Goal: Task Accomplishment & Management: Complete application form

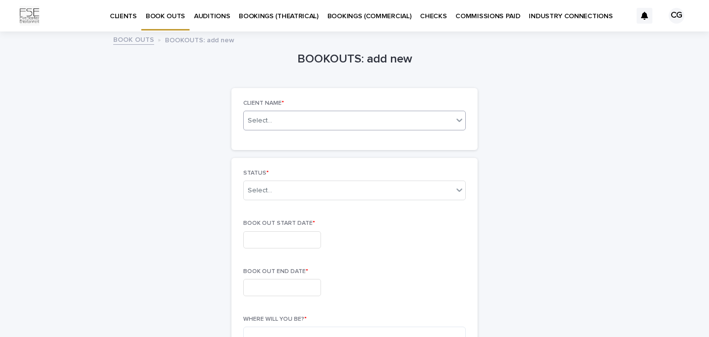
click at [295, 121] on div "Select..." at bounding box center [348, 121] width 209 height 12
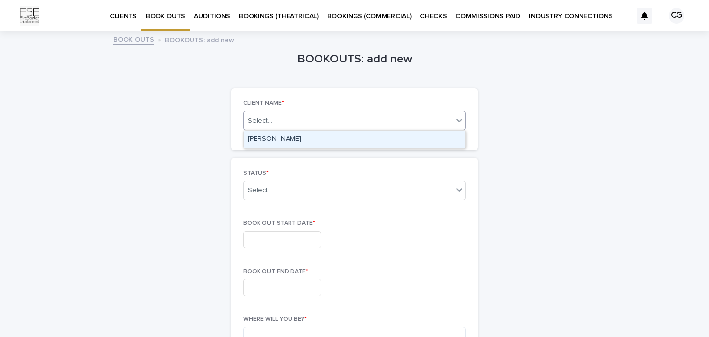
click at [295, 141] on div "[PERSON_NAME]" at bounding box center [355, 139] width 222 height 17
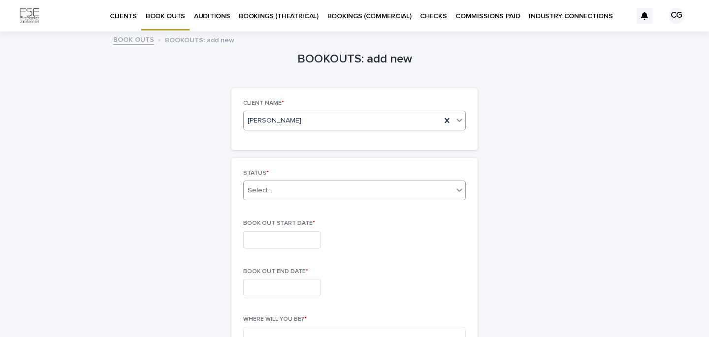
click at [293, 190] on div "Select..." at bounding box center [348, 191] width 209 height 16
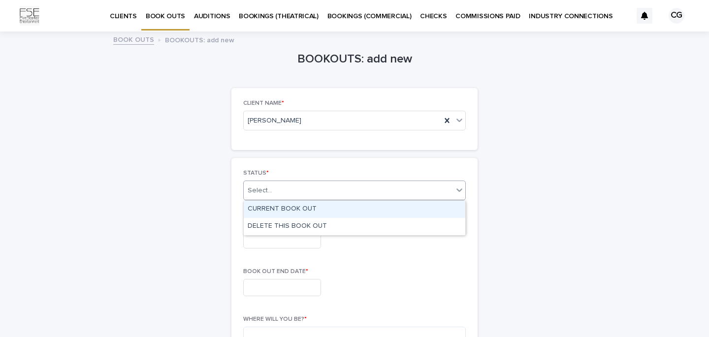
click at [297, 207] on div "CURRENT BOOK OUT" at bounding box center [355, 209] width 222 height 17
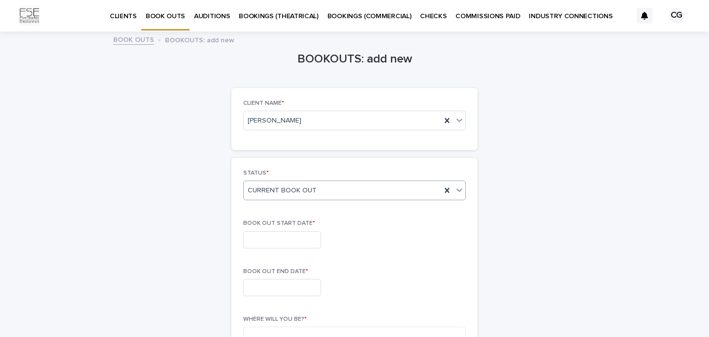
click at [299, 241] on input "text" at bounding box center [282, 239] width 78 height 17
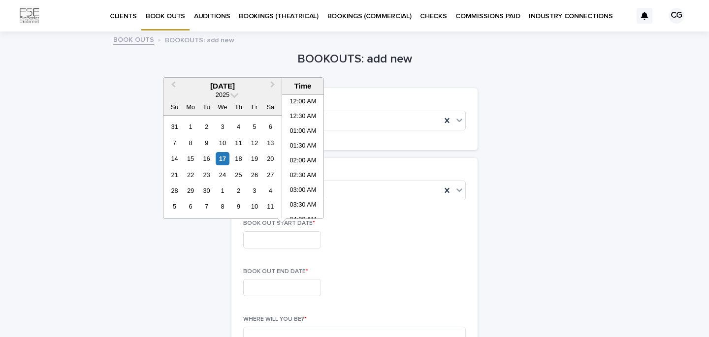
scroll to position [344, 0]
click at [274, 85] on button "Next Month" at bounding box center [274, 87] width 16 height 16
click at [203, 158] on div "11" at bounding box center [206, 158] width 13 height 13
type input "**********"
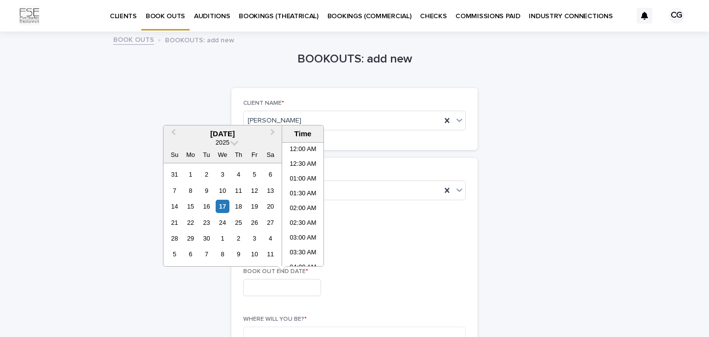
click at [288, 290] on input "text" at bounding box center [282, 287] width 78 height 17
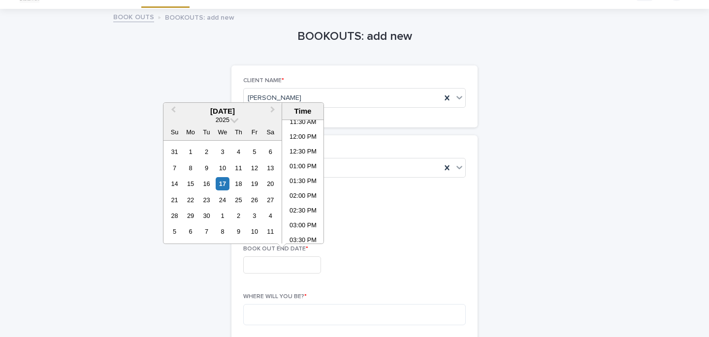
scroll to position [23, 0]
click at [273, 111] on span "Next Month" at bounding box center [273, 110] width 0 height 13
click at [173, 199] on div "16" at bounding box center [174, 199] width 13 height 13
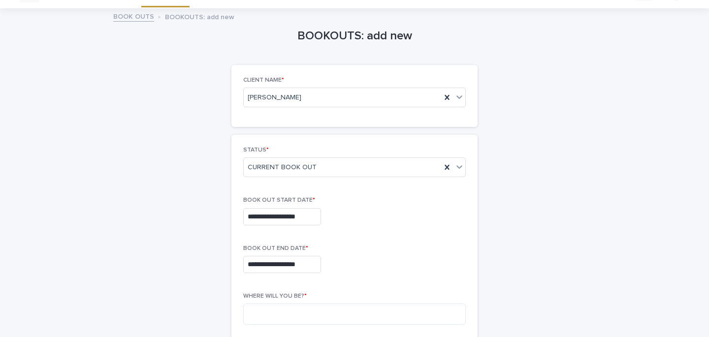
click at [398, 219] on div "**********" at bounding box center [354, 216] width 223 height 17
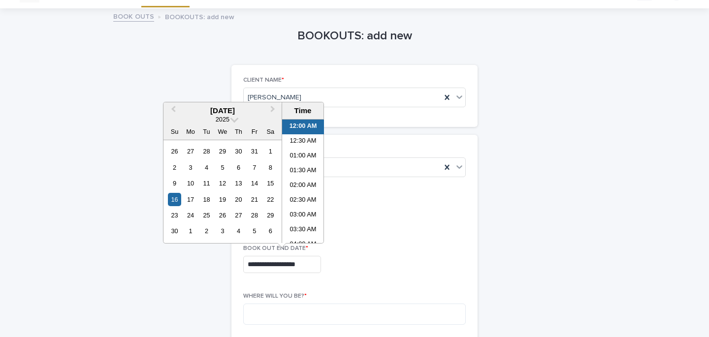
click at [262, 265] on input "**********" at bounding box center [282, 264] width 78 height 17
click at [191, 200] on div "17" at bounding box center [190, 199] width 13 height 13
type input "**********"
click at [418, 268] on div "**********" at bounding box center [354, 264] width 223 height 17
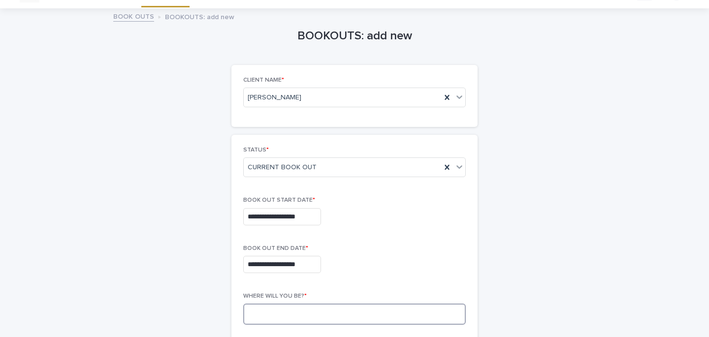
click at [304, 312] on textarea at bounding box center [354, 314] width 223 height 21
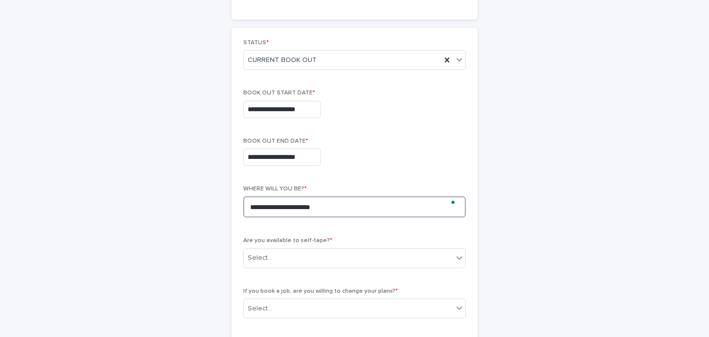
scroll to position [134, 0]
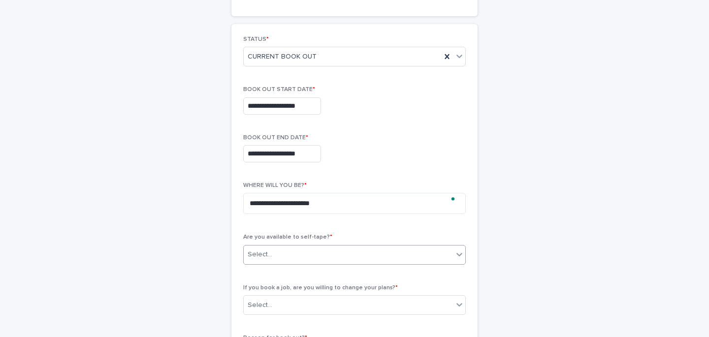
click at [300, 257] on div "Select..." at bounding box center [348, 255] width 209 height 16
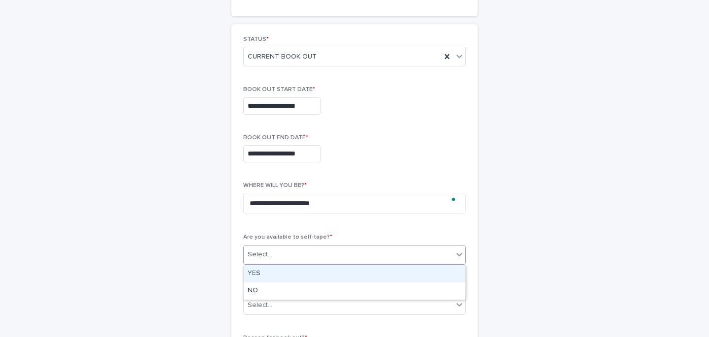
click at [275, 272] on div "YES" at bounding box center [355, 273] width 222 height 17
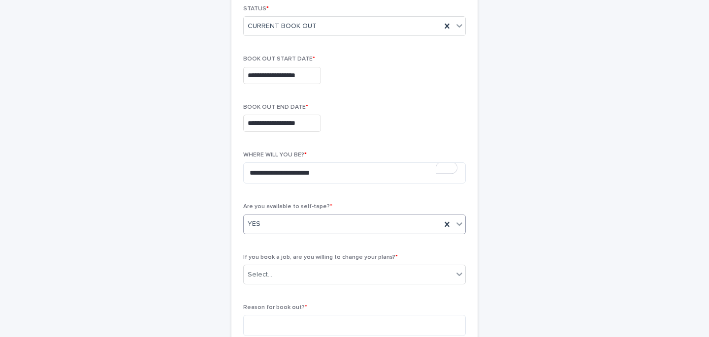
scroll to position [167, 0]
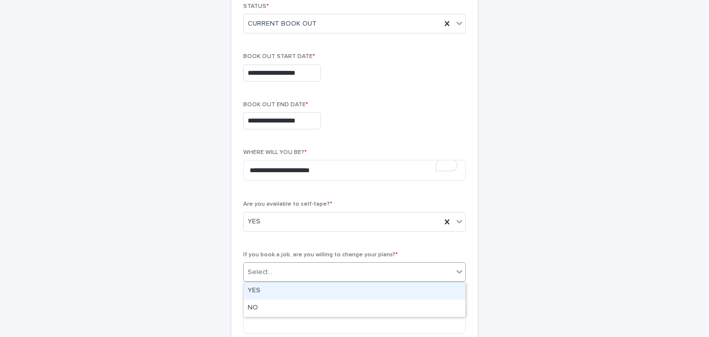
click at [323, 273] on div "Select..." at bounding box center [348, 272] width 209 height 16
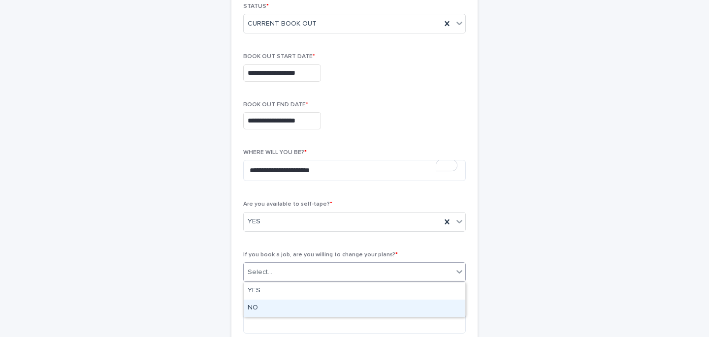
click at [276, 309] on div "NO" at bounding box center [355, 308] width 222 height 17
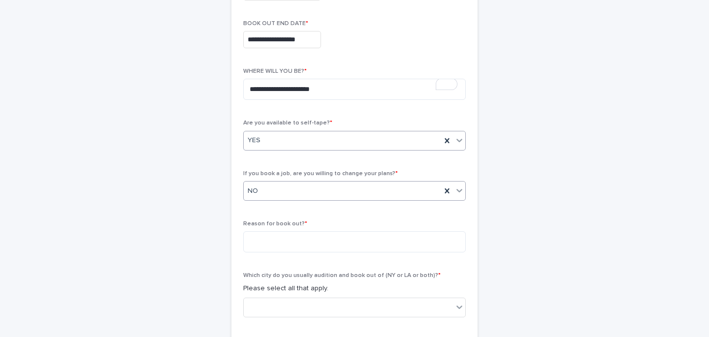
scroll to position [251, 0]
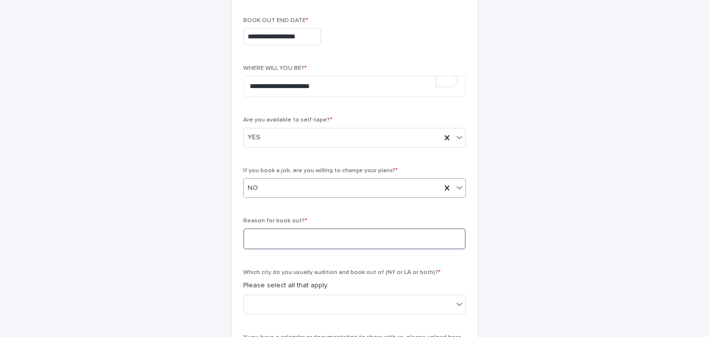
click at [325, 240] on textarea at bounding box center [354, 238] width 223 height 21
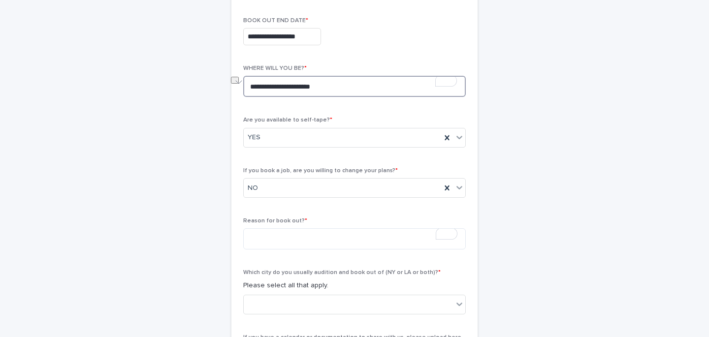
drag, startPoint x: 342, startPoint y: 90, endPoint x: 264, endPoint y: 88, distance: 77.3
click at [264, 88] on textarea "**********" at bounding box center [354, 86] width 223 height 21
type textarea "***"
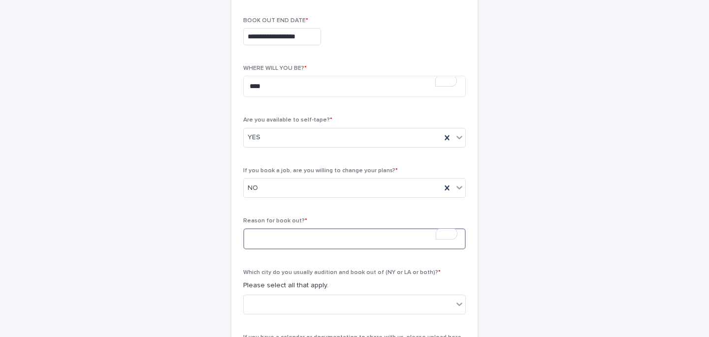
click at [298, 240] on textarea "To enrich screen reader interactions, please activate Accessibility in Grammarl…" at bounding box center [354, 238] width 223 height 21
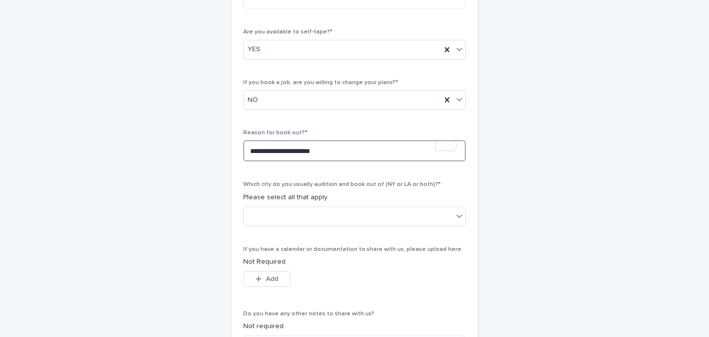
scroll to position [340, 0]
click at [318, 152] on textarea "**********" at bounding box center [354, 149] width 223 height 21
click at [321, 150] on textarea "**********" at bounding box center [354, 149] width 223 height 21
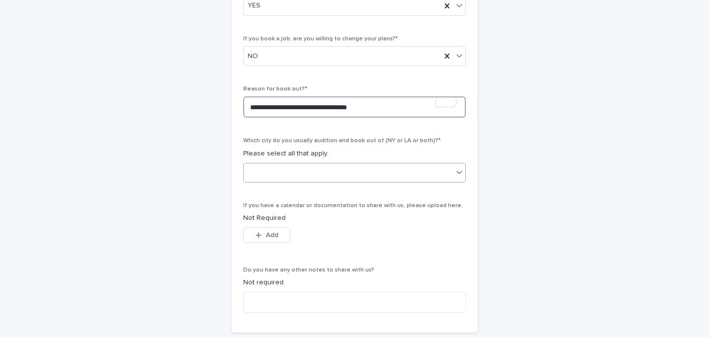
type textarea "**********"
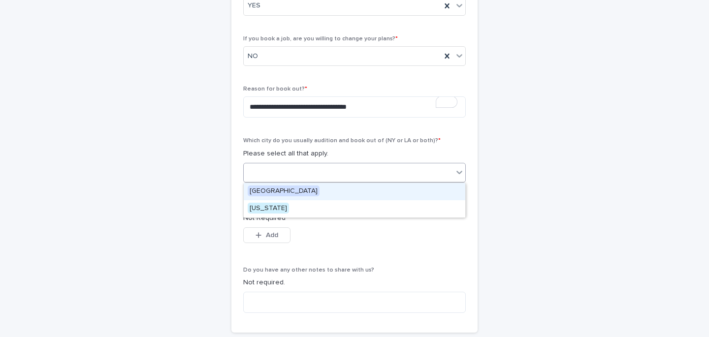
click at [334, 173] on div at bounding box center [348, 172] width 209 height 16
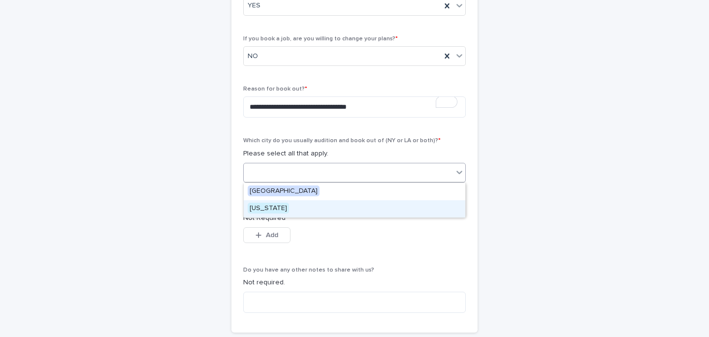
click at [271, 208] on span "[US_STATE]" at bounding box center [268, 208] width 41 height 11
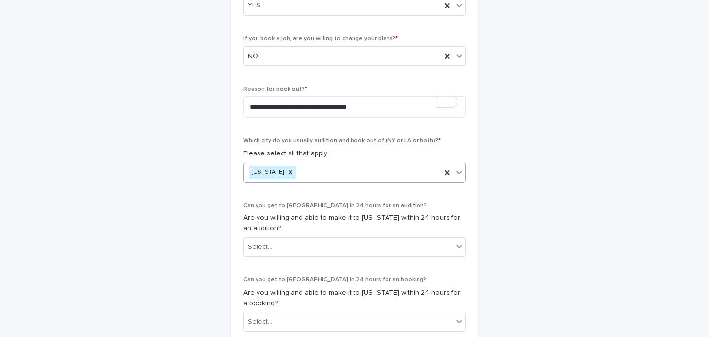
scroll to position [458, 0]
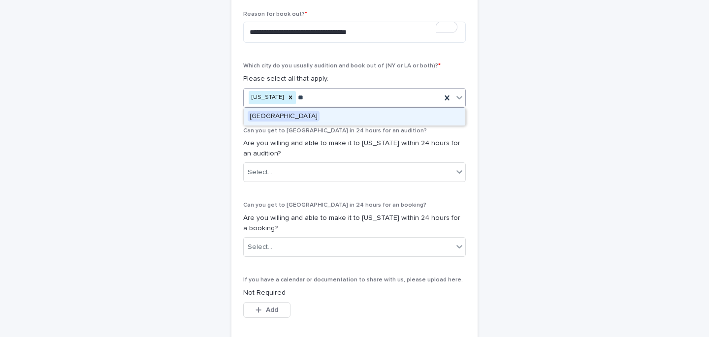
type input "***"
click at [273, 122] on div "[GEOGRAPHIC_DATA]" at bounding box center [355, 116] width 222 height 17
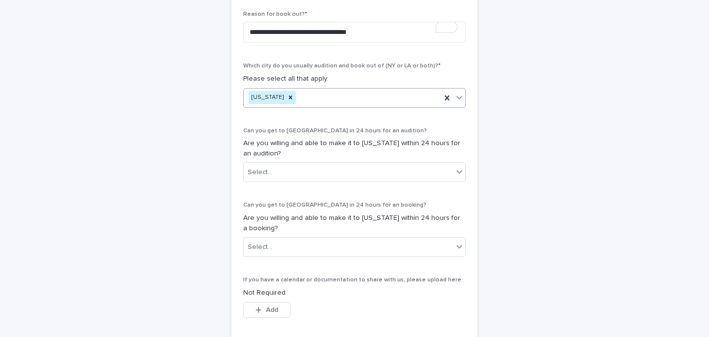
scroll to position [533, 0]
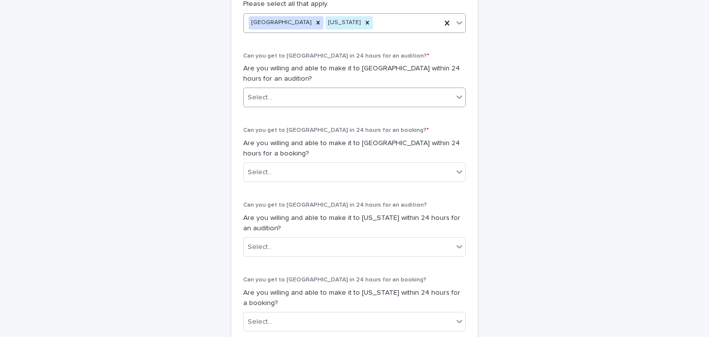
click at [315, 98] on div "Select..." at bounding box center [348, 98] width 209 height 16
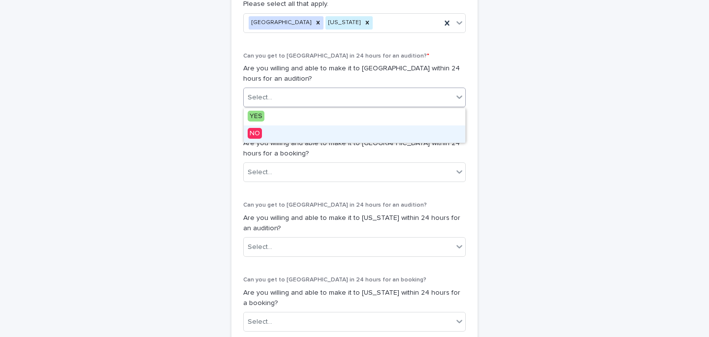
click at [253, 137] on span "NO" at bounding box center [255, 133] width 14 height 11
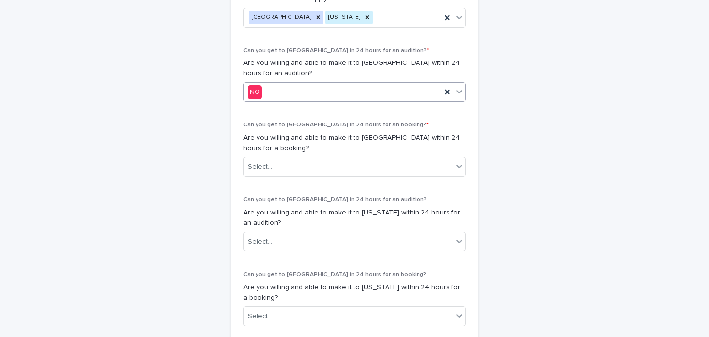
scroll to position [548, 0]
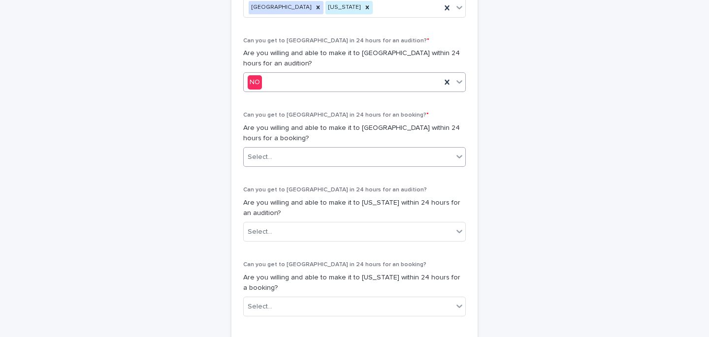
click at [287, 155] on div "Select..." at bounding box center [348, 157] width 209 height 16
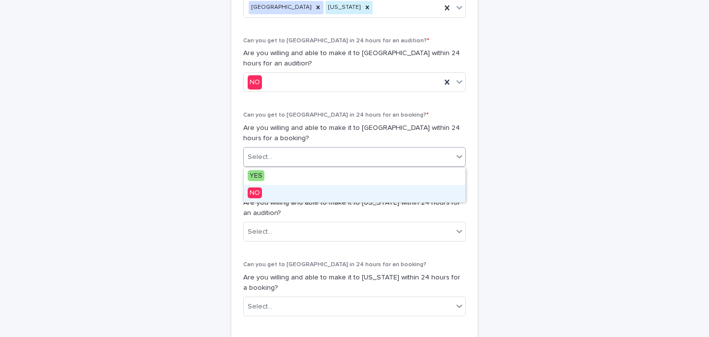
click at [257, 192] on span "NO" at bounding box center [255, 193] width 14 height 11
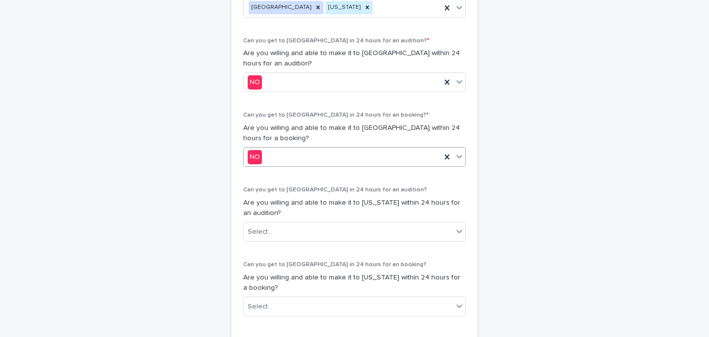
scroll to position [567, 0]
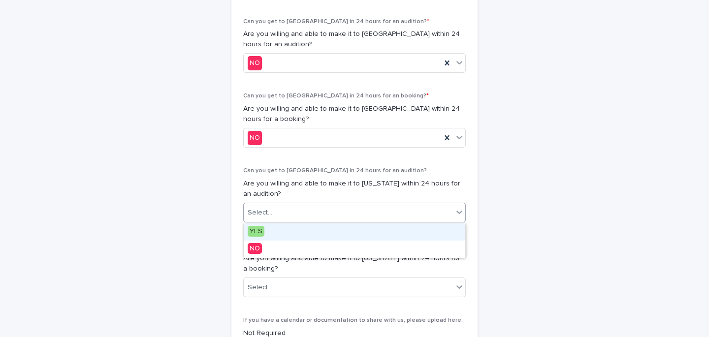
click at [270, 218] on div "Select..." at bounding box center [260, 213] width 25 height 10
click at [259, 230] on span "YES" at bounding box center [256, 231] width 17 height 11
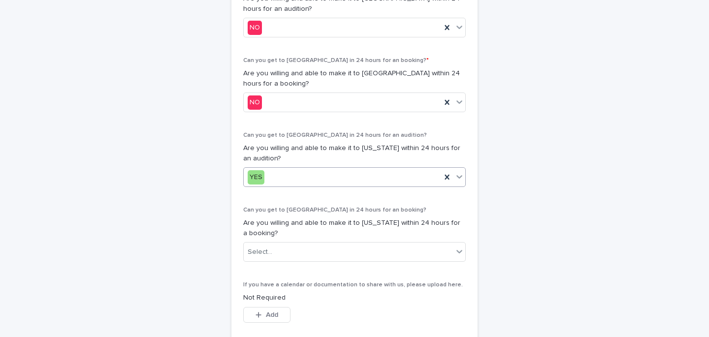
scroll to position [605, 0]
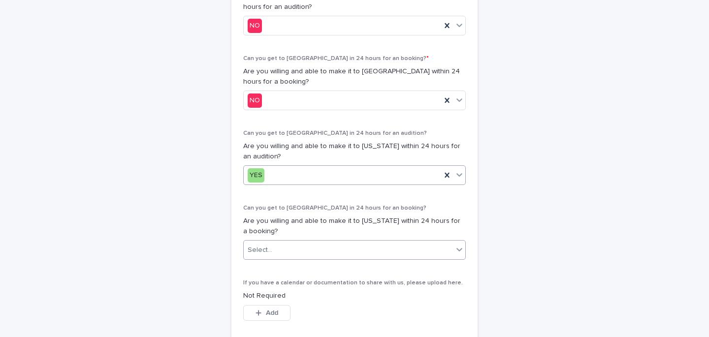
click at [279, 248] on div "Select..." at bounding box center [348, 250] width 209 height 16
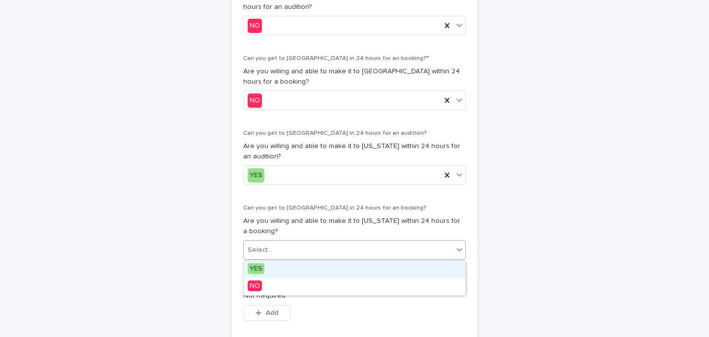
click at [257, 269] on span "YES" at bounding box center [256, 268] width 17 height 11
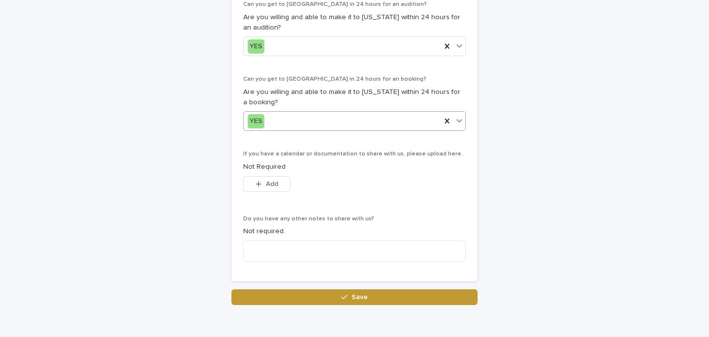
scroll to position [778, 0]
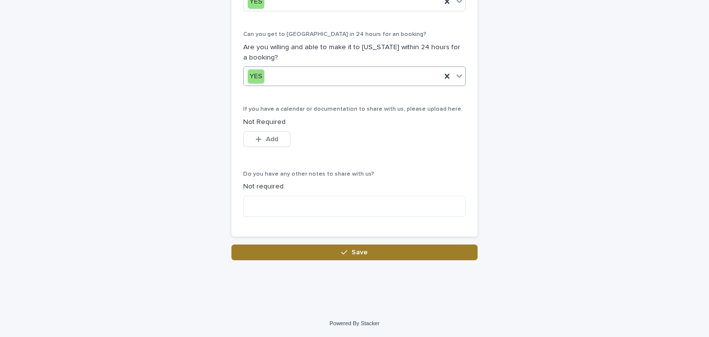
click at [322, 252] on button "Save" at bounding box center [354, 253] width 246 height 16
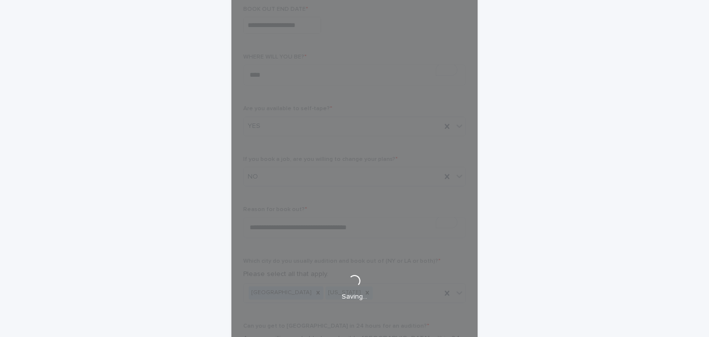
scroll to position [259, 0]
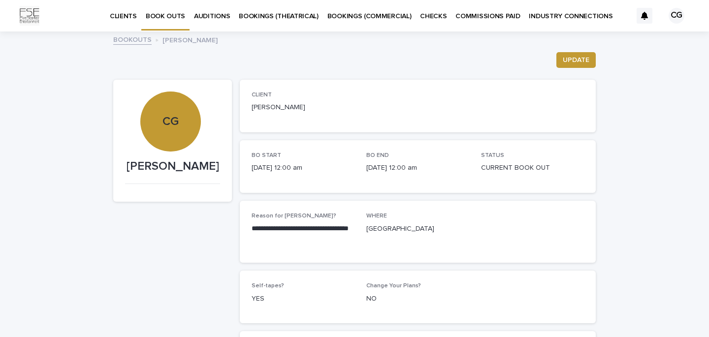
click at [139, 39] on link "BOOKOUTS" at bounding box center [132, 38] width 38 height 11
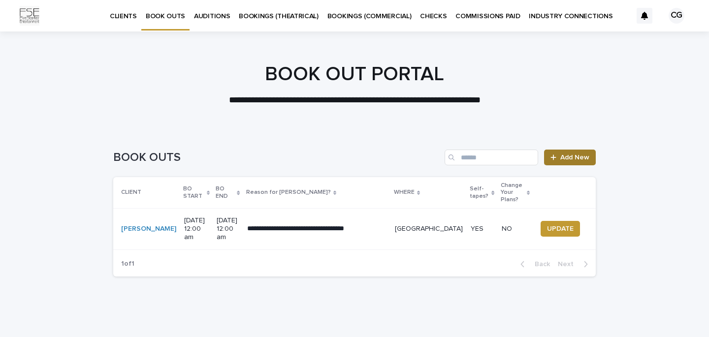
click at [475, 157] on span "Add New" at bounding box center [574, 157] width 29 height 7
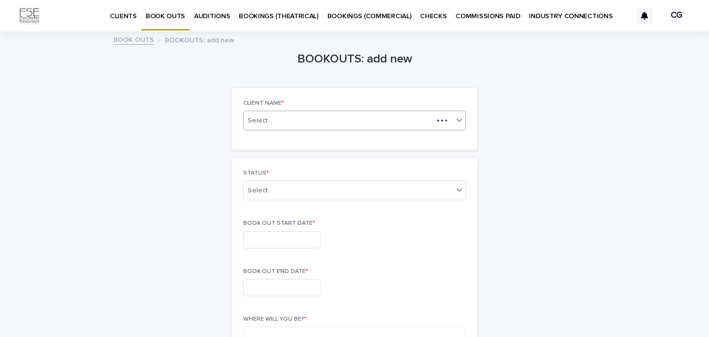
click at [292, 128] on div "Select..." at bounding box center [354, 121] width 223 height 20
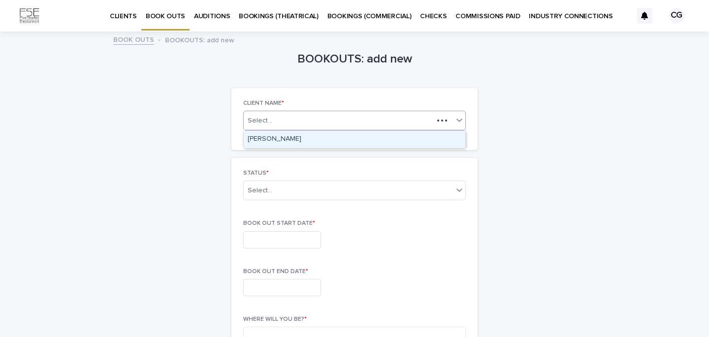
click at [285, 138] on div "[PERSON_NAME]" at bounding box center [355, 139] width 222 height 17
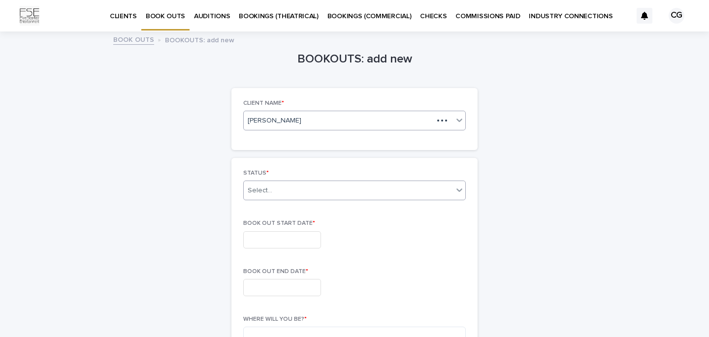
click at [284, 189] on div "Select..." at bounding box center [348, 191] width 209 height 16
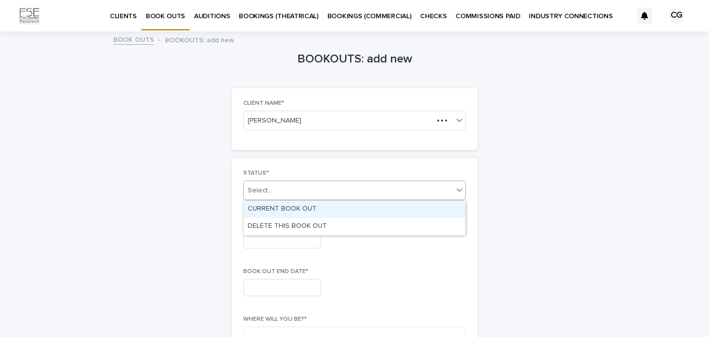
click at [288, 208] on div "CURRENT BOOK OUT" at bounding box center [355, 209] width 222 height 17
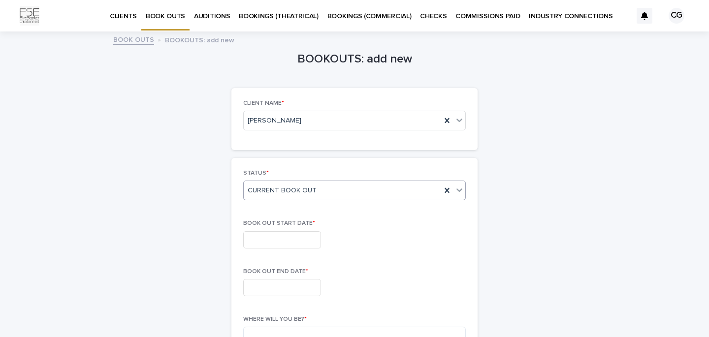
click at [274, 236] on input "text" at bounding box center [282, 239] width 78 height 17
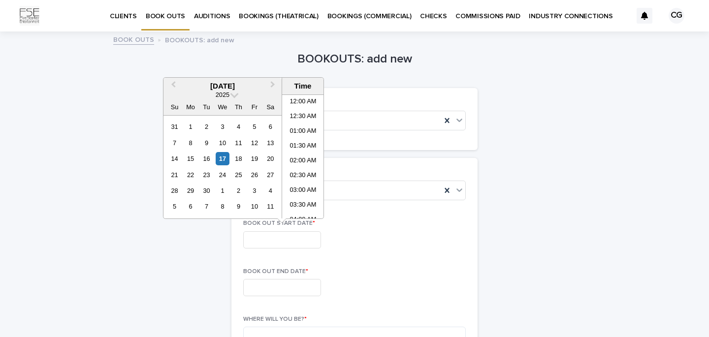
scroll to position [344, 0]
click at [273, 85] on span "Next Month" at bounding box center [273, 85] width 0 height 13
click at [222, 173] on div "19" at bounding box center [222, 174] width 13 height 13
type input "**********"
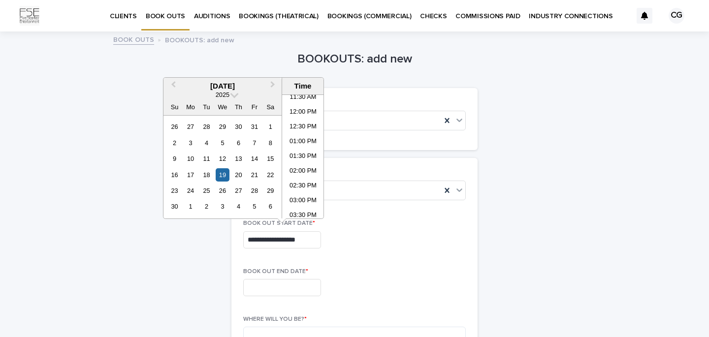
click at [291, 285] on input "text" at bounding box center [282, 287] width 78 height 17
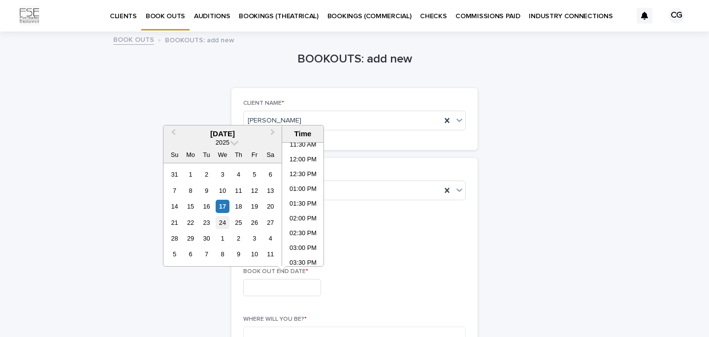
click at [218, 223] on div "24" at bounding box center [222, 222] width 13 height 13
type input "**********"
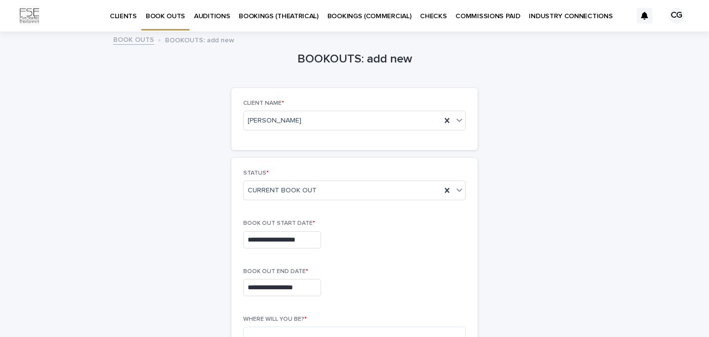
click at [342, 286] on div "**********" at bounding box center [354, 287] width 223 height 17
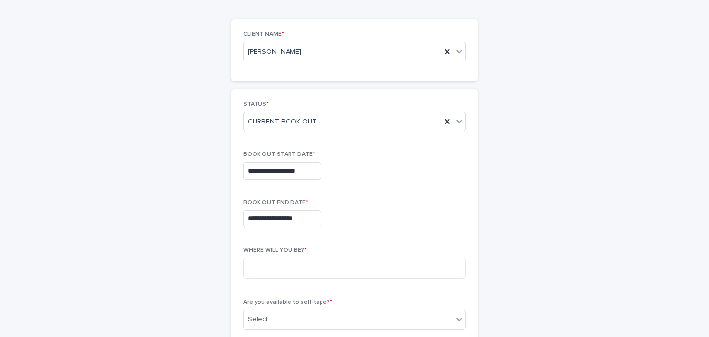
scroll to position [75, 0]
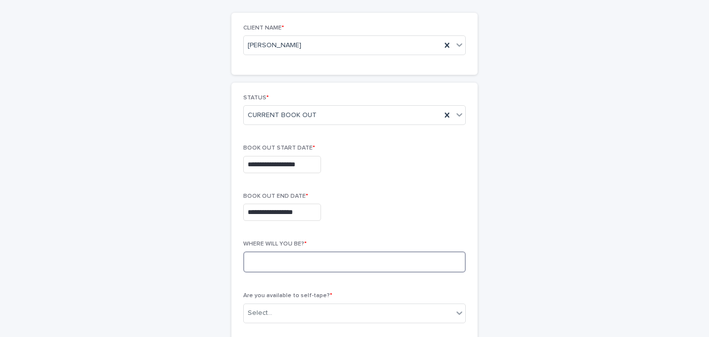
click at [302, 265] on textarea at bounding box center [354, 262] width 223 height 21
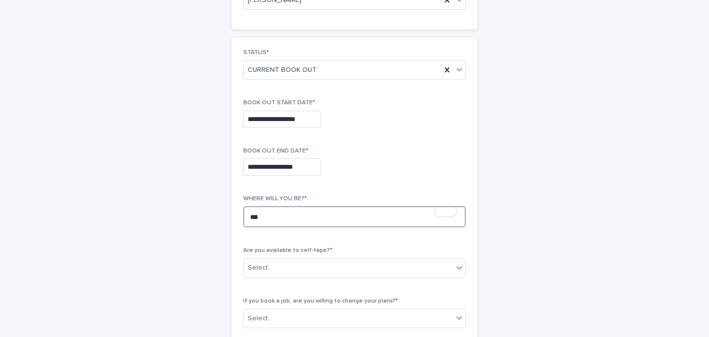
type textarea "***"
click at [251, 165] on input "**********" at bounding box center [282, 167] width 78 height 17
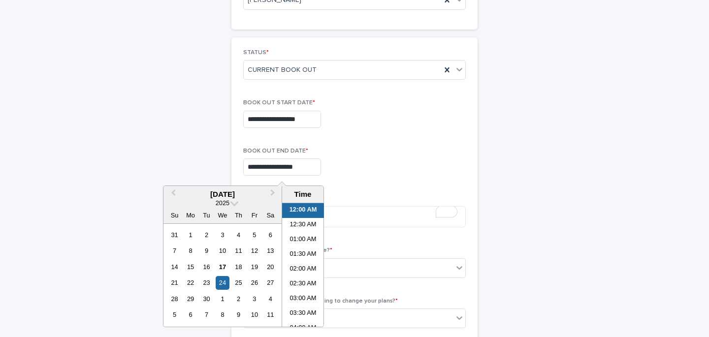
click at [251, 168] on input "**********" at bounding box center [282, 167] width 78 height 17
type input "**********"
click at [354, 191] on div "**********" at bounding box center [354, 316] width 223 height 534
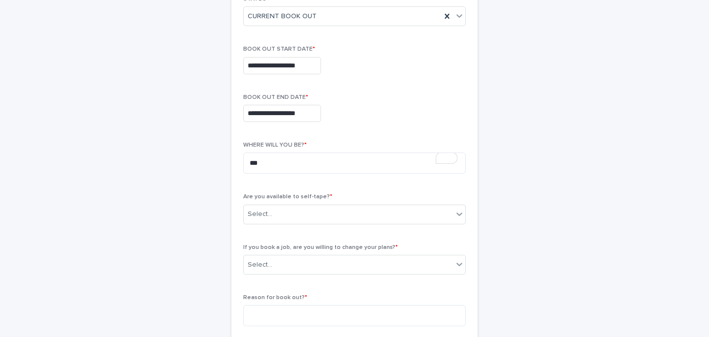
scroll to position [177, 0]
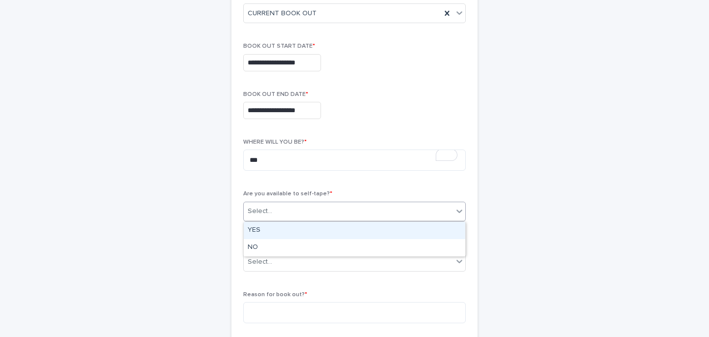
click at [284, 207] on div "Select..." at bounding box center [348, 211] width 209 height 16
click at [316, 231] on div "YES" at bounding box center [355, 230] width 222 height 17
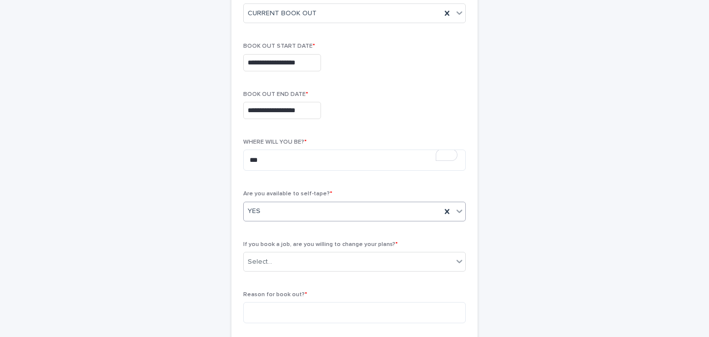
scroll to position [185, 0]
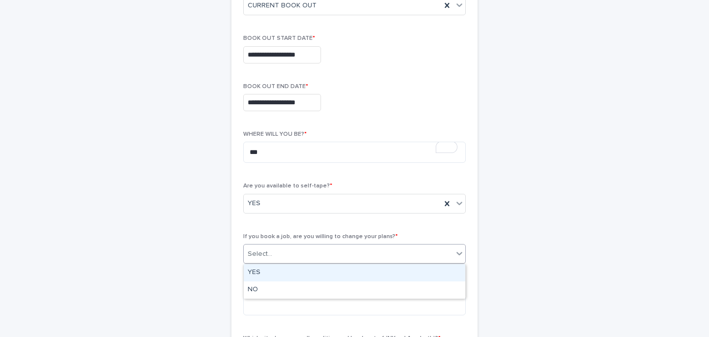
click at [319, 255] on div "Select..." at bounding box center [348, 254] width 209 height 16
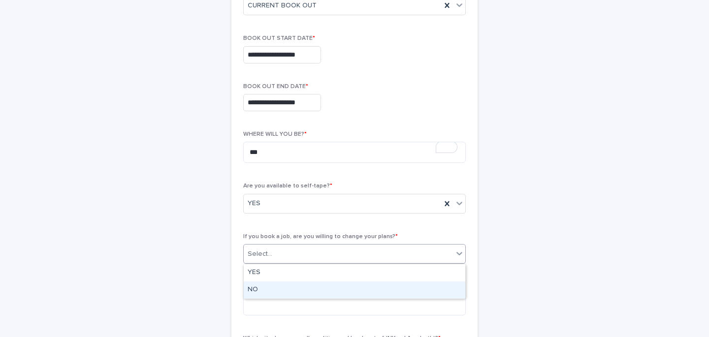
click at [270, 289] on div "NO" at bounding box center [355, 290] width 222 height 17
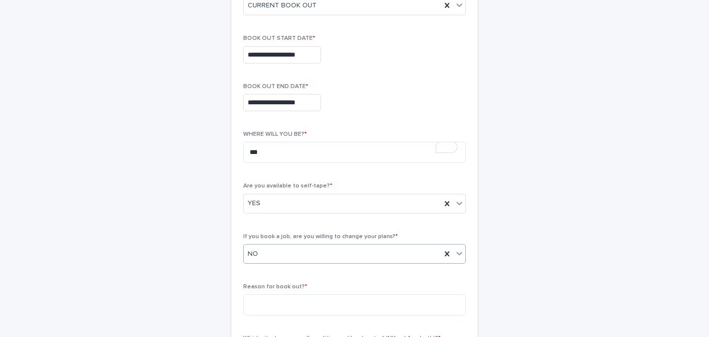
scroll to position [232, 0]
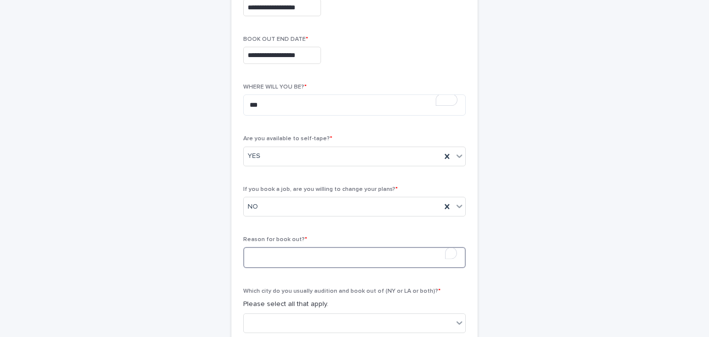
click at [290, 261] on textarea "To enrich screen reader interactions, please activate Accessibility in Grammarl…" at bounding box center [354, 257] width 223 height 21
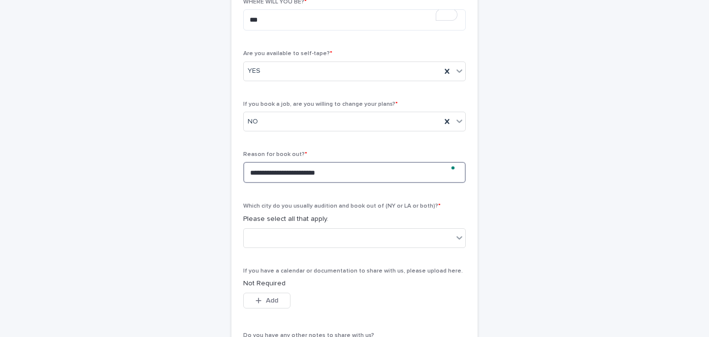
scroll to position [327, 0]
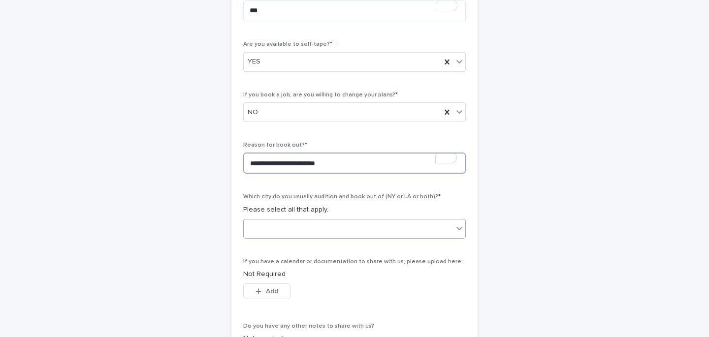
type textarea "**********"
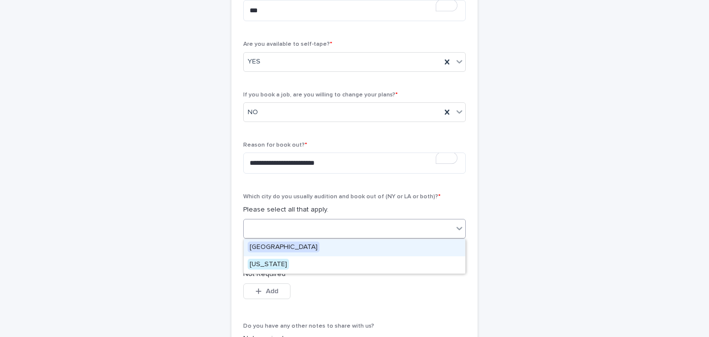
click at [303, 231] on div at bounding box center [348, 229] width 209 height 16
click at [269, 240] on div "[GEOGRAPHIC_DATA]" at bounding box center [355, 247] width 222 height 17
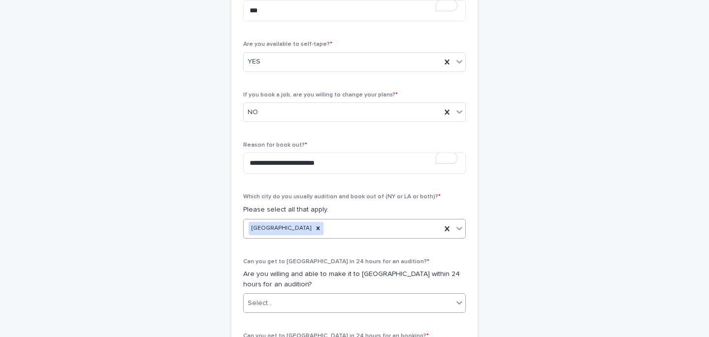
scroll to position [402, 0]
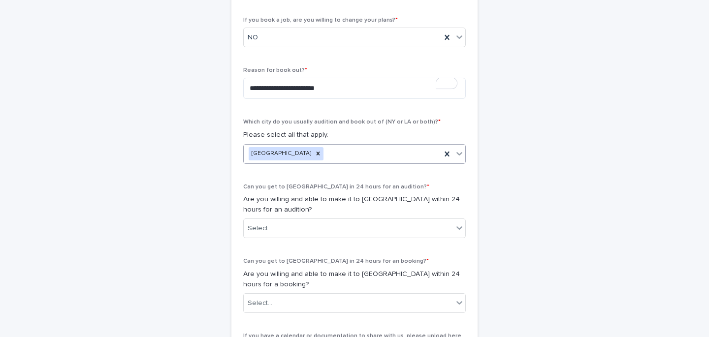
type input "*"
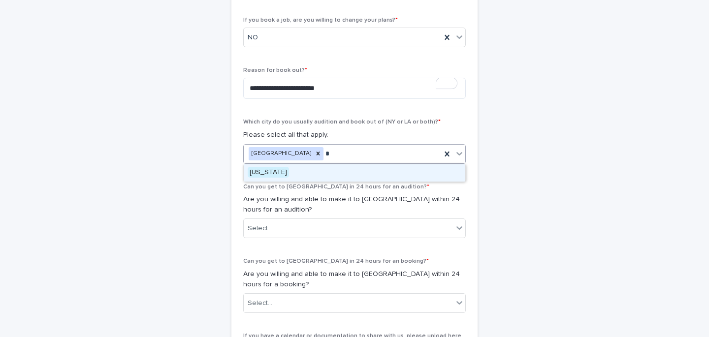
click at [332, 169] on div "[US_STATE]" at bounding box center [355, 172] width 222 height 17
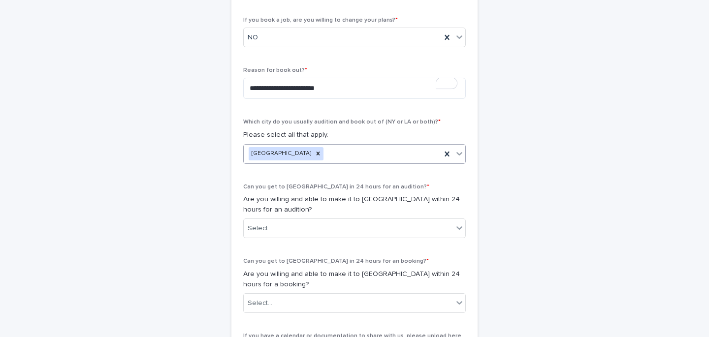
scroll to position [477, 0]
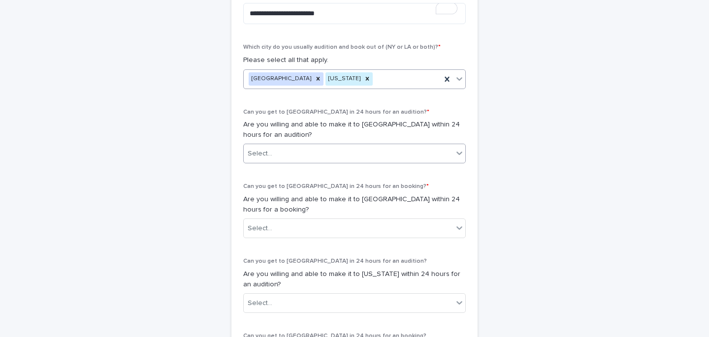
click at [285, 156] on div "Select..." at bounding box center [348, 154] width 209 height 16
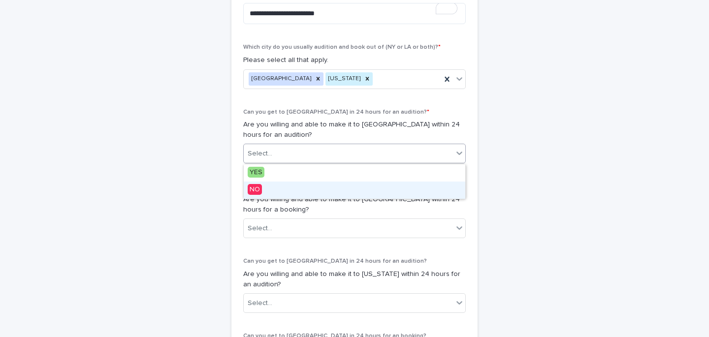
click at [267, 194] on div "NO" at bounding box center [355, 190] width 222 height 17
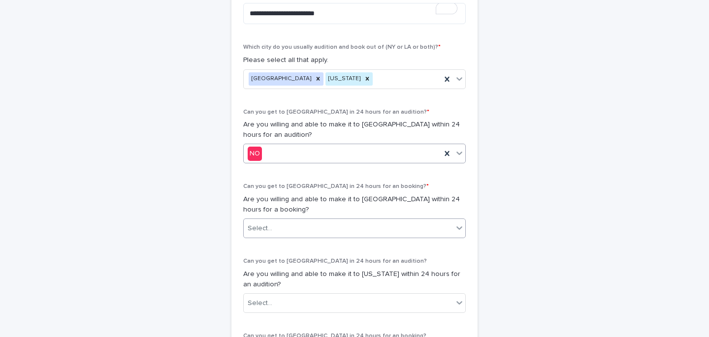
click at [268, 232] on div "Select..." at bounding box center [260, 229] width 25 height 10
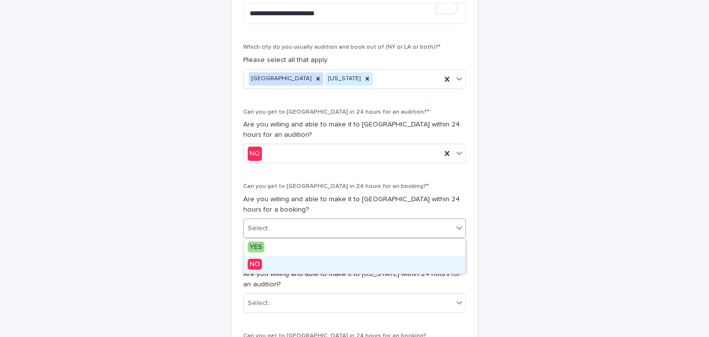
click at [260, 267] on span "NO" at bounding box center [255, 264] width 14 height 11
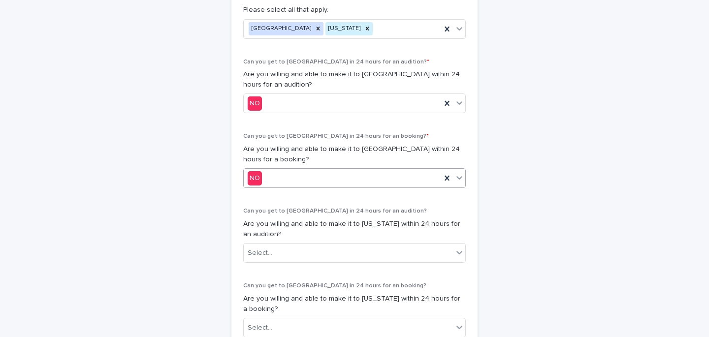
scroll to position [529, 0]
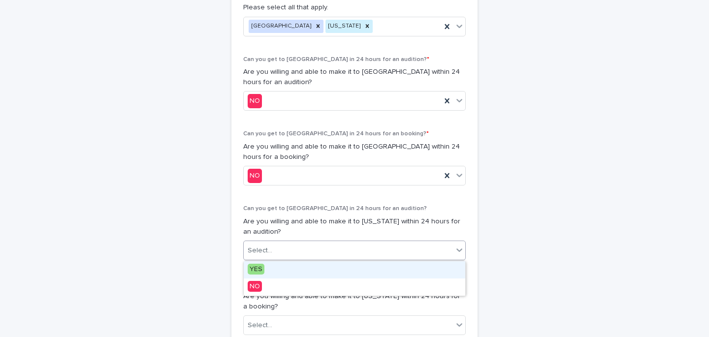
click at [276, 250] on div "Select..." at bounding box center [348, 251] width 209 height 16
click at [259, 267] on span "YES" at bounding box center [256, 269] width 17 height 11
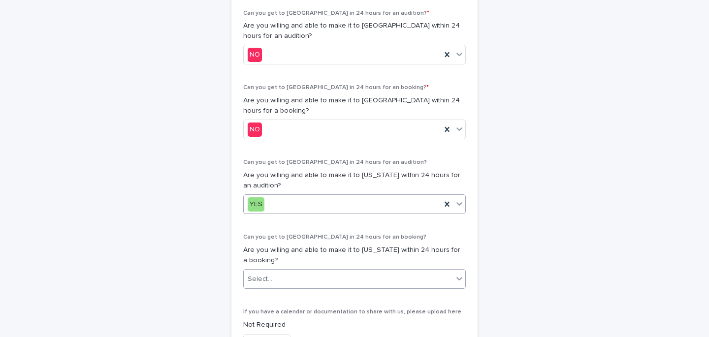
scroll to position [576, 0]
click at [263, 275] on div "Select..." at bounding box center [260, 279] width 25 height 10
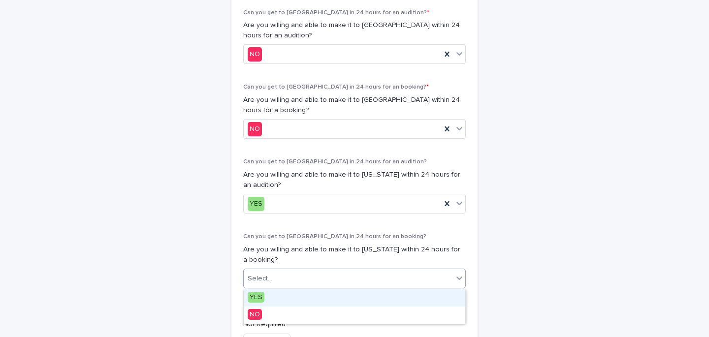
click at [262, 295] on span "YES" at bounding box center [256, 297] width 17 height 11
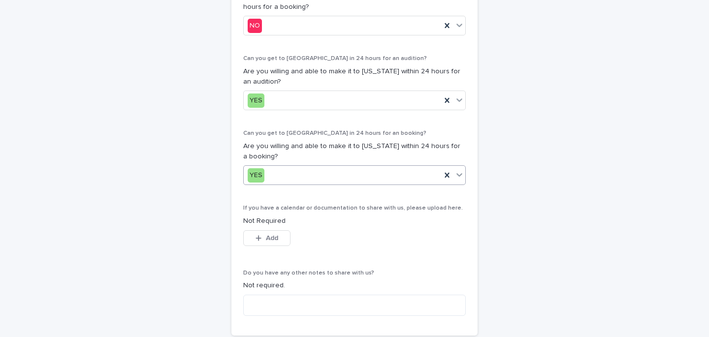
scroll to position [765, 0]
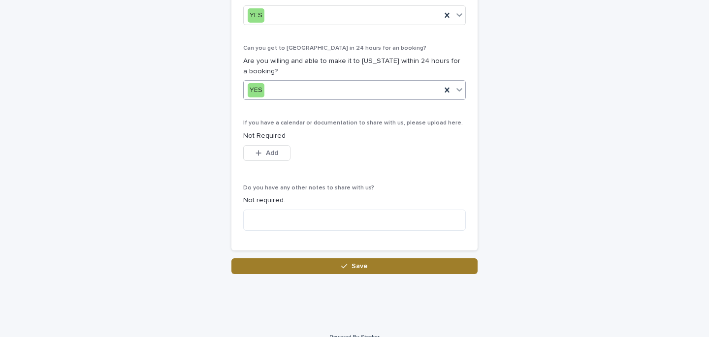
click at [326, 263] on button "Save" at bounding box center [354, 266] width 246 height 16
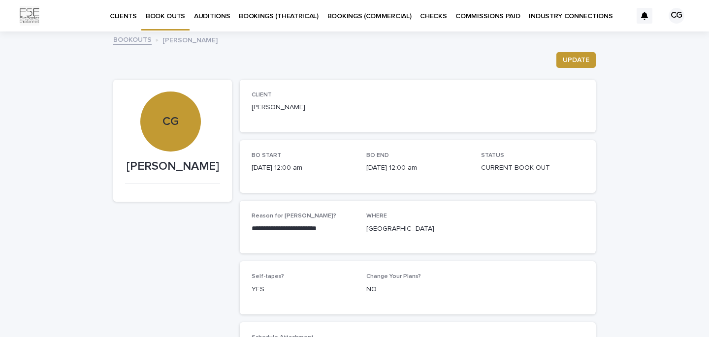
click at [134, 44] on link "BOOKOUTS" at bounding box center [132, 38] width 38 height 11
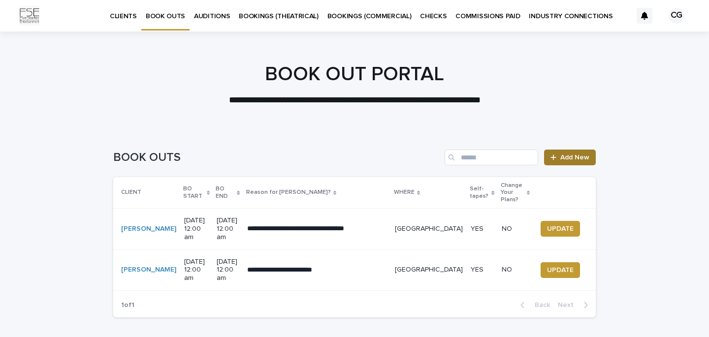
click at [475, 155] on span "Add New" at bounding box center [574, 157] width 29 height 7
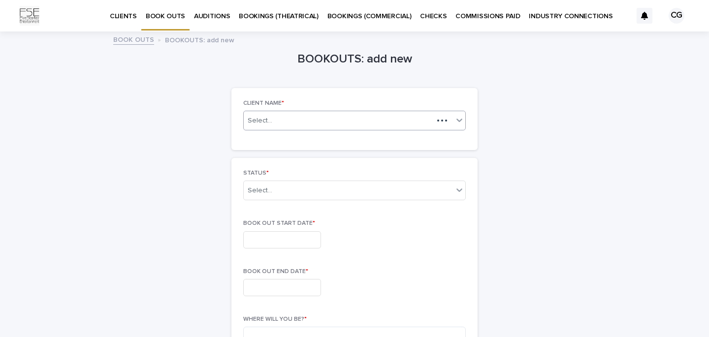
click at [351, 120] on div "Select..." at bounding box center [339, 121] width 190 height 12
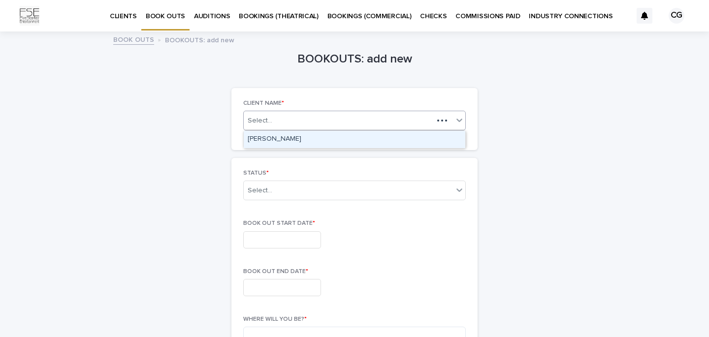
click at [330, 135] on div "[PERSON_NAME]" at bounding box center [355, 139] width 222 height 17
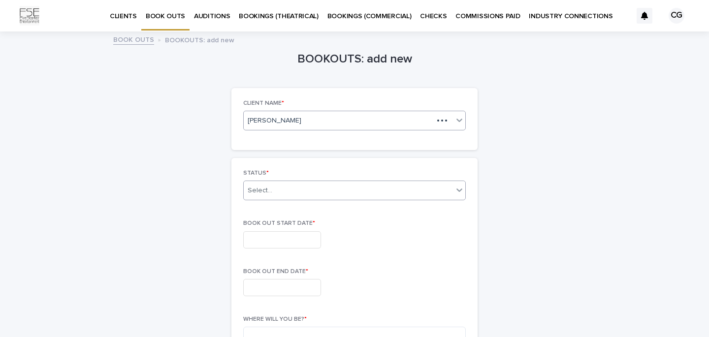
click at [316, 193] on div "Select..." at bounding box center [348, 191] width 209 height 16
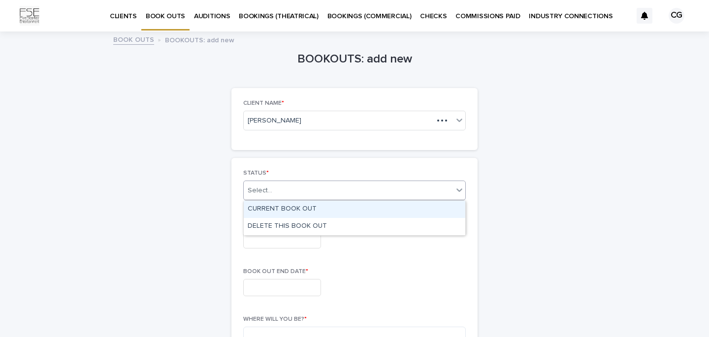
click at [305, 211] on div "CURRENT BOOK OUT" at bounding box center [355, 209] width 222 height 17
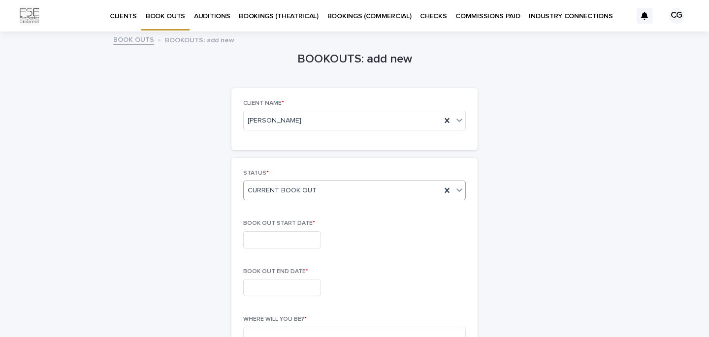
click at [290, 240] on input "text" at bounding box center [282, 239] width 78 height 17
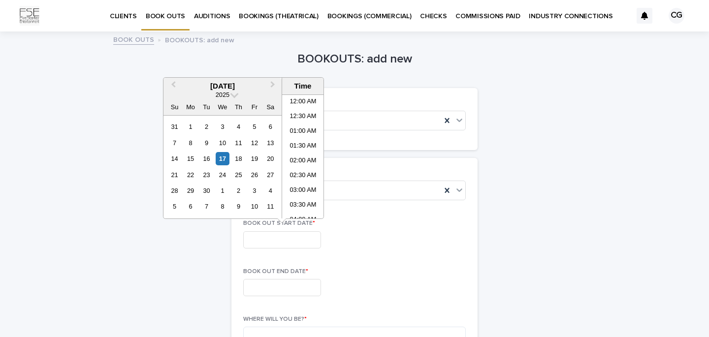
scroll to position [344, 0]
click at [273, 84] on span "Next Month" at bounding box center [273, 85] width 0 height 13
click at [191, 128] on div "1" at bounding box center [190, 126] width 13 height 13
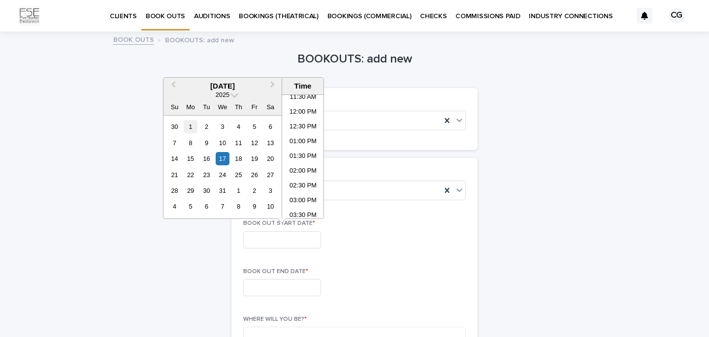
type input "**********"
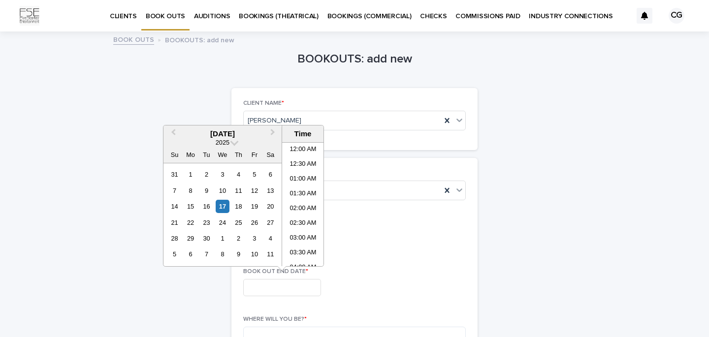
click at [284, 282] on input "text" at bounding box center [282, 287] width 78 height 17
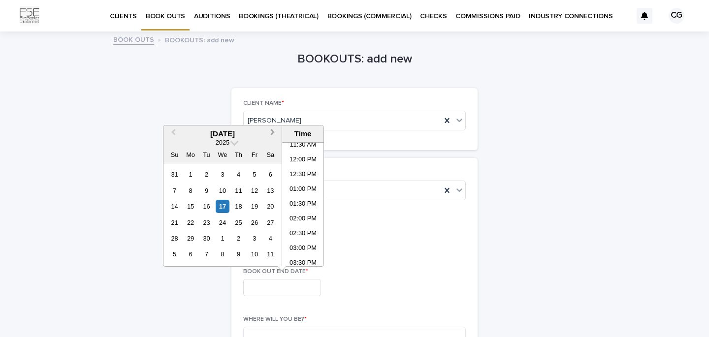
click at [275, 129] on button "Next Month" at bounding box center [274, 135] width 16 height 16
click at [274, 129] on button "Next Month" at bounding box center [274, 135] width 16 height 16
click at [236, 174] on div "4" at bounding box center [238, 174] width 13 height 13
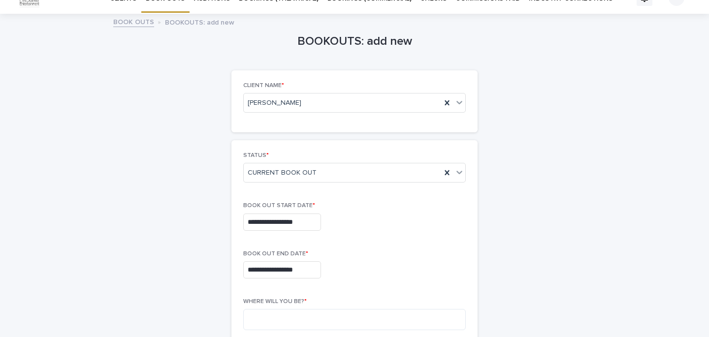
scroll to position [19, 0]
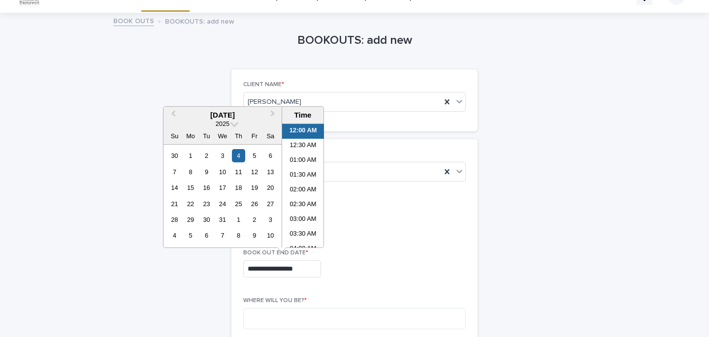
click at [260, 269] on input "**********" at bounding box center [282, 268] width 78 height 17
click at [254, 156] on div "5" at bounding box center [254, 155] width 13 height 13
type input "**********"
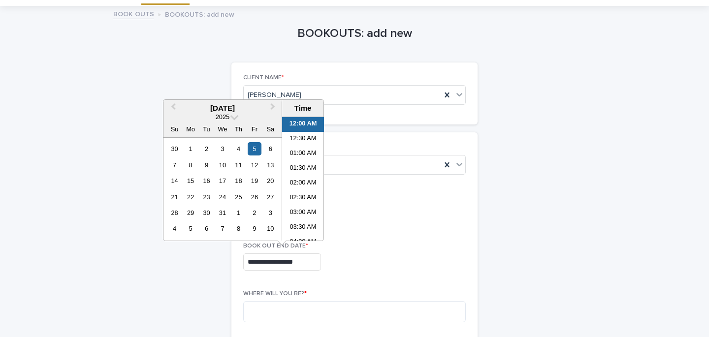
scroll to position [27, 0]
click at [297, 304] on textarea at bounding box center [354, 310] width 223 height 21
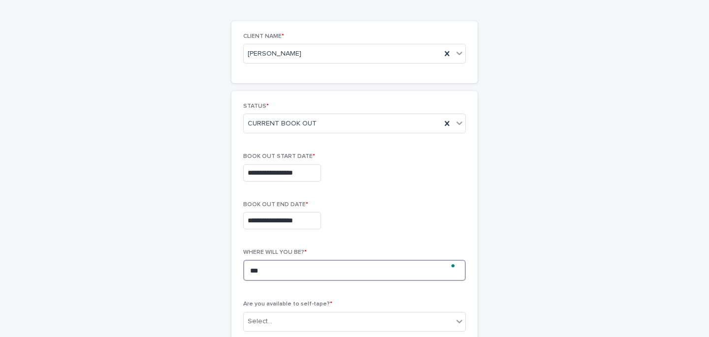
scroll to position [82, 0]
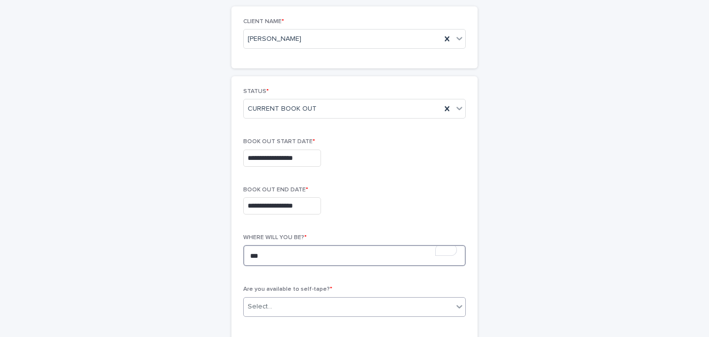
type textarea "***"
click at [301, 302] on div "Select..." at bounding box center [348, 307] width 209 height 16
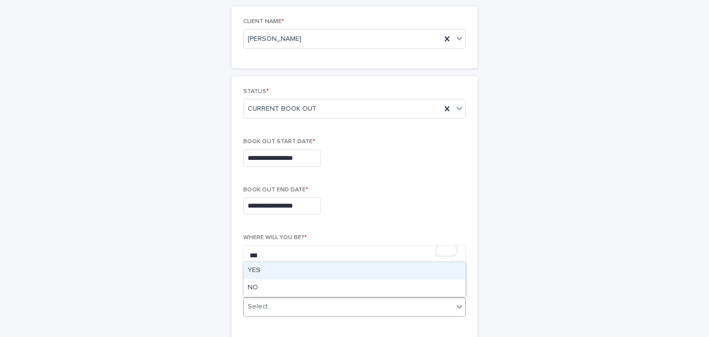
click at [261, 269] on div "YES" at bounding box center [355, 270] width 222 height 17
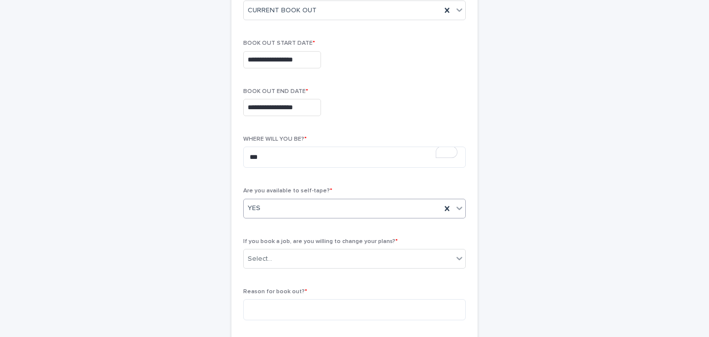
scroll to position [181, 0]
click at [270, 255] on div "Select..." at bounding box center [260, 259] width 25 height 10
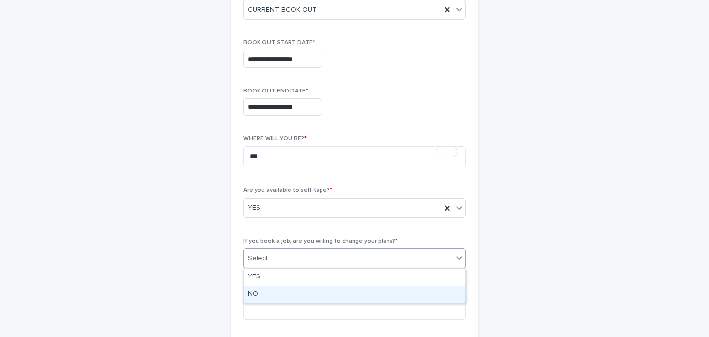
click at [261, 291] on div "NO" at bounding box center [355, 294] width 222 height 17
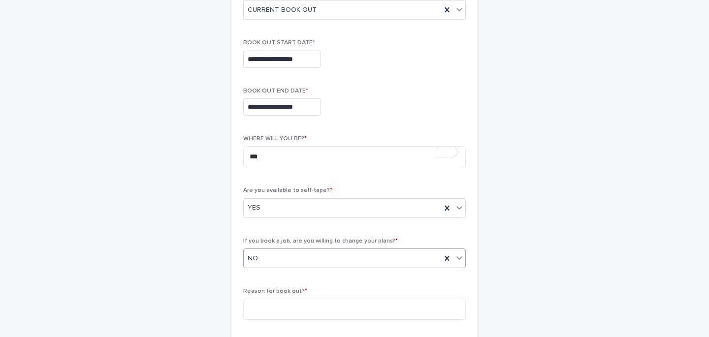
scroll to position [231, 0]
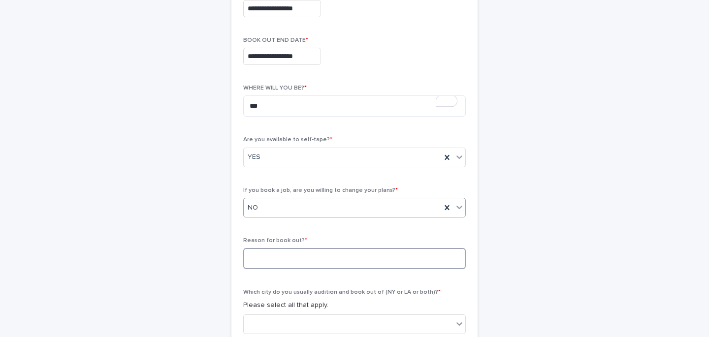
click at [268, 264] on textarea at bounding box center [354, 258] width 223 height 21
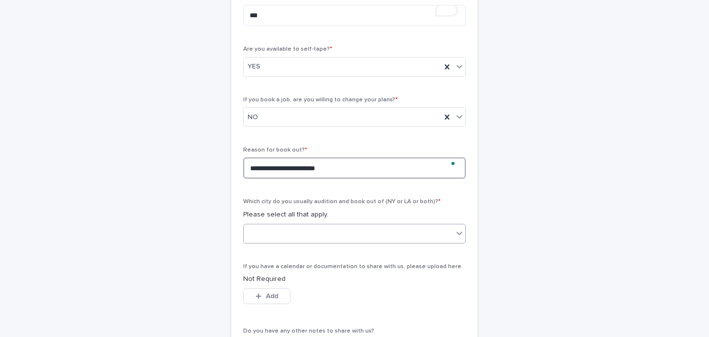
type textarea "**********"
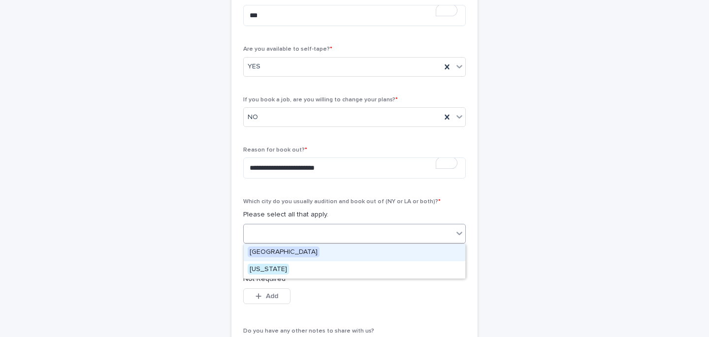
click at [282, 230] on div at bounding box center [348, 233] width 209 height 16
click at [273, 250] on span "[GEOGRAPHIC_DATA]" at bounding box center [284, 252] width 72 height 11
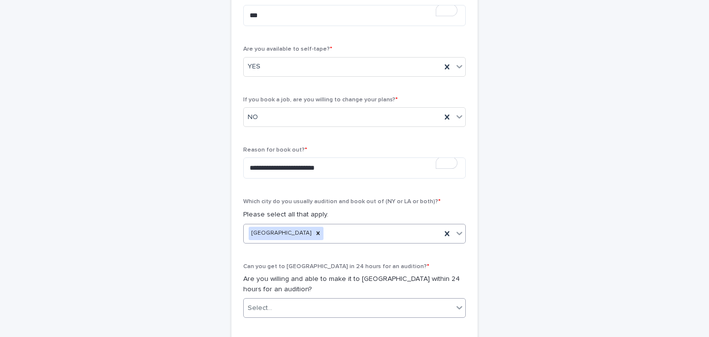
scroll to position [397, 0]
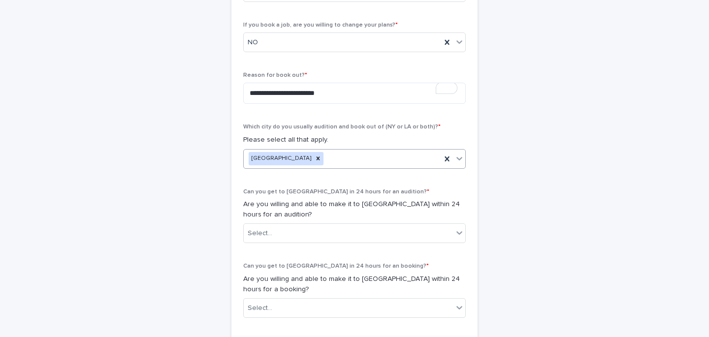
type input "*"
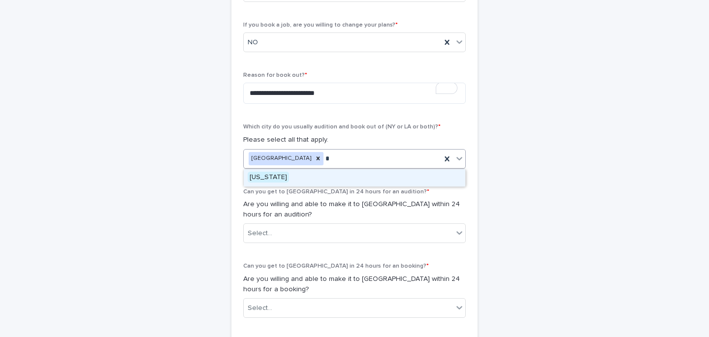
click at [293, 170] on div "[US_STATE]" at bounding box center [355, 177] width 222 height 17
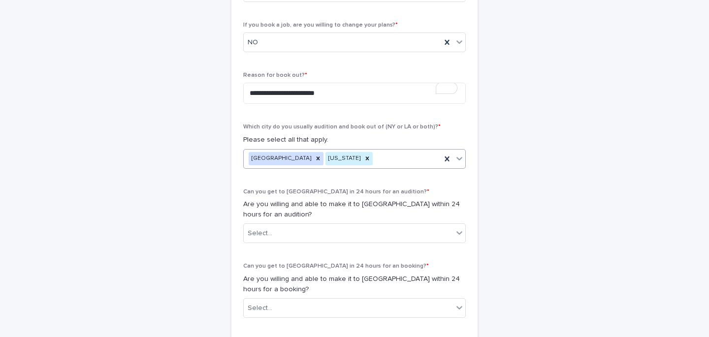
scroll to position [472, 0]
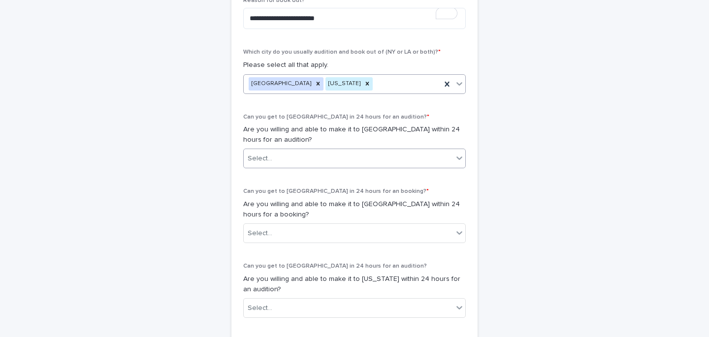
click at [279, 159] on div "Select..." at bounding box center [348, 159] width 209 height 16
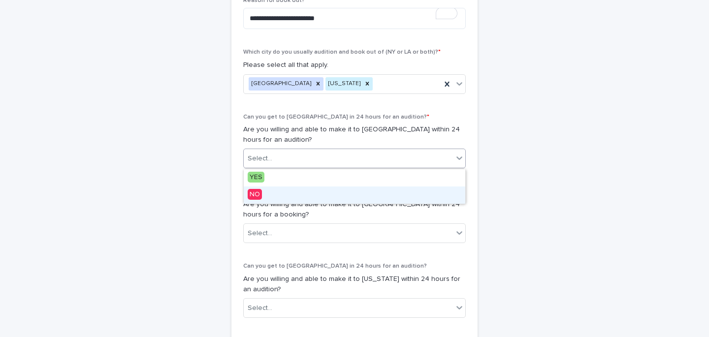
click at [255, 196] on span "NO" at bounding box center [255, 194] width 14 height 11
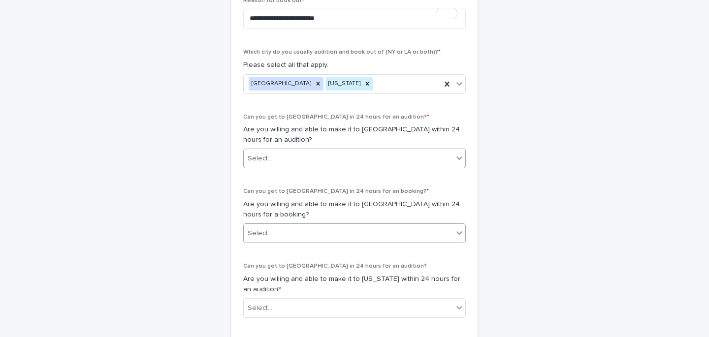
click at [266, 229] on div "Select..." at bounding box center [260, 233] width 25 height 10
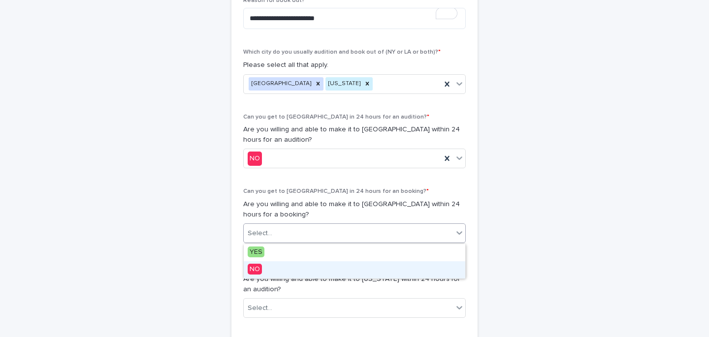
click at [256, 269] on span "NO" at bounding box center [255, 269] width 14 height 11
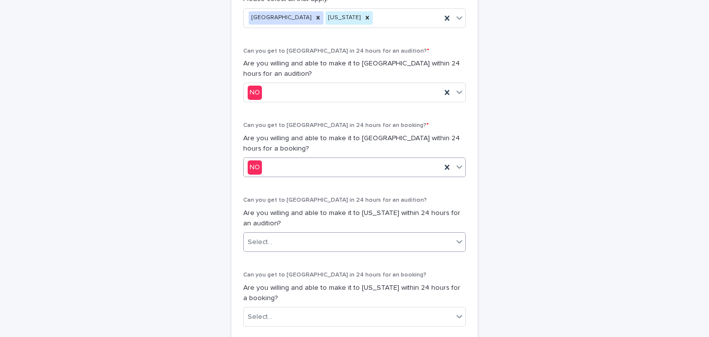
scroll to position [538, 0]
click at [260, 243] on div "Select..." at bounding box center [260, 242] width 25 height 10
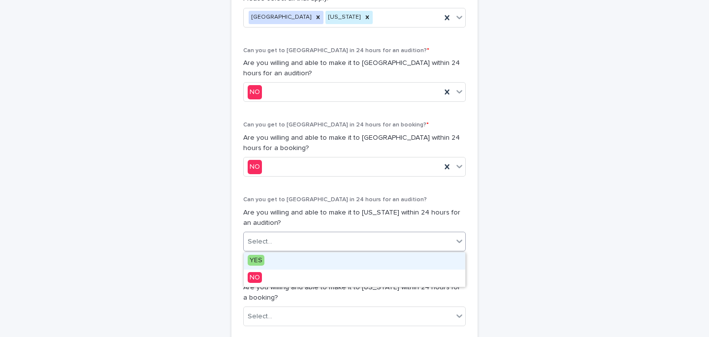
click at [258, 258] on span "YES" at bounding box center [256, 260] width 17 height 11
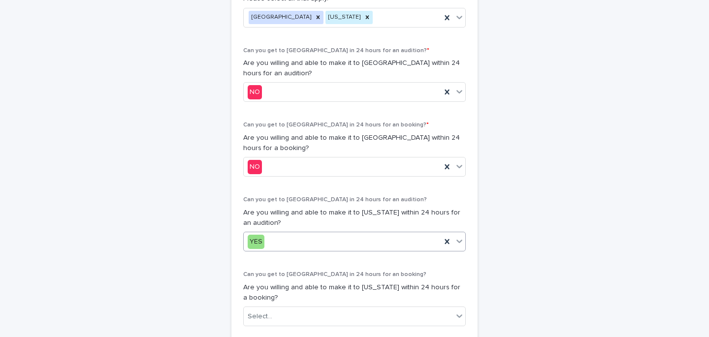
scroll to position [569, 0]
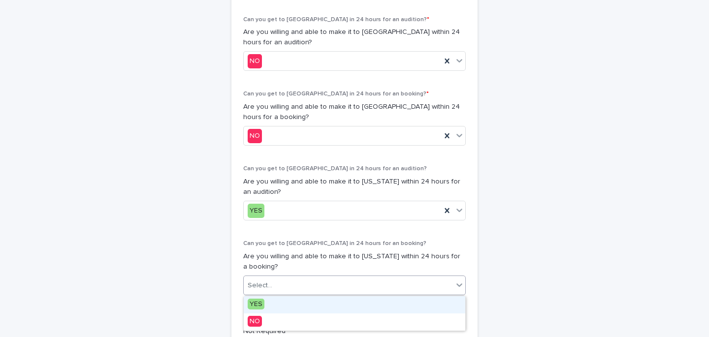
click at [265, 284] on div "Select..." at bounding box center [260, 286] width 25 height 10
click at [258, 297] on div "YES" at bounding box center [355, 304] width 222 height 17
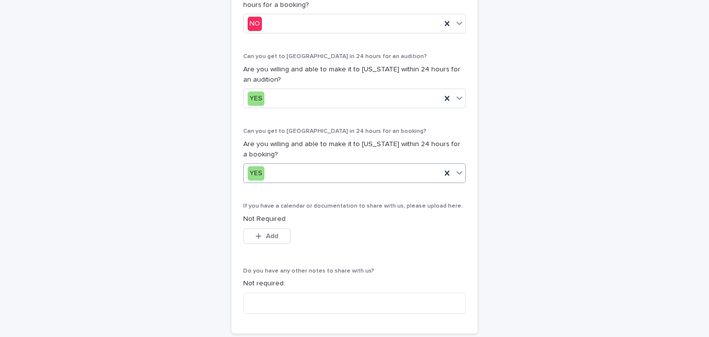
scroll to position [766, 0]
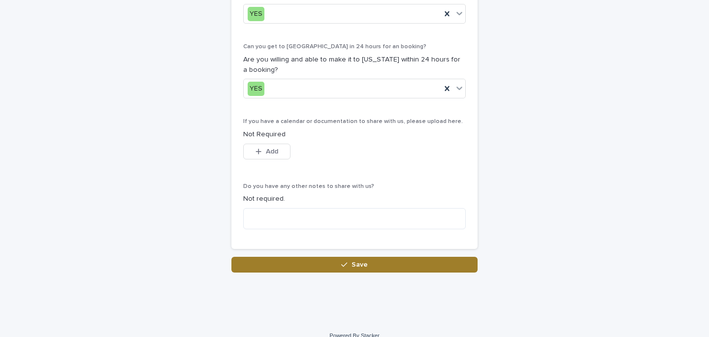
click at [313, 269] on button "Save" at bounding box center [354, 265] width 246 height 16
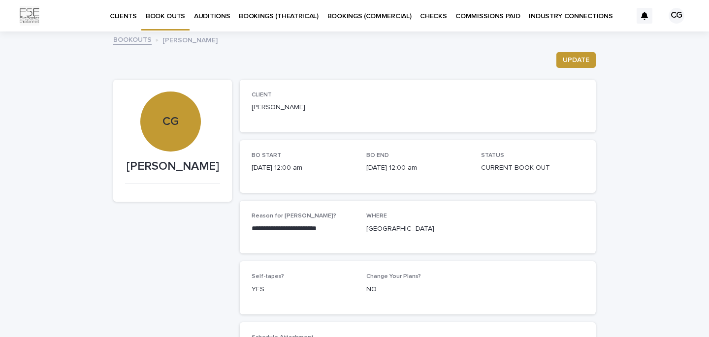
click at [138, 36] on link "BOOKOUTS" at bounding box center [132, 38] width 38 height 11
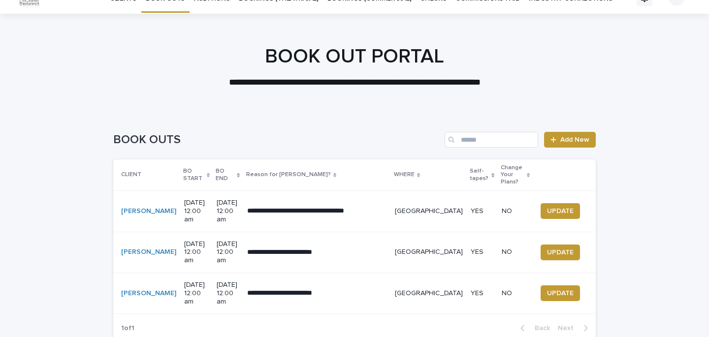
scroll to position [19, 0]
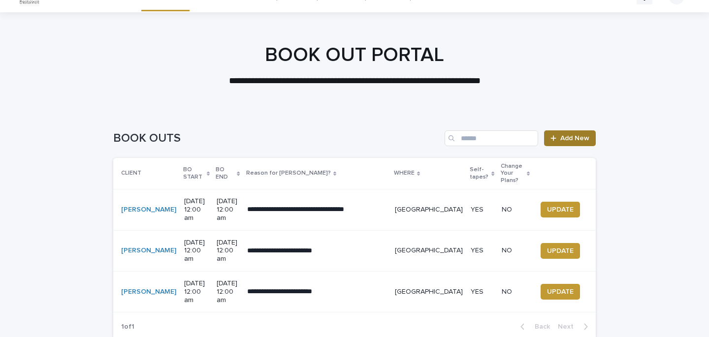
click at [475, 137] on span "Add New" at bounding box center [574, 138] width 29 height 7
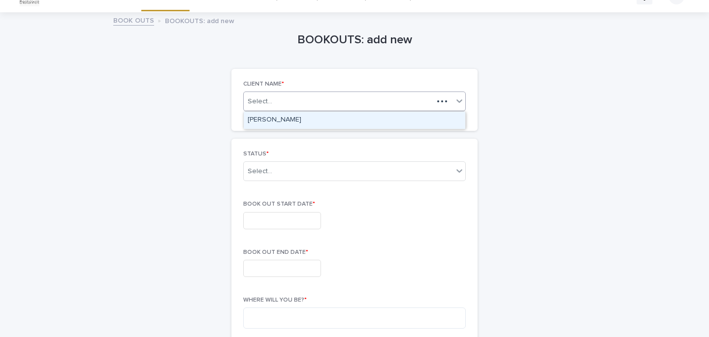
click at [342, 106] on div "Select..." at bounding box center [339, 102] width 190 height 12
click at [310, 122] on div "[PERSON_NAME]" at bounding box center [355, 120] width 222 height 17
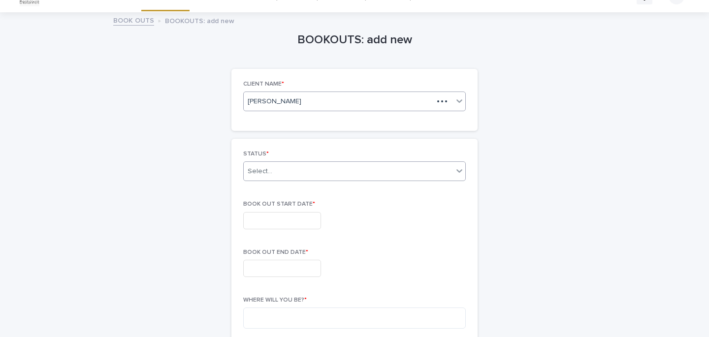
click at [299, 172] on div "Select..." at bounding box center [348, 171] width 209 height 16
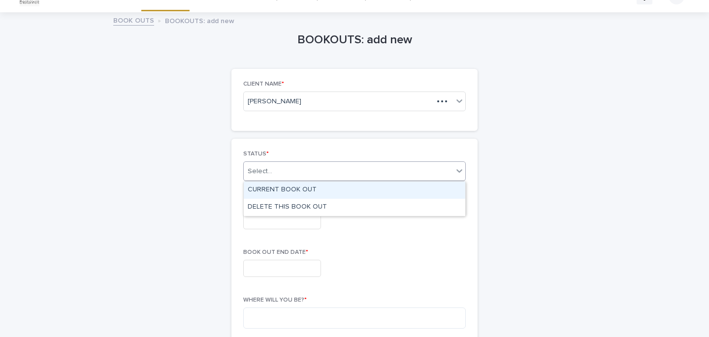
click at [291, 186] on div "CURRENT BOOK OUT" at bounding box center [355, 190] width 222 height 17
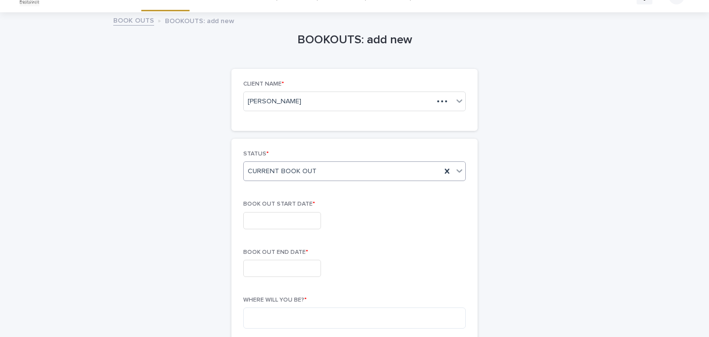
click at [288, 224] on input "text" at bounding box center [282, 220] width 78 height 17
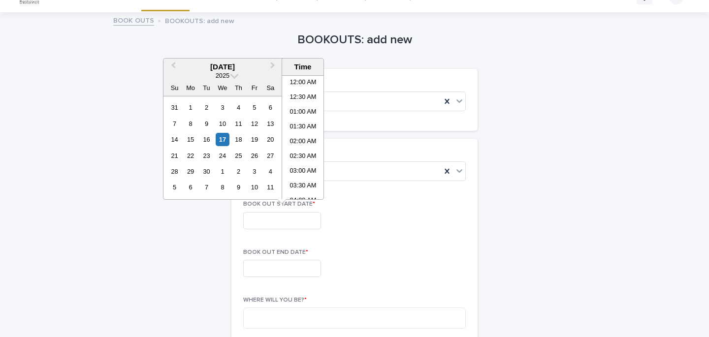
scroll to position [344, 0]
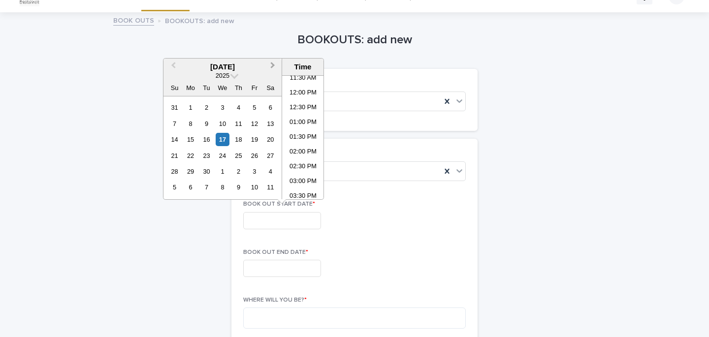
click at [273, 67] on span "Next Month" at bounding box center [273, 66] width 0 height 13
click at [270, 106] on div "6" at bounding box center [270, 107] width 13 height 13
type input "**********"
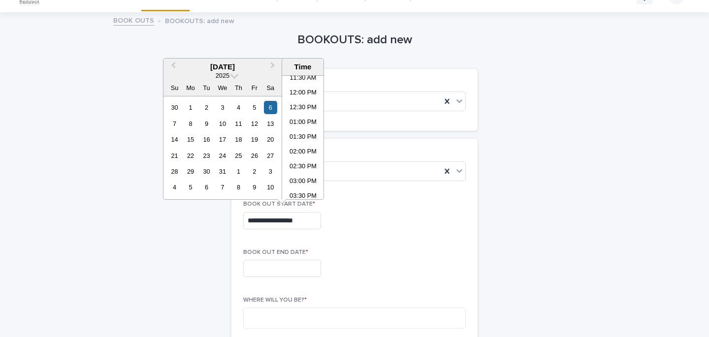
click at [268, 269] on input "text" at bounding box center [282, 268] width 78 height 17
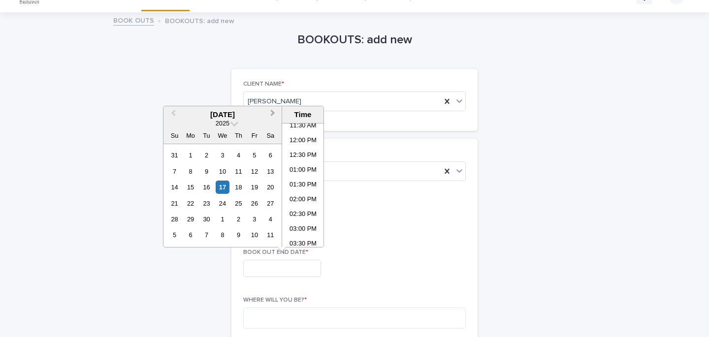
click at [272, 110] on button "Next Month" at bounding box center [274, 115] width 16 height 16
click at [239, 169] on div "11" at bounding box center [238, 171] width 13 height 13
type input "**********"
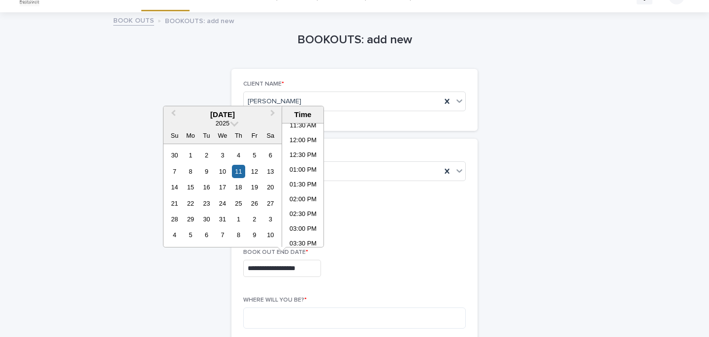
click at [355, 270] on div "**********" at bounding box center [354, 268] width 223 height 17
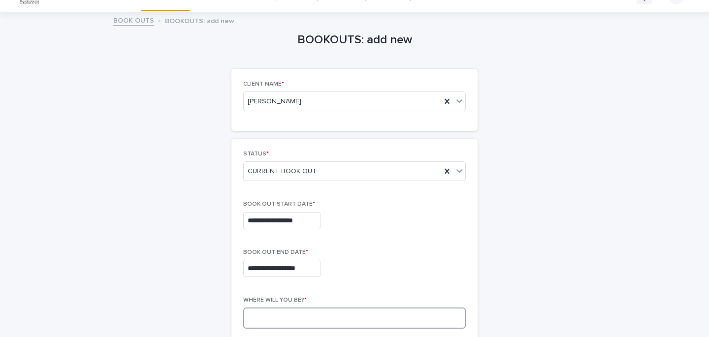
click at [310, 312] on textarea at bounding box center [354, 318] width 223 height 21
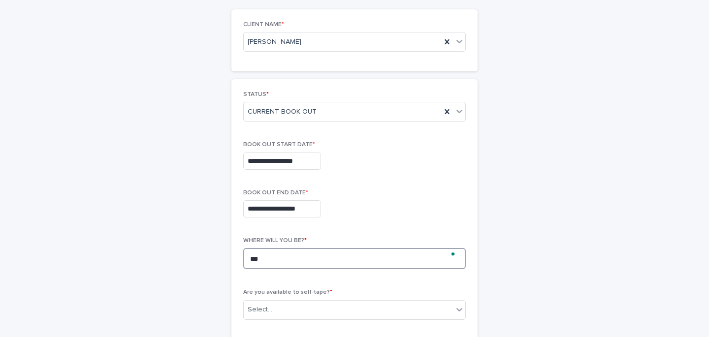
scroll to position [80, 0]
type textarea "***"
click at [337, 311] on div "Select..." at bounding box center [348, 308] width 209 height 16
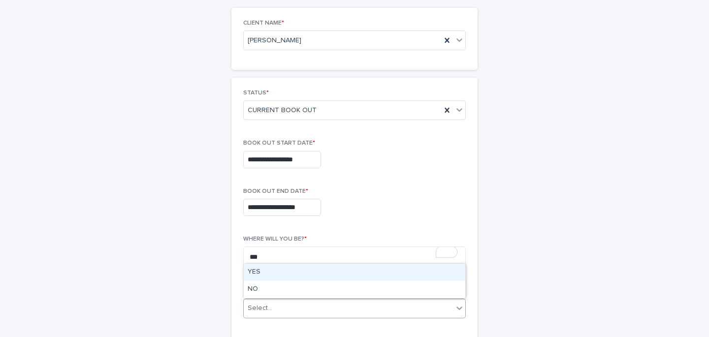
click at [280, 276] on div "YES" at bounding box center [355, 272] width 222 height 17
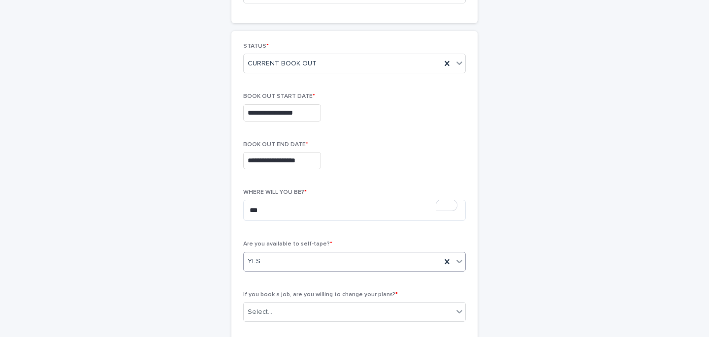
scroll to position [174, 0]
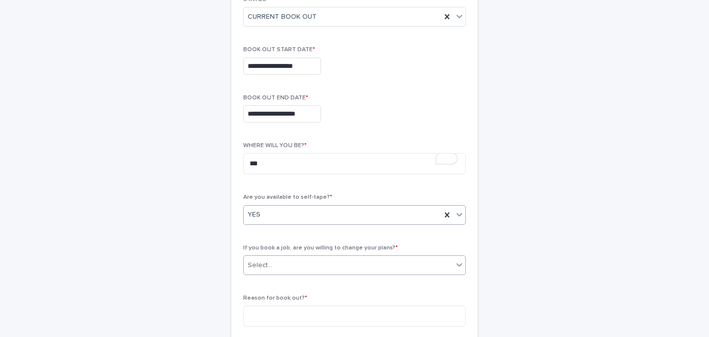
click at [273, 268] on input "text" at bounding box center [273, 265] width 1 height 8
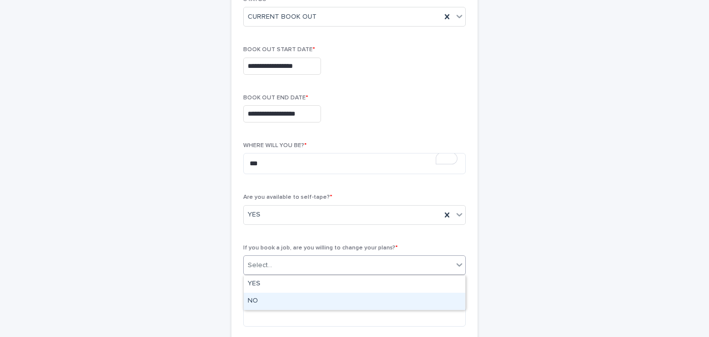
click at [262, 299] on div "NO" at bounding box center [355, 301] width 222 height 17
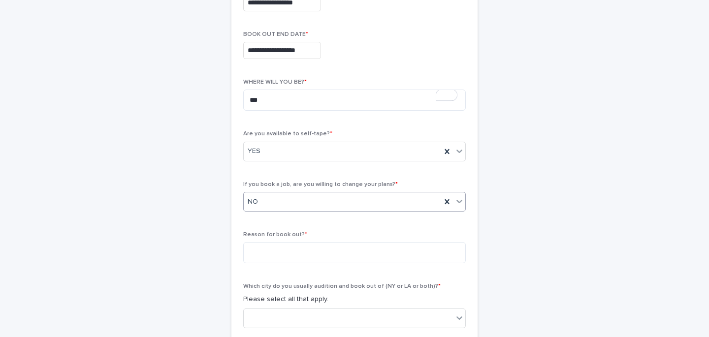
scroll to position [238, 0]
click at [273, 251] on textarea at bounding box center [354, 252] width 223 height 21
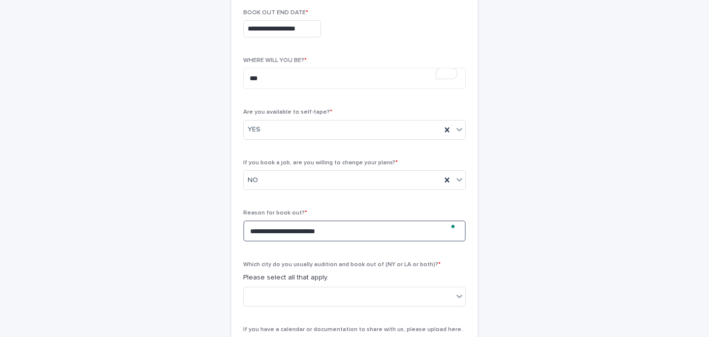
scroll to position [298, 0]
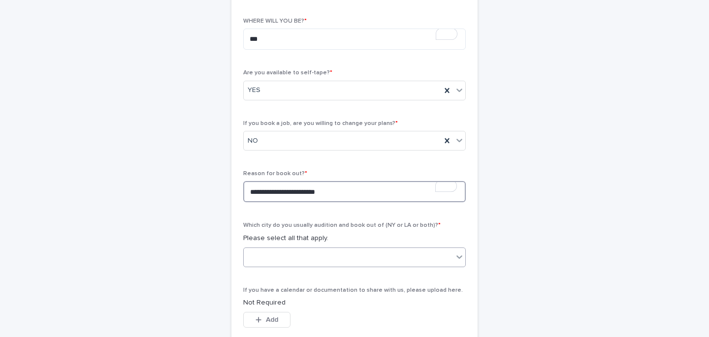
type textarea "**********"
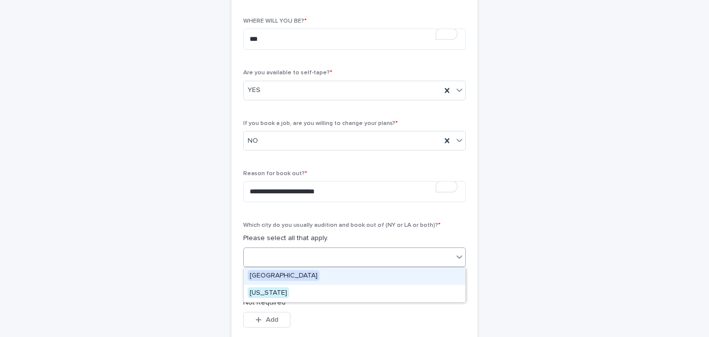
click at [284, 256] on div at bounding box center [348, 257] width 209 height 16
click at [274, 274] on span "[GEOGRAPHIC_DATA]" at bounding box center [284, 275] width 72 height 11
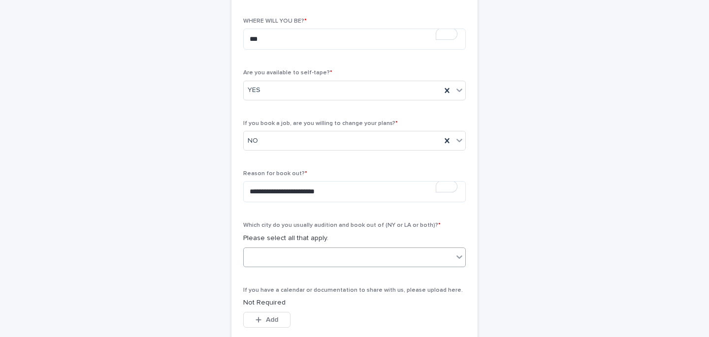
scroll to position [373, 0]
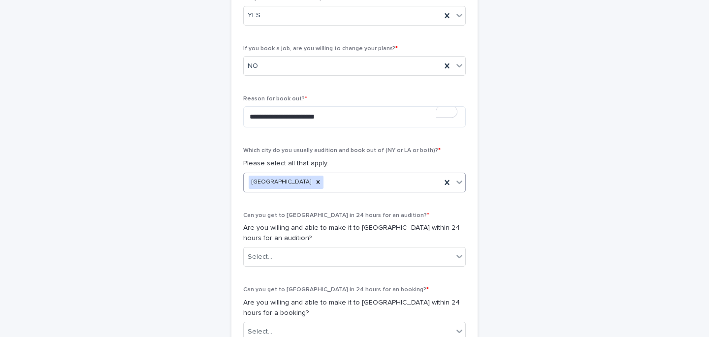
type input "*"
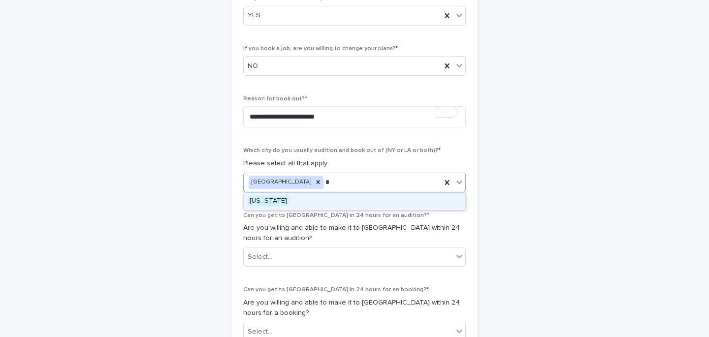
click at [321, 201] on div "[US_STATE]" at bounding box center [355, 201] width 222 height 17
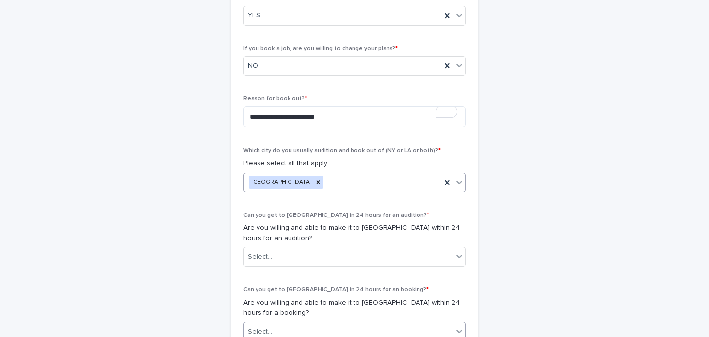
scroll to position [448, 0]
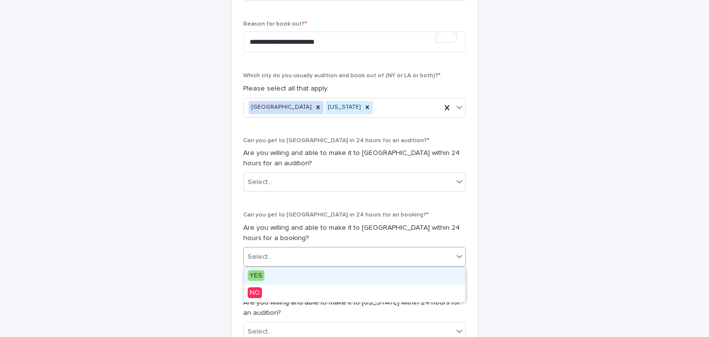
click at [264, 257] on div "Select..." at bounding box center [260, 257] width 25 height 10
click at [276, 178] on div "Select..." at bounding box center [348, 182] width 209 height 16
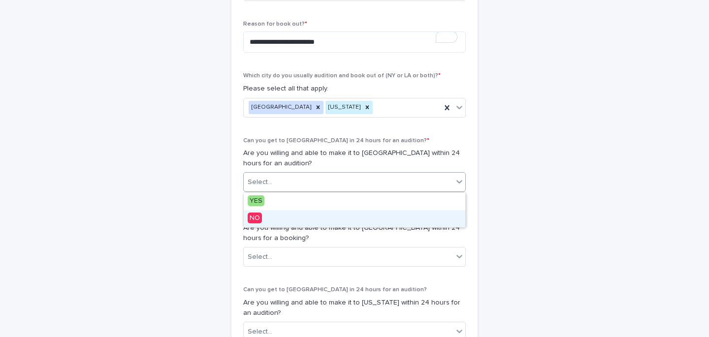
click at [264, 219] on div "NO" at bounding box center [355, 218] width 222 height 17
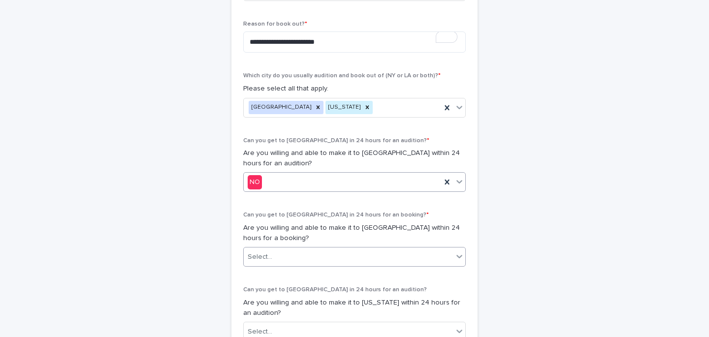
click at [268, 257] on div "Select..." at bounding box center [260, 257] width 25 height 10
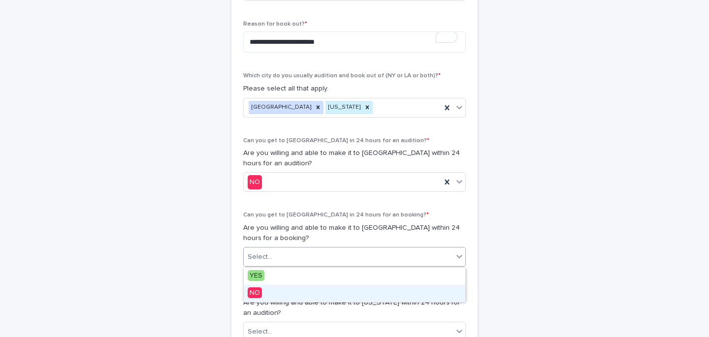
click at [258, 294] on span "NO" at bounding box center [255, 293] width 14 height 11
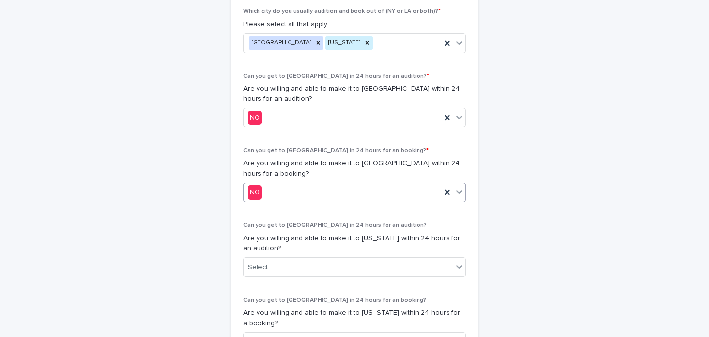
scroll to position [519, 0]
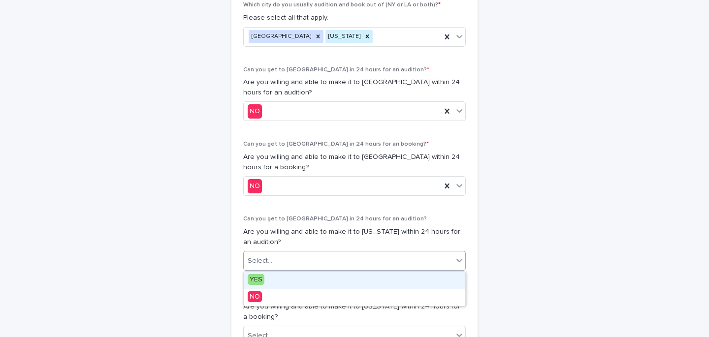
click at [263, 263] on div "Select..." at bounding box center [260, 261] width 25 height 10
click at [253, 283] on span "YES" at bounding box center [256, 279] width 17 height 11
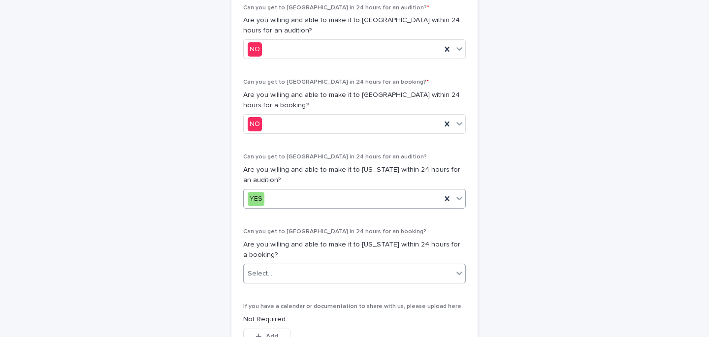
scroll to position [581, 0]
click at [258, 269] on div "Select..." at bounding box center [260, 273] width 25 height 10
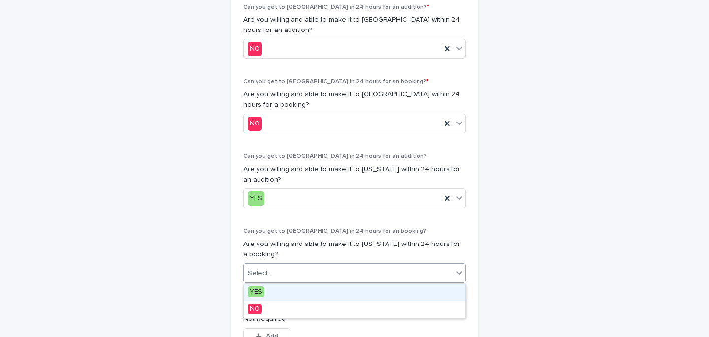
click at [260, 274] on div "Select..." at bounding box center [260, 273] width 25 height 10
click at [260, 275] on div "Select..." at bounding box center [260, 273] width 25 height 10
click at [260, 287] on span "YES" at bounding box center [256, 292] width 17 height 11
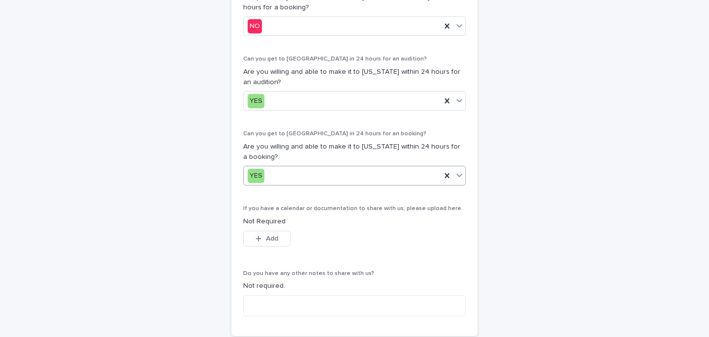
scroll to position [778, 0]
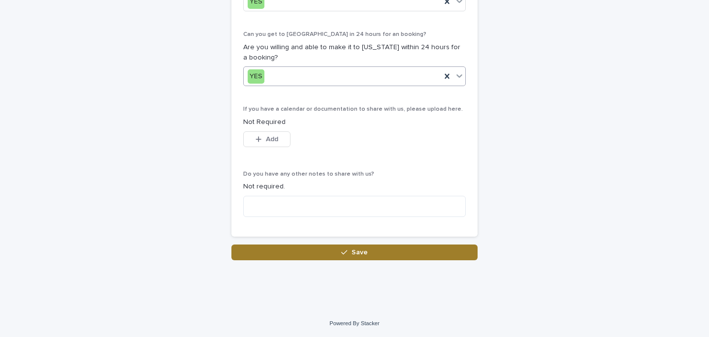
click at [330, 253] on button "Save" at bounding box center [354, 253] width 246 height 16
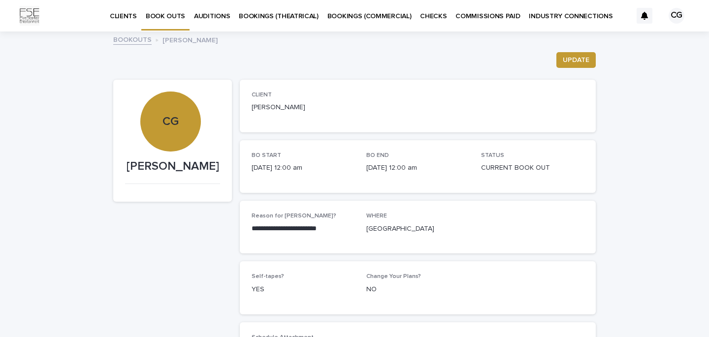
click at [133, 42] on link "BOOKOUTS" at bounding box center [132, 38] width 38 height 11
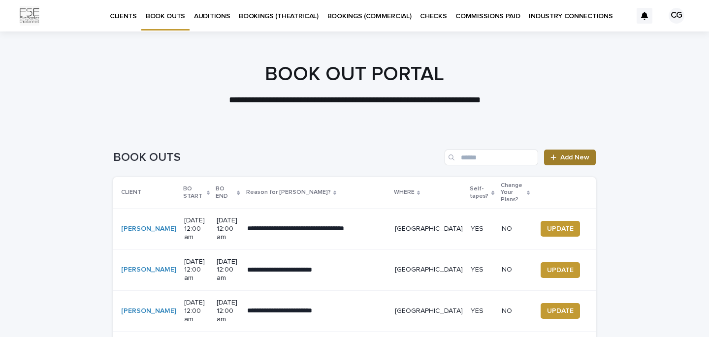
click at [580, 155] on span "Add New" at bounding box center [574, 157] width 29 height 7
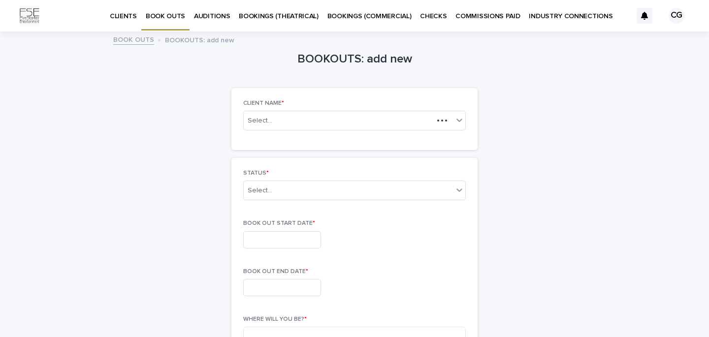
click at [130, 45] on div "BOOK OUTS BOOKOUTS: add new" at bounding box center [354, 40] width 492 height 14
click at [131, 43] on link "BOOK OUTS" at bounding box center [133, 38] width 41 height 11
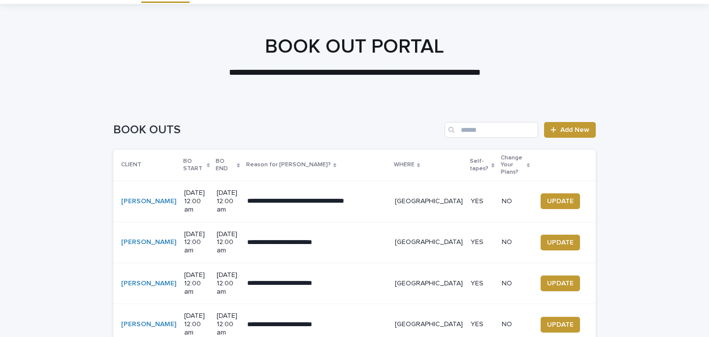
scroll to position [27, 0]
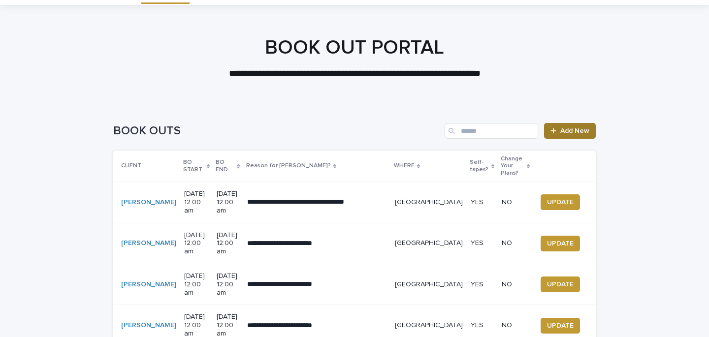
click at [572, 133] on span "Add New" at bounding box center [574, 131] width 29 height 7
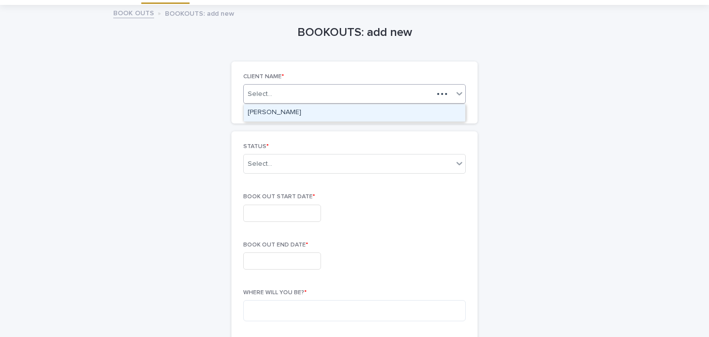
click at [334, 98] on div "Select..." at bounding box center [339, 94] width 190 height 12
click at [294, 111] on div "[PERSON_NAME]" at bounding box center [355, 112] width 222 height 17
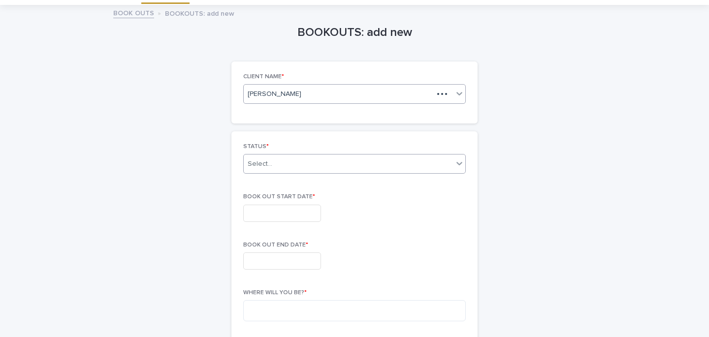
click at [290, 166] on div "Select..." at bounding box center [348, 164] width 209 height 16
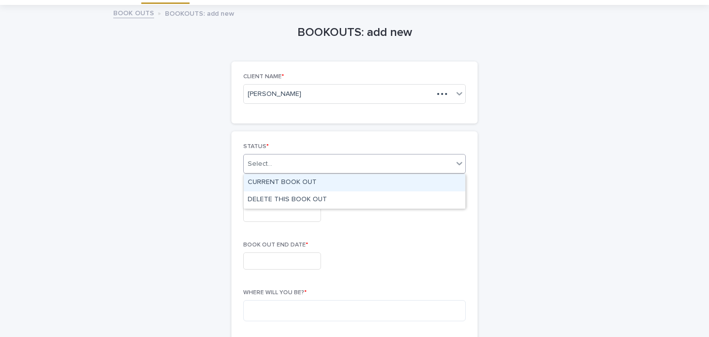
click at [293, 179] on div "CURRENT BOOK OUT" at bounding box center [355, 182] width 222 height 17
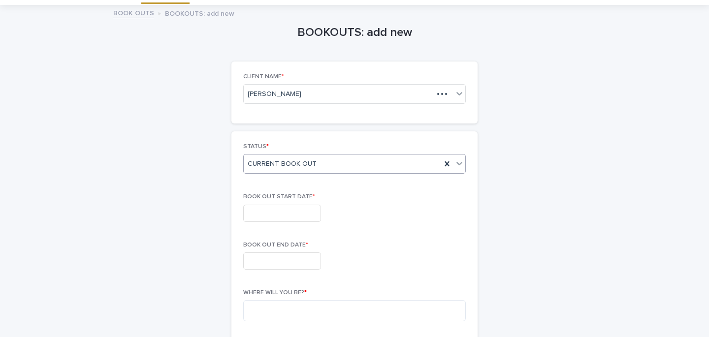
click at [282, 206] on input "text" at bounding box center [282, 213] width 78 height 17
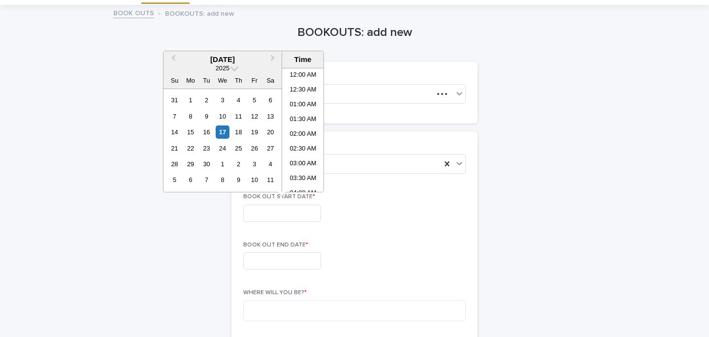
scroll to position [344, 0]
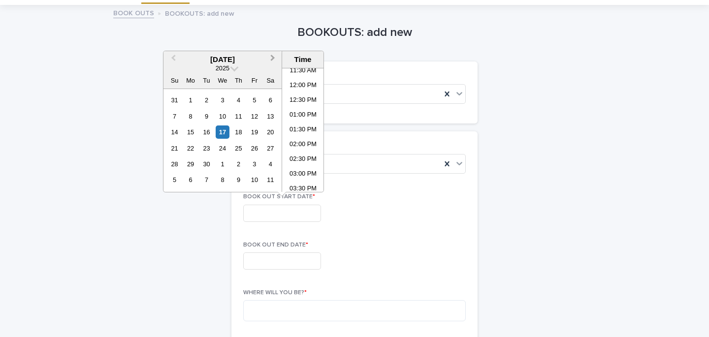
click at [272, 55] on button "Next Month" at bounding box center [274, 60] width 16 height 16
click at [193, 132] on div "15" at bounding box center [190, 132] width 13 height 13
type input "**********"
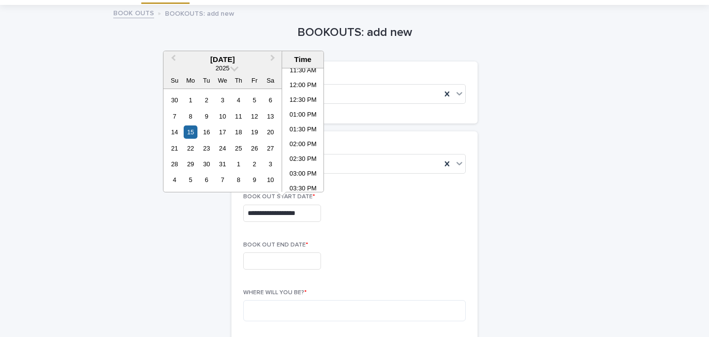
click at [280, 263] on input "text" at bounding box center [282, 261] width 78 height 17
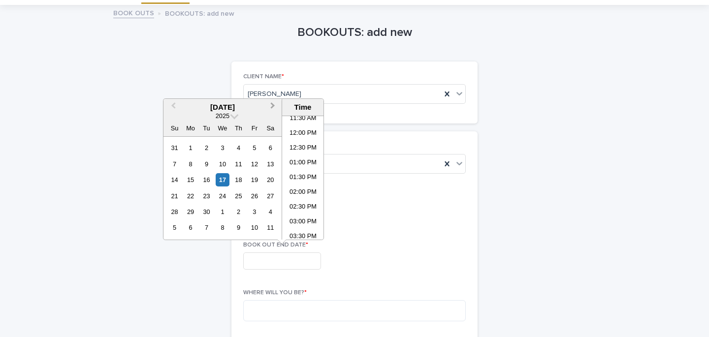
click at [274, 111] on button "Next Month" at bounding box center [274, 108] width 16 height 16
click at [186, 198] on div "22" at bounding box center [190, 196] width 13 height 13
type input "**********"
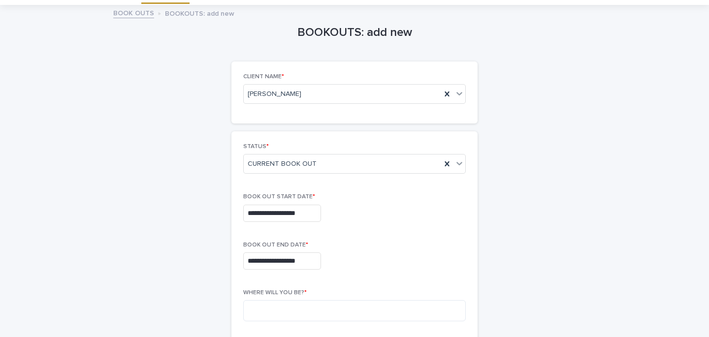
click at [303, 304] on textarea "To enrich screen reader interactions, please activate Accessibility in Grammarl…" at bounding box center [354, 310] width 223 height 21
click at [261, 310] on textarea "**********" at bounding box center [354, 310] width 223 height 21
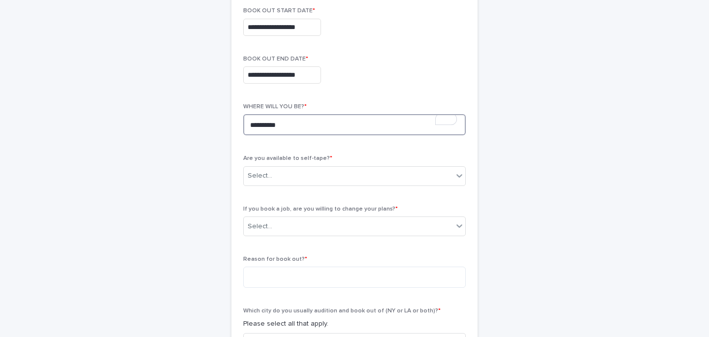
scroll to position [215, 0]
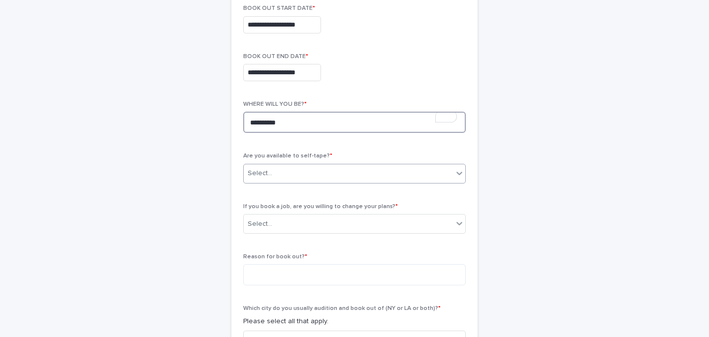
type textarea "*********"
click at [300, 178] on div "Select..." at bounding box center [348, 173] width 209 height 16
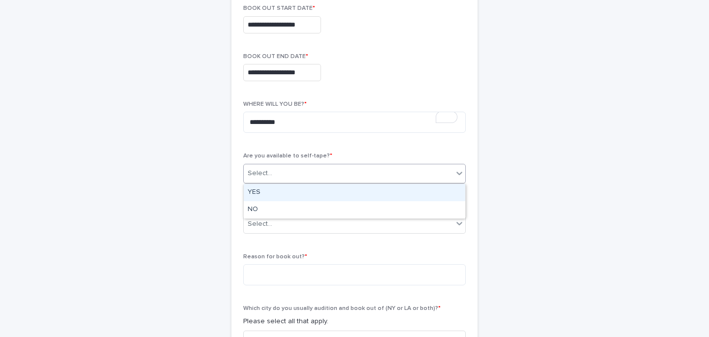
click at [255, 192] on div "YES" at bounding box center [355, 192] width 222 height 17
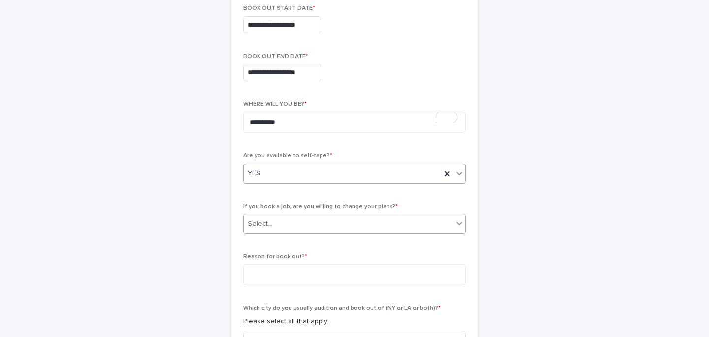
click at [285, 228] on div "Select..." at bounding box center [348, 224] width 209 height 16
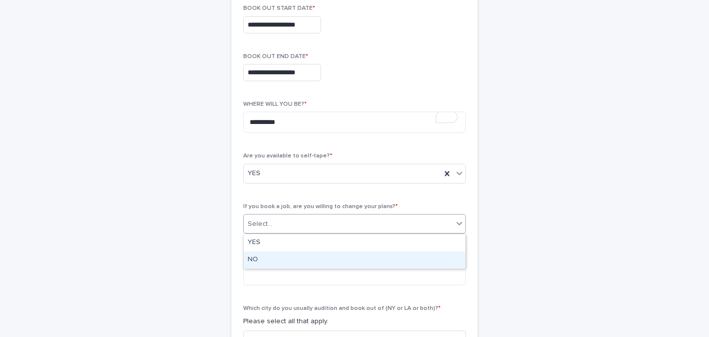
click at [260, 263] on div "NO" at bounding box center [355, 260] width 222 height 17
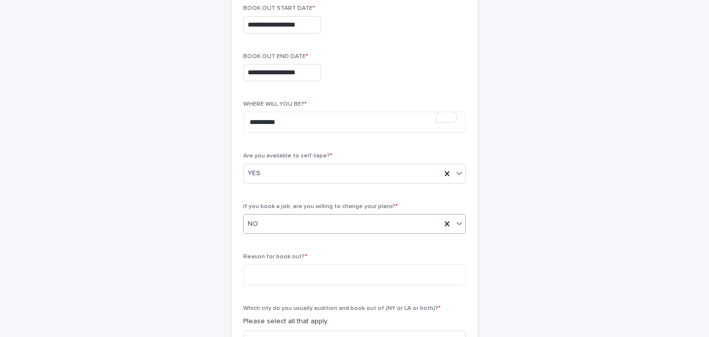
scroll to position [218, 0]
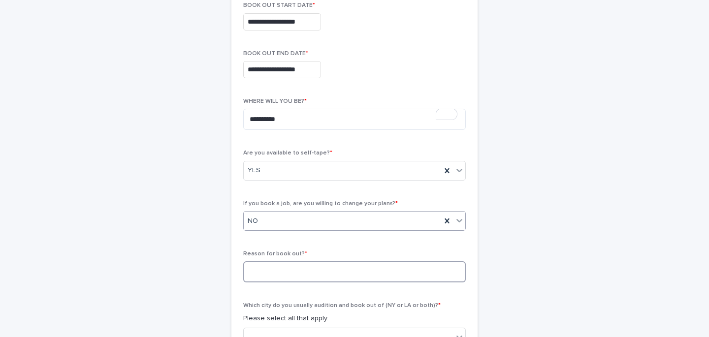
click at [263, 266] on textarea at bounding box center [354, 271] width 223 height 21
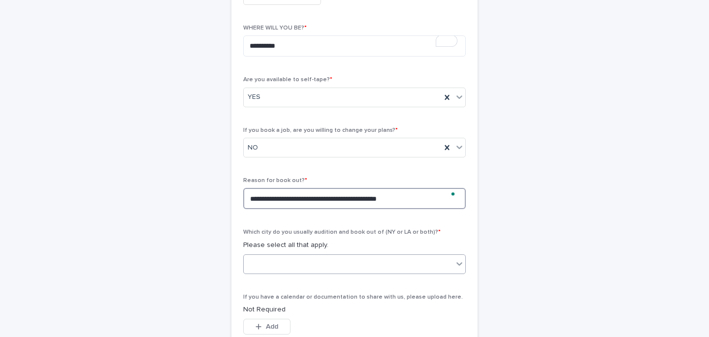
scroll to position [334, 0]
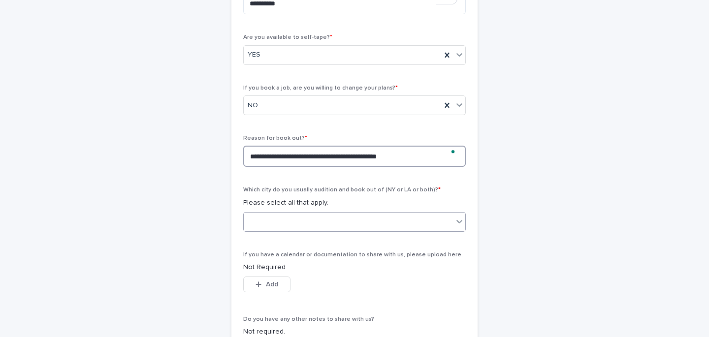
type textarea "**********"
click at [316, 221] on div at bounding box center [348, 222] width 209 height 16
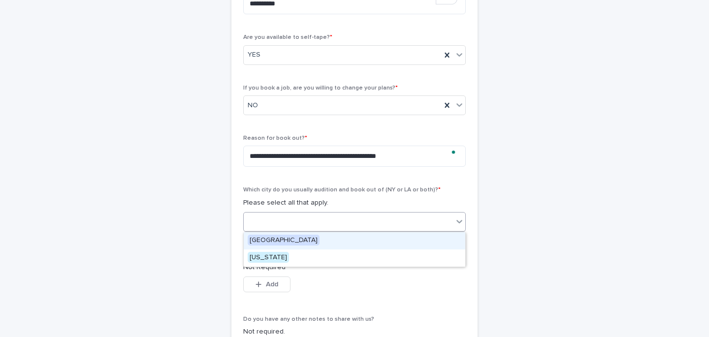
click at [276, 239] on span "[GEOGRAPHIC_DATA]" at bounding box center [284, 240] width 72 height 11
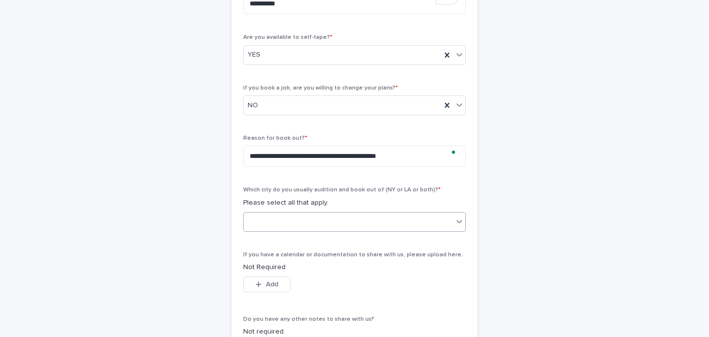
scroll to position [409, 0]
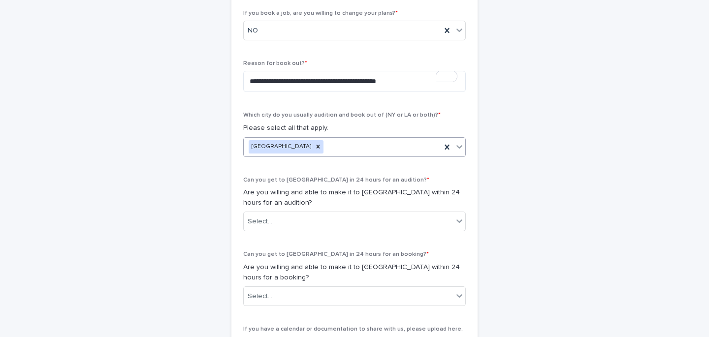
type input "*"
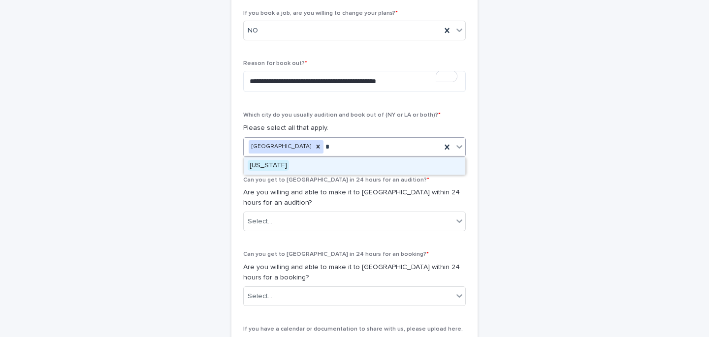
click at [311, 163] on div "[US_STATE]" at bounding box center [355, 166] width 222 height 17
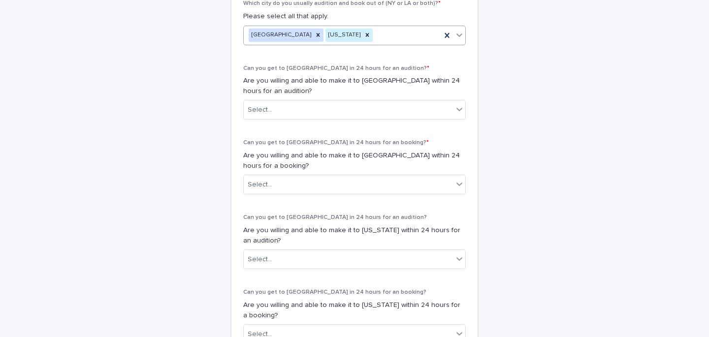
scroll to position [521, 0]
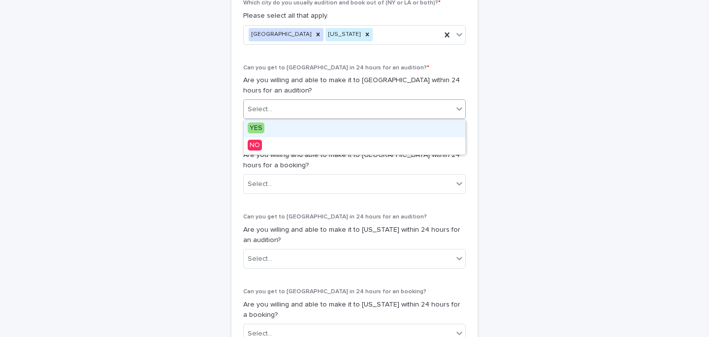
click at [301, 107] on div "Select..." at bounding box center [348, 109] width 209 height 16
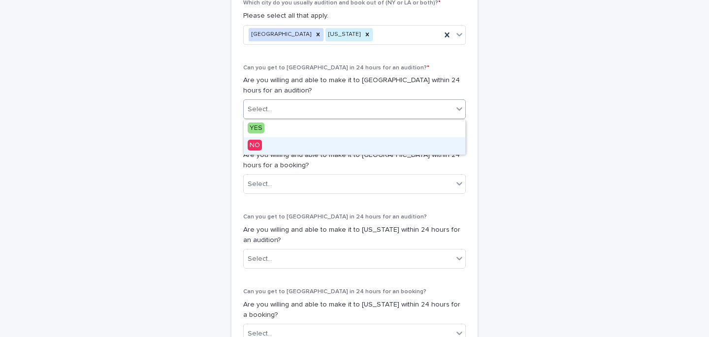
click at [253, 148] on span "NO" at bounding box center [255, 145] width 14 height 11
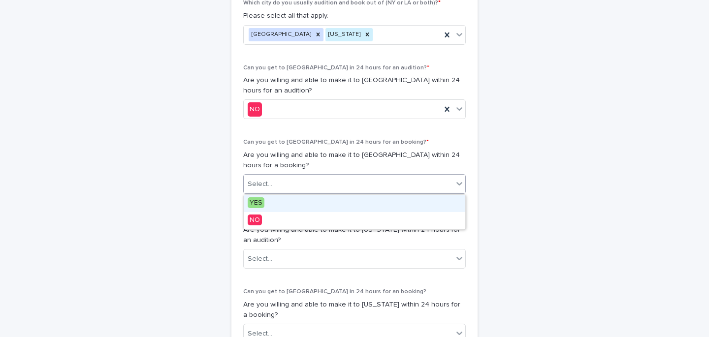
click at [266, 192] on div "Select..." at bounding box center [348, 184] width 209 height 16
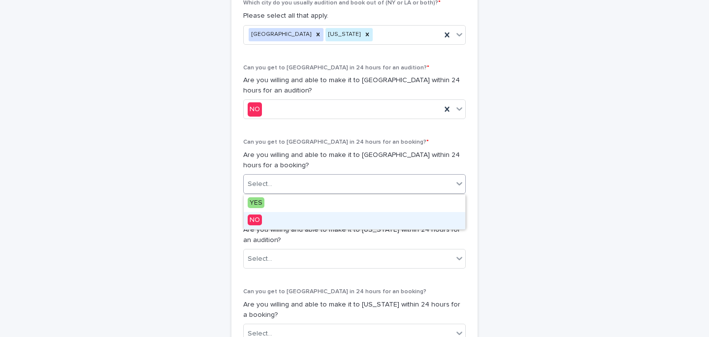
click at [255, 221] on span "NO" at bounding box center [255, 220] width 14 height 11
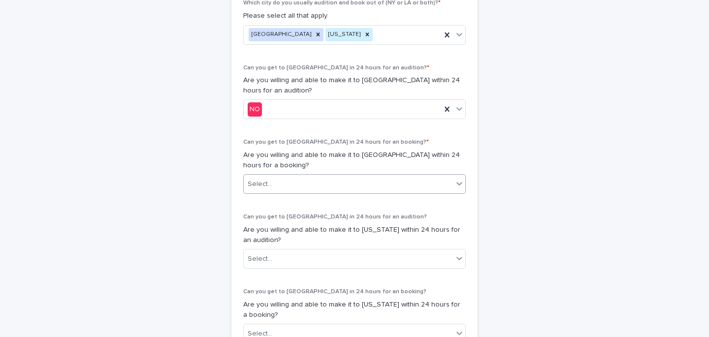
scroll to position [531, 0]
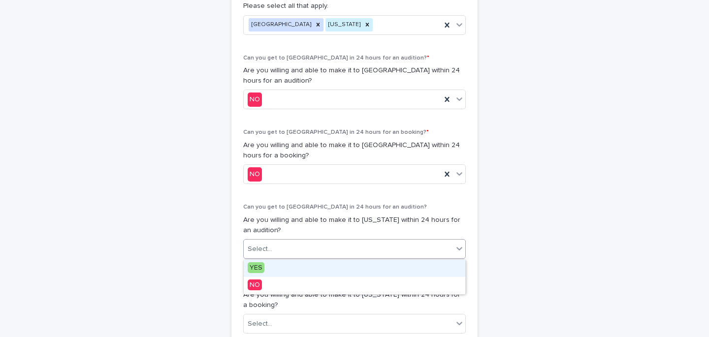
click at [270, 253] on div "Select..." at bounding box center [260, 249] width 25 height 10
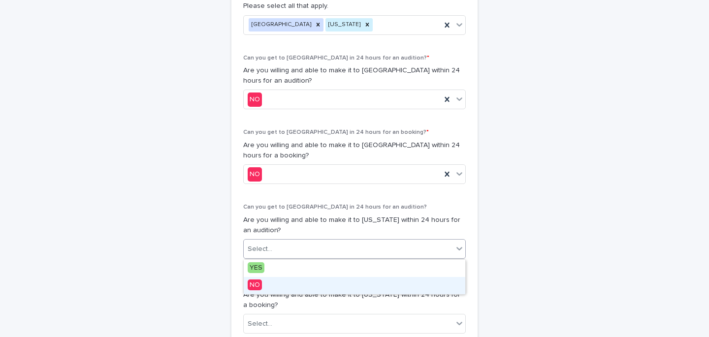
click at [260, 284] on span "NO" at bounding box center [255, 285] width 14 height 11
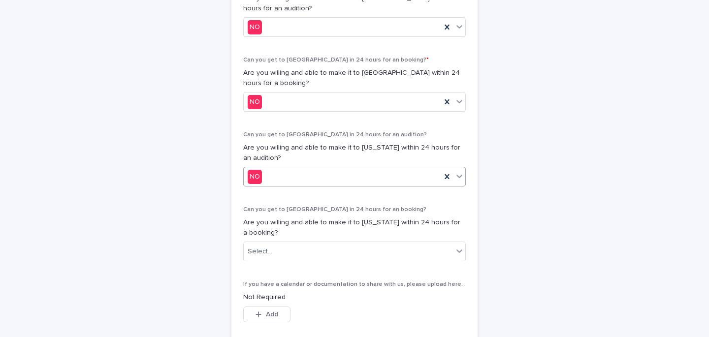
scroll to position [606, 0]
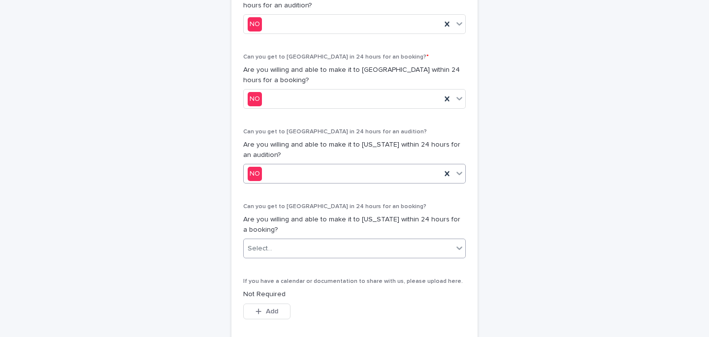
click at [268, 249] on div "Select..." at bounding box center [260, 249] width 25 height 10
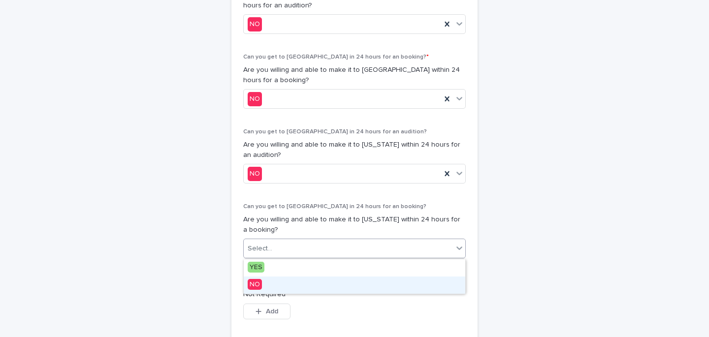
click at [257, 284] on span "NO" at bounding box center [255, 284] width 14 height 11
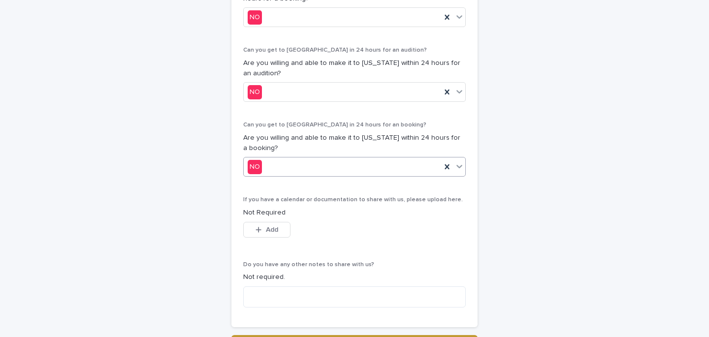
scroll to position [778, 0]
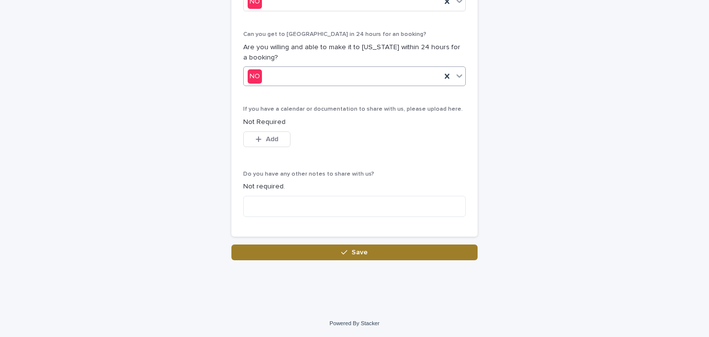
click at [346, 257] on button "Save" at bounding box center [354, 253] width 246 height 16
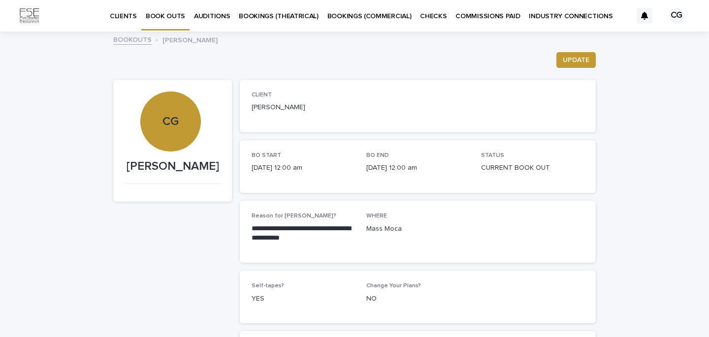
click at [132, 42] on link "BOOKOUTS" at bounding box center [132, 38] width 38 height 11
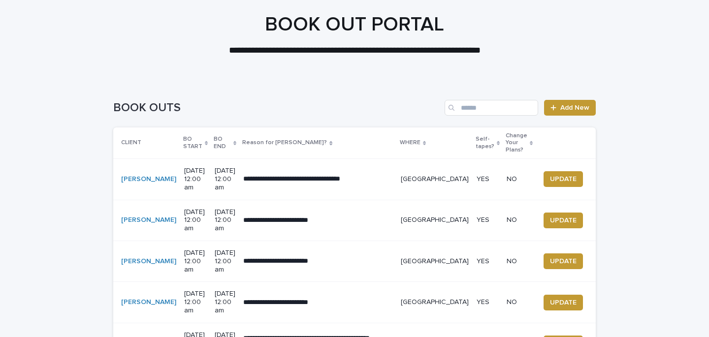
scroll to position [50, 0]
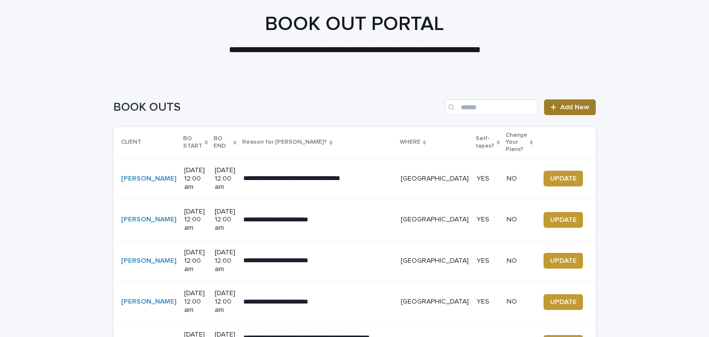
click at [577, 106] on span "Add New" at bounding box center [574, 107] width 29 height 7
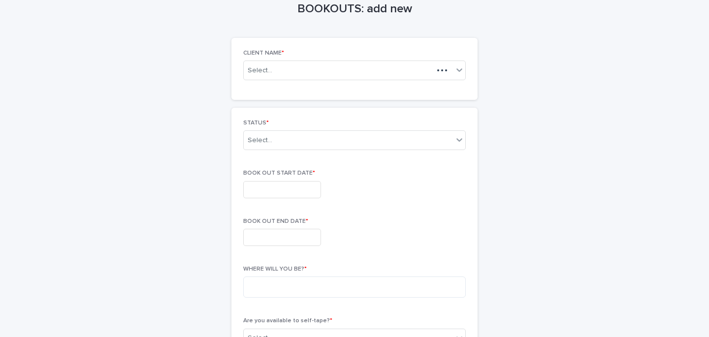
scroll to position [59, 0]
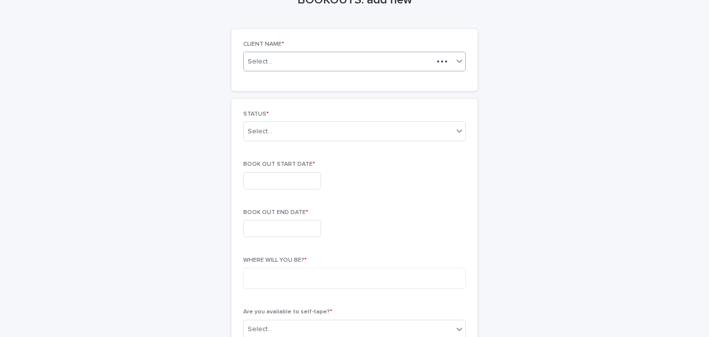
click at [367, 61] on div "Select..." at bounding box center [339, 62] width 190 height 12
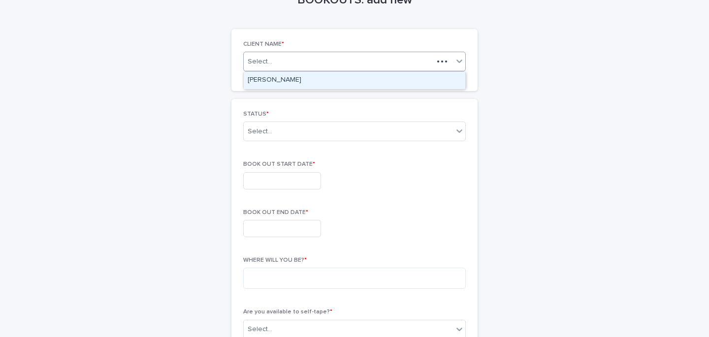
click at [311, 82] on div "[PERSON_NAME]" at bounding box center [355, 80] width 222 height 17
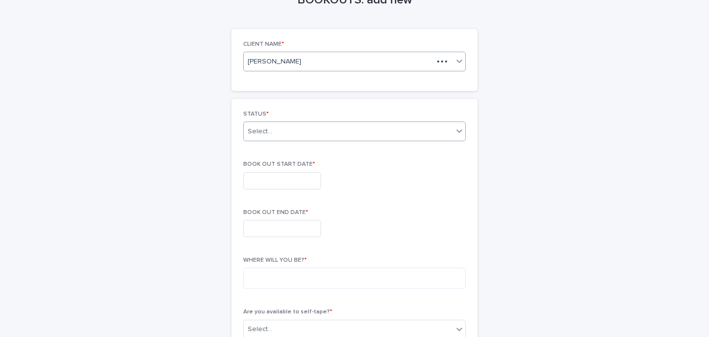
click at [306, 124] on div "Select..." at bounding box center [348, 132] width 209 height 16
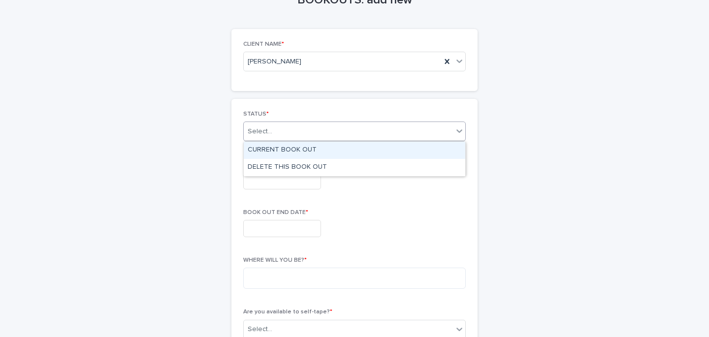
click at [308, 147] on div "CURRENT BOOK OUT" at bounding box center [355, 150] width 222 height 17
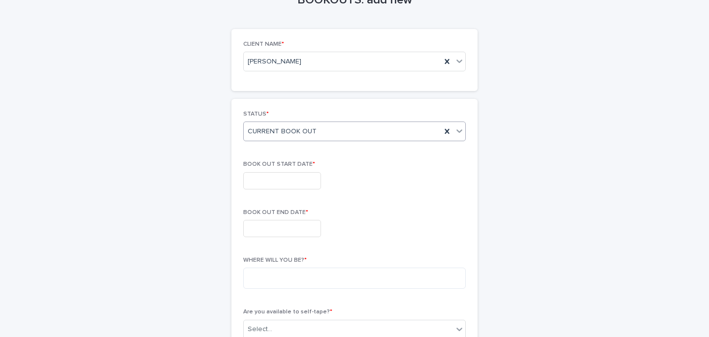
click at [284, 175] on input "text" at bounding box center [282, 180] width 78 height 17
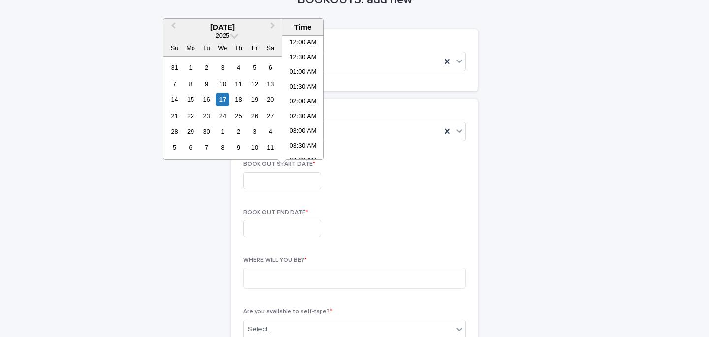
scroll to position [344, 0]
click at [273, 26] on span "Next Month" at bounding box center [273, 26] width 0 height 13
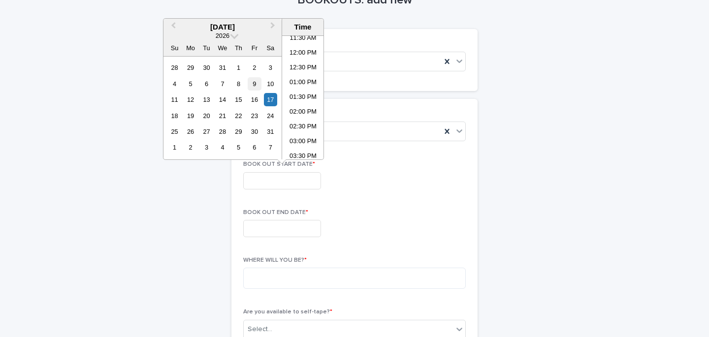
click at [252, 84] on div "9" at bounding box center [254, 83] width 13 height 13
type input "**********"
click at [284, 227] on input "text" at bounding box center [282, 228] width 78 height 17
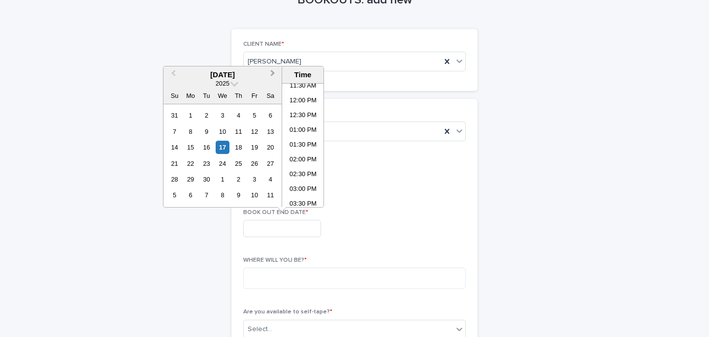
click at [273, 71] on span "Next Month" at bounding box center [273, 74] width 0 height 13
click at [193, 149] on div "12" at bounding box center [190, 147] width 13 height 13
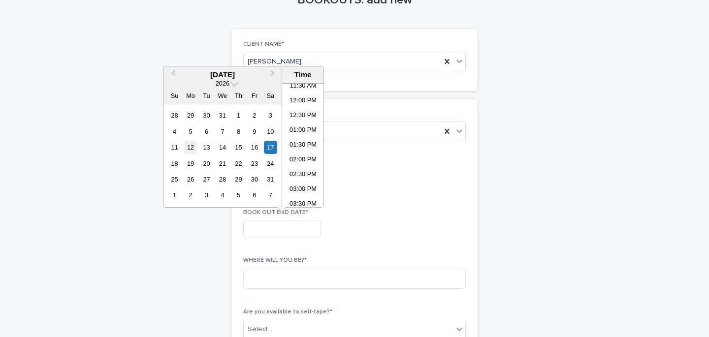
type input "**********"
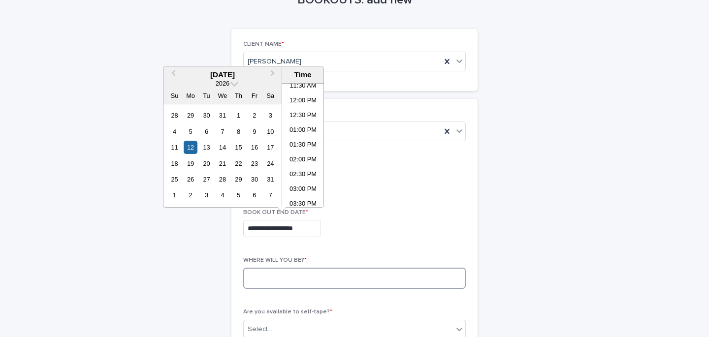
click at [263, 272] on textarea at bounding box center [354, 278] width 223 height 21
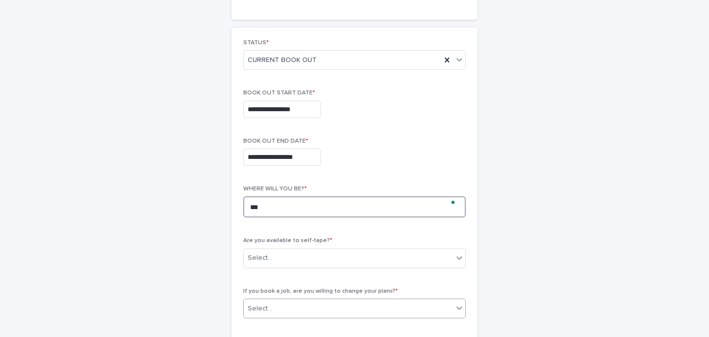
scroll to position [172, 0]
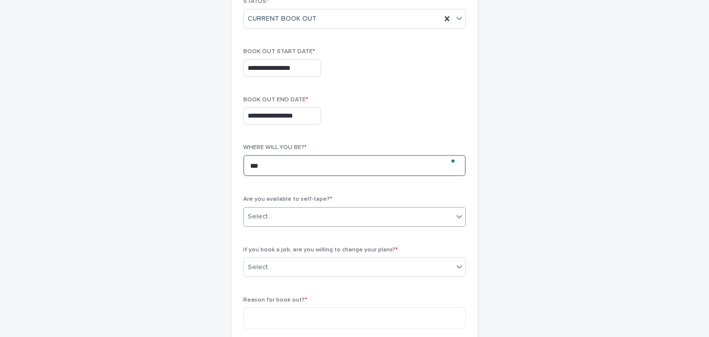
type textarea "***"
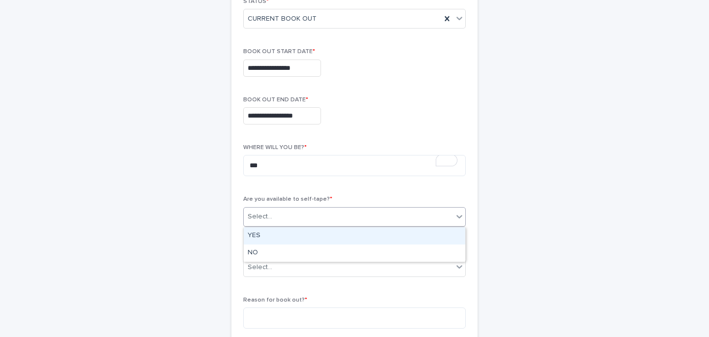
click at [286, 212] on div "Select..." at bounding box center [348, 217] width 209 height 16
click at [263, 235] on div "YES" at bounding box center [355, 235] width 222 height 17
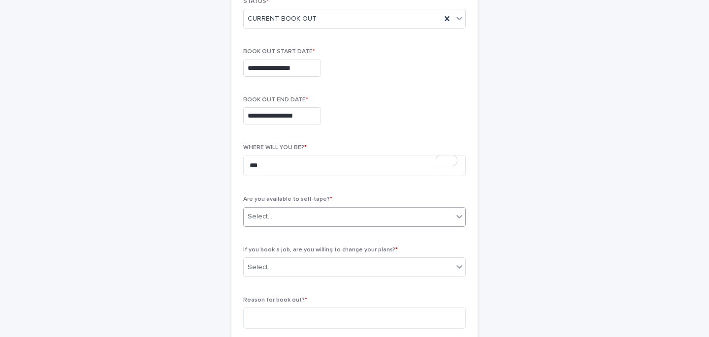
scroll to position [185, 0]
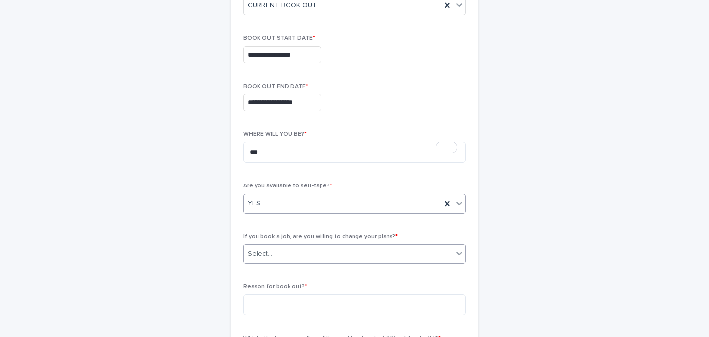
click at [271, 250] on div "Select..." at bounding box center [348, 254] width 209 height 16
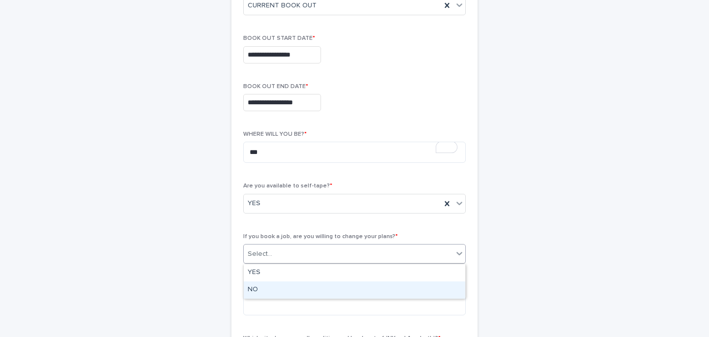
click at [261, 289] on div "NO" at bounding box center [355, 290] width 222 height 17
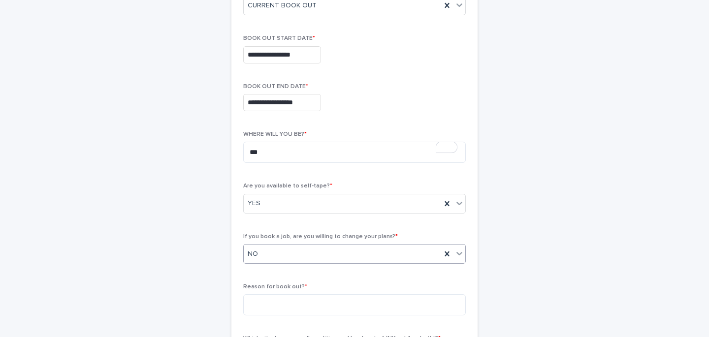
scroll to position [209, 0]
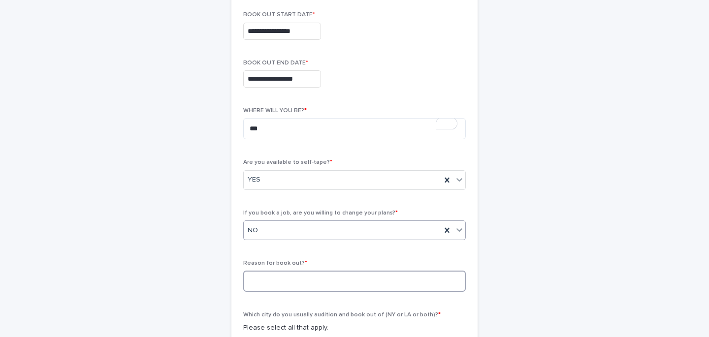
click at [275, 280] on textarea at bounding box center [354, 281] width 223 height 21
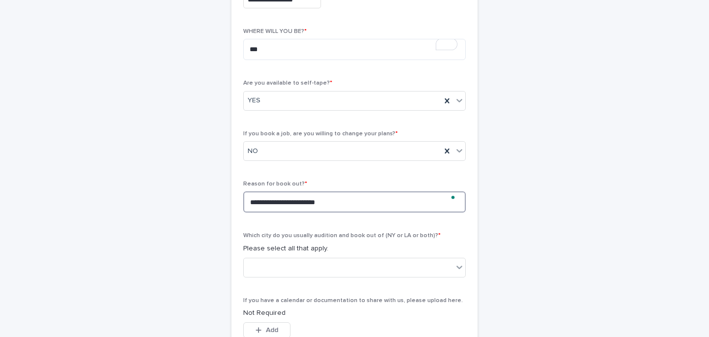
scroll to position [289, 0]
type textarea "**********"
click at [293, 268] on div at bounding box center [348, 266] width 209 height 16
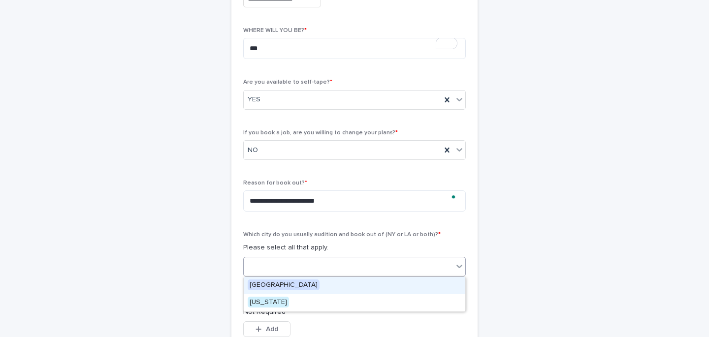
click at [274, 284] on span "[GEOGRAPHIC_DATA]" at bounding box center [284, 285] width 72 height 11
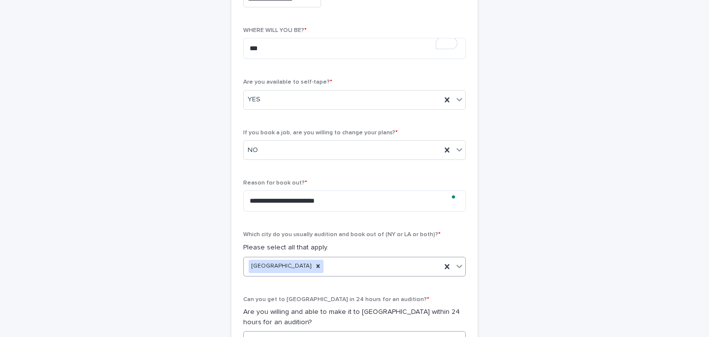
scroll to position [364, 0]
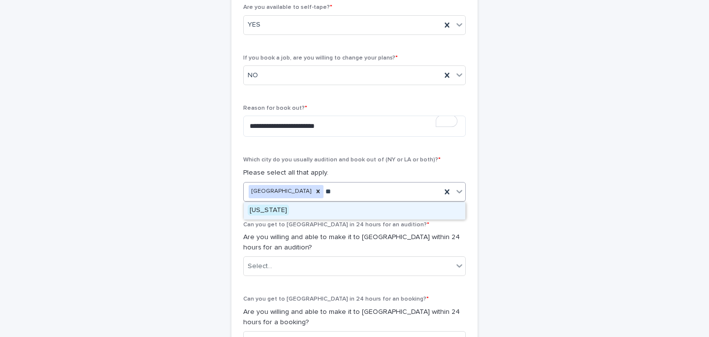
type input "***"
click at [343, 208] on div "[US_STATE]" at bounding box center [355, 210] width 222 height 17
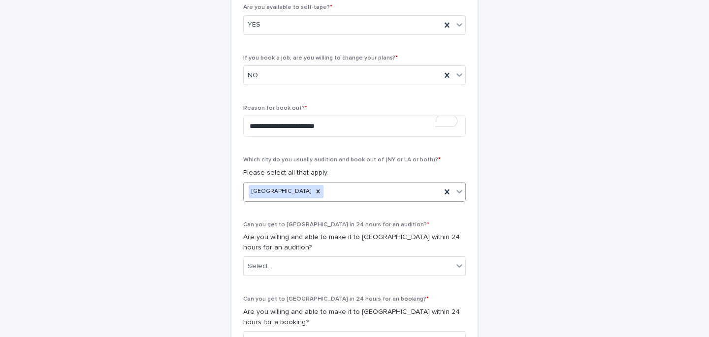
scroll to position [439, 0]
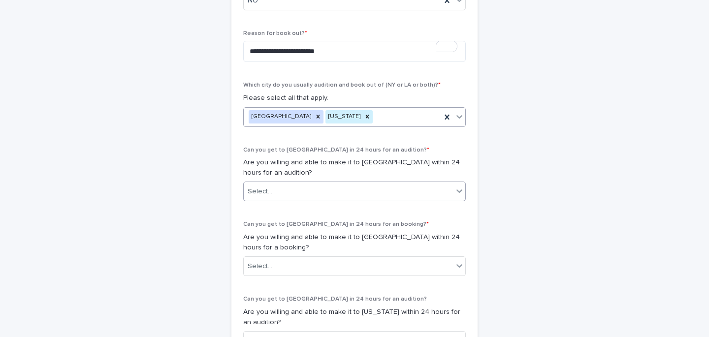
click at [303, 189] on div "Select..." at bounding box center [348, 192] width 209 height 16
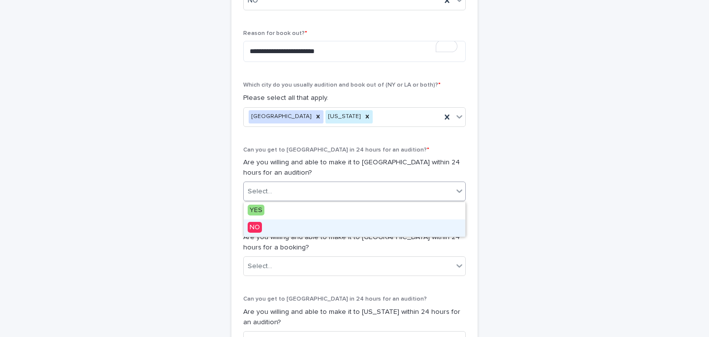
click at [251, 227] on span "NO" at bounding box center [255, 227] width 14 height 11
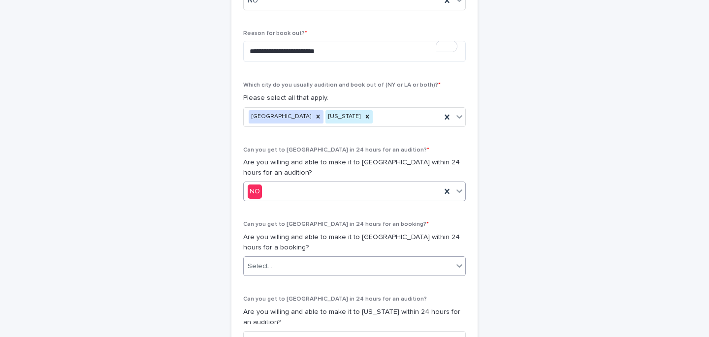
click at [263, 260] on div "Select..." at bounding box center [348, 266] width 209 height 16
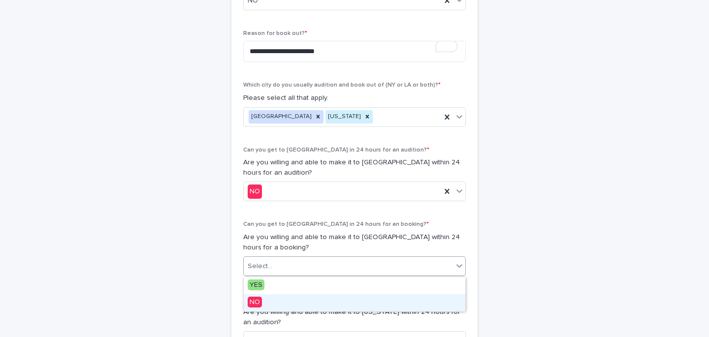
click at [258, 301] on span "NO" at bounding box center [255, 302] width 14 height 11
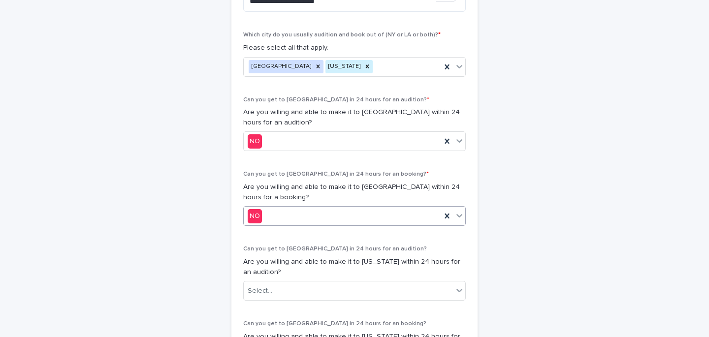
scroll to position [564, 0]
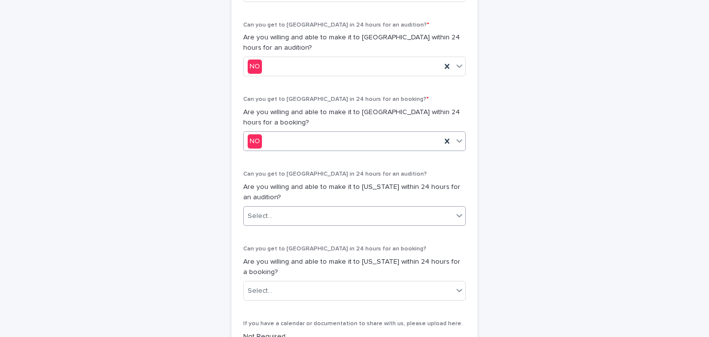
click at [270, 213] on div "Select..." at bounding box center [260, 216] width 25 height 10
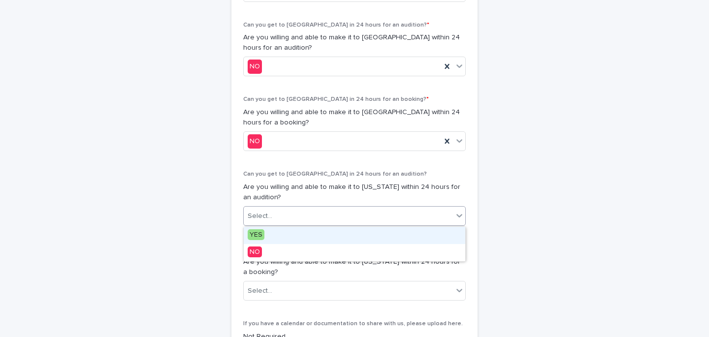
click at [261, 231] on span "YES" at bounding box center [256, 234] width 17 height 11
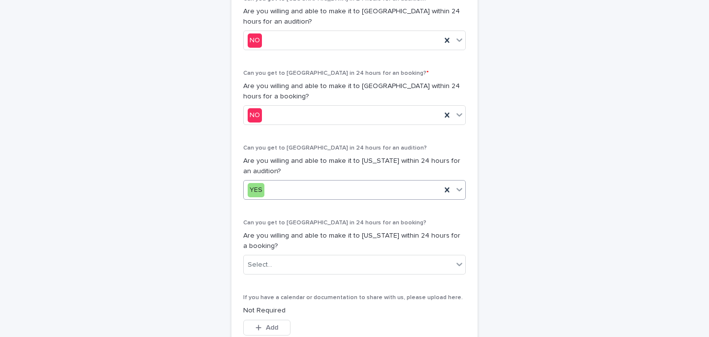
scroll to position [593, 0]
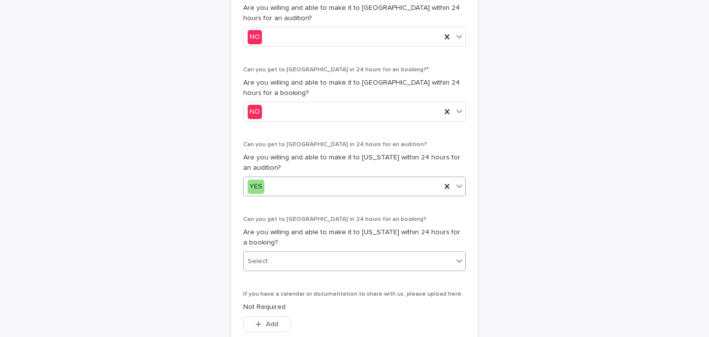
click at [267, 253] on div "Select..." at bounding box center [354, 262] width 223 height 20
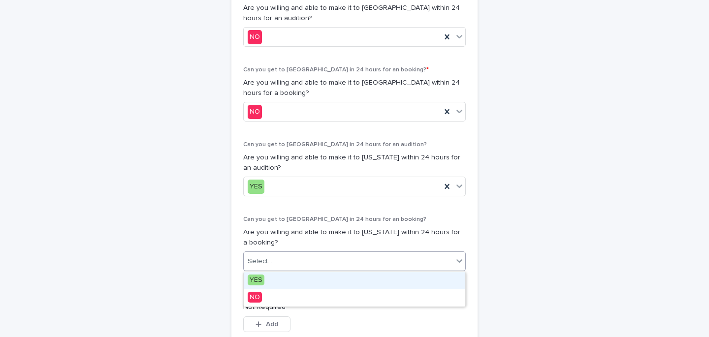
click at [258, 278] on span "YES" at bounding box center [256, 280] width 17 height 11
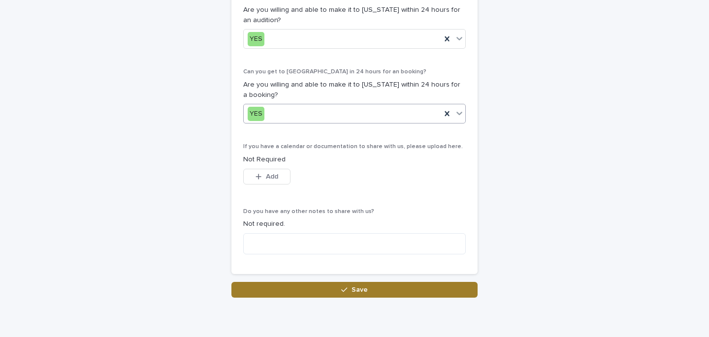
scroll to position [778, 0]
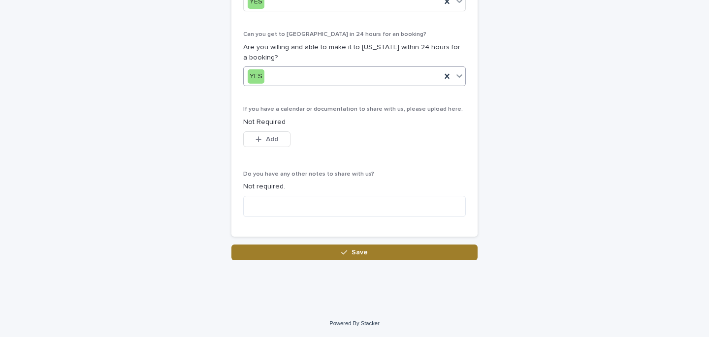
click at [312, 254] on button "Save" at bounding box center [354, 253] width 246 height 16
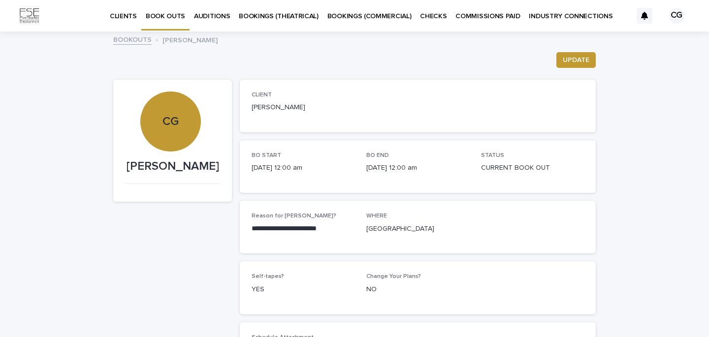
click at [127, 40] on link "BOOKOUTS" at bounding box center [132, 38] width 38 height 11
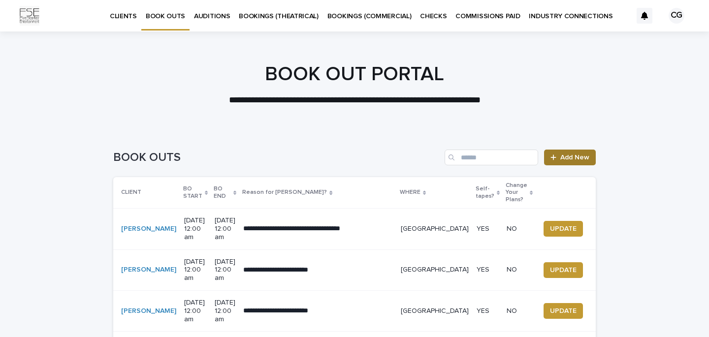
click at [578, 153] on link "Add New" at bounding box center [570, 158] width 52 height 16
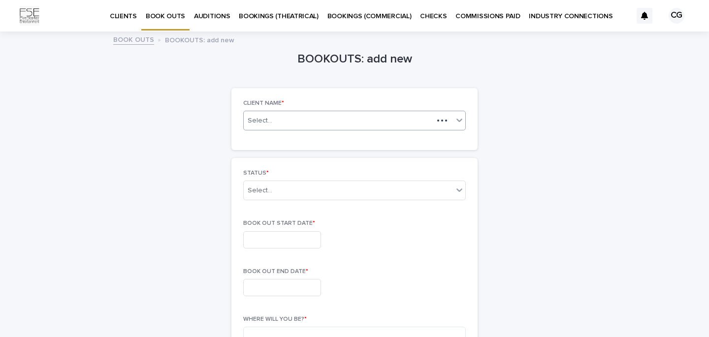
click at [277, 126] on div "Select..." at bounding box center [339, 121] width 190 height 12
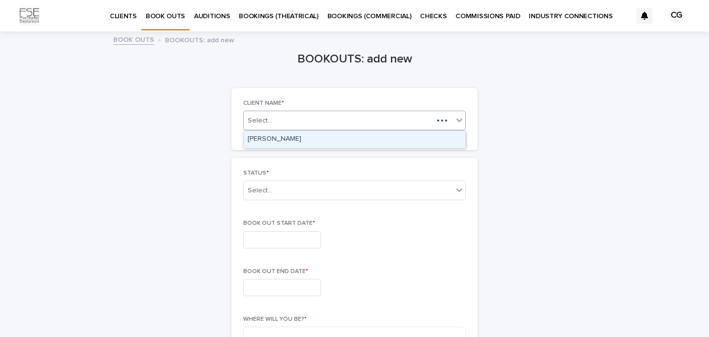
click at [278, 143] on div "[PERSON_NAME]" at bounding box center [355, 139] width 222 height 17
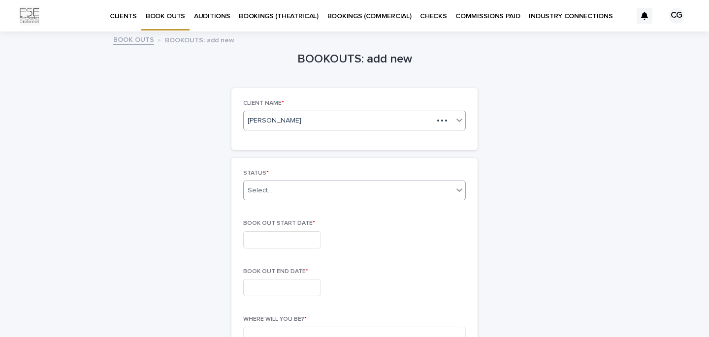
click at [276, 191] on div "Select..." at bounding box center [348, 191] width 209 height 16
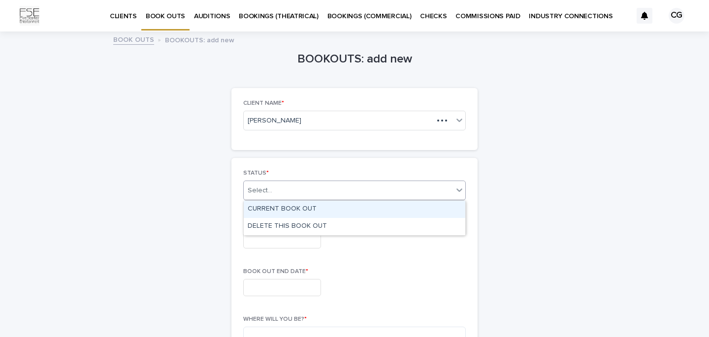
click at [285, 206] on div "CURRENT BOOK OUT" at bounding box center [355, 209] width 222 height 17
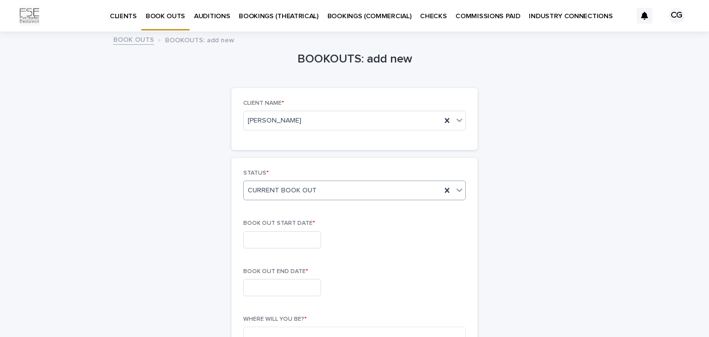
click at [276, 236] on input "text" at bounding box center [282, 239] width 78 height 17
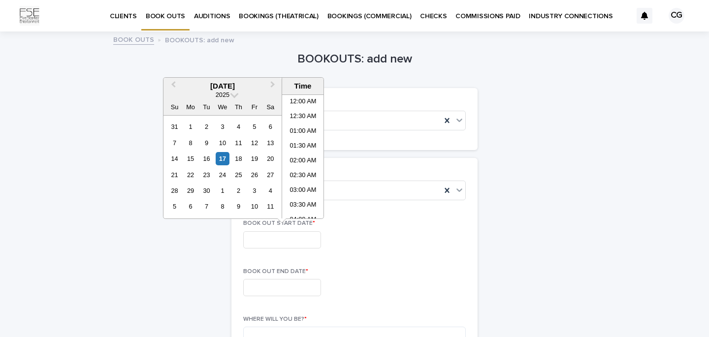
scroll to position [344, 0]
click at [273, 82] on span "Next Month" at bounding box center [273, 85] width 0 height 13
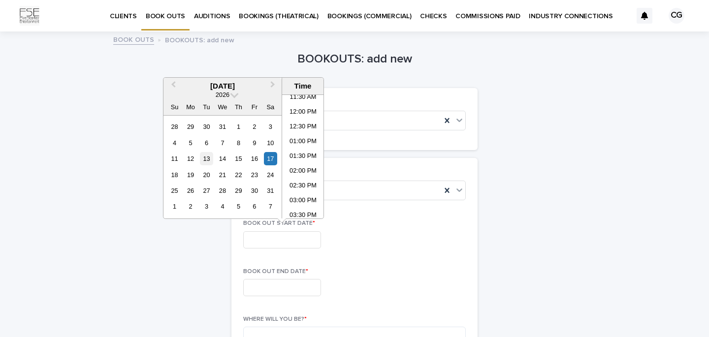
click at [203, 161] on div "13" at bounding box center [206, 158] width 13 height 13
type input "**********"
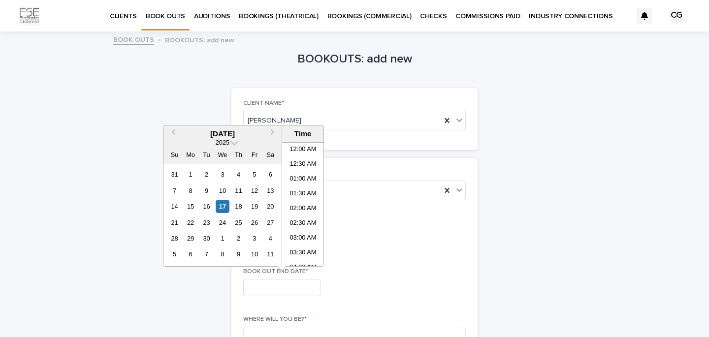
click at [285, 294] on input "text" at bounding box center [282, 287] width 78 height 17
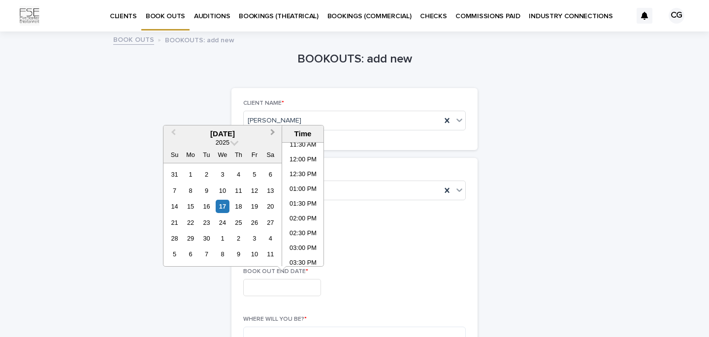
click at [273, 133] on span "Next Month" at bounding box center [273, 133] width 0 height 13
click at [191, 224] on div "19" at bounding box center [190, 222] width 13 height 13
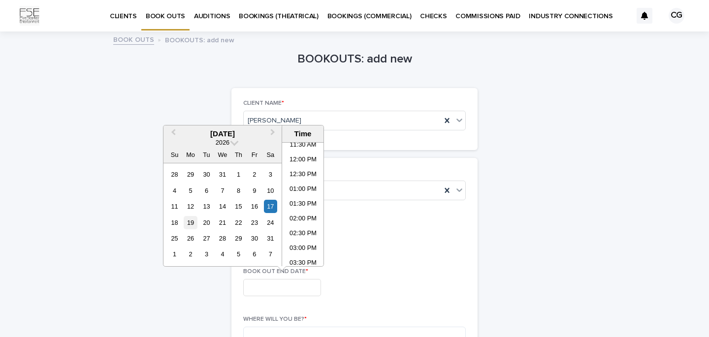
type input "**********"
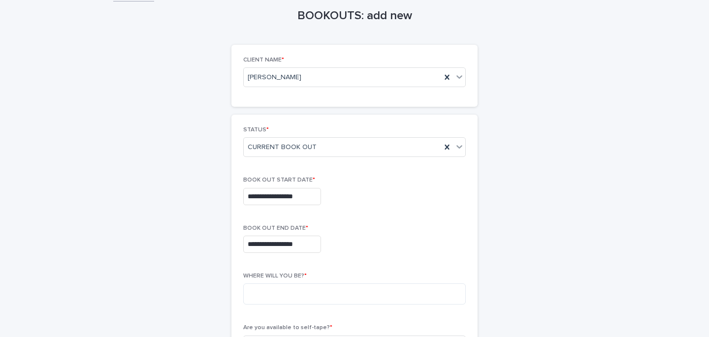
scroll to position [44, 0]
click at [294, 293] on textarea "To enrich screen reader interactions, please activate Accessibility in Grammarl…" at bounding box center [354, 293] width 223 height 21
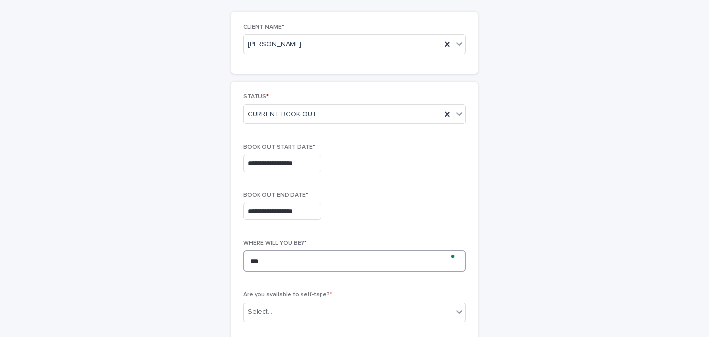
scroll to position [124, 0]
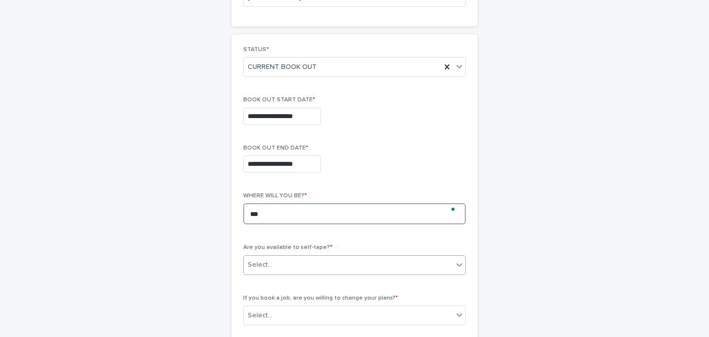
type textarea "***"
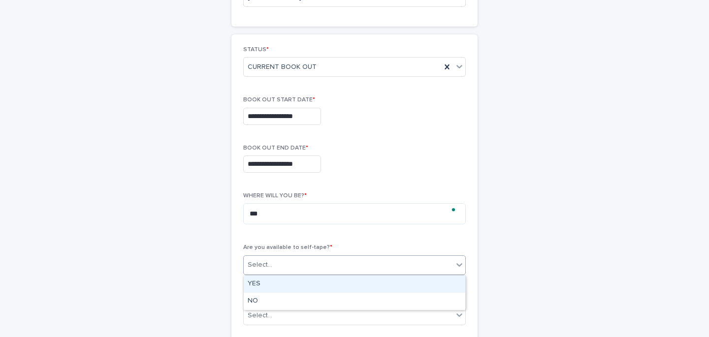
click at [290, 266] on div "Select..." at bounding box center [348, 265] width 209 height 16
click at [262, 280] on div "YES" at bounding box center [355, 284] width 222 height 17
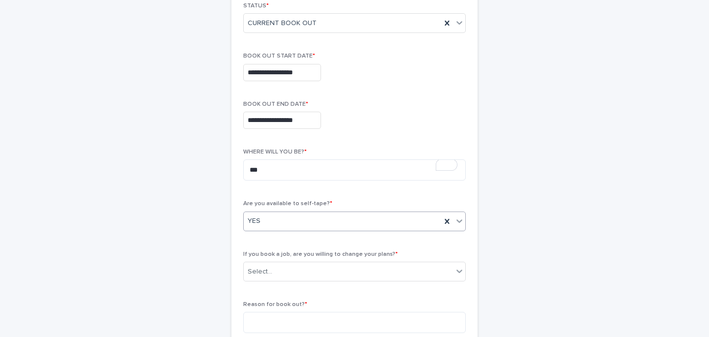
scroll to position [178, 0]
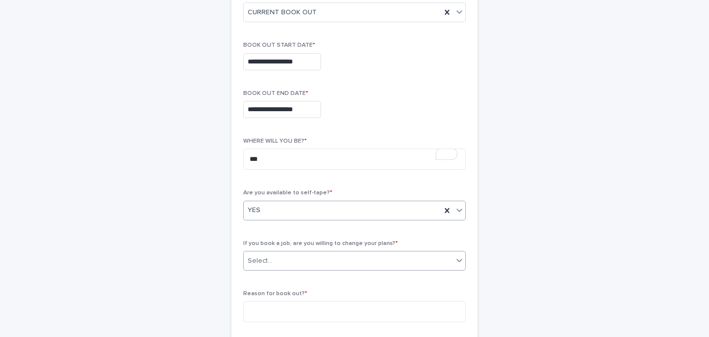
click at [278, 259] on div "Select..." at bounding box center [348, 261] width 209 height 16
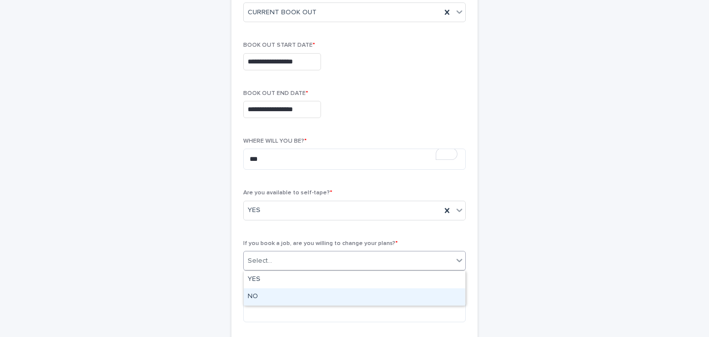
click at [269, 296] on div "NO" at bounding box center [355, 297] width 222 height 17
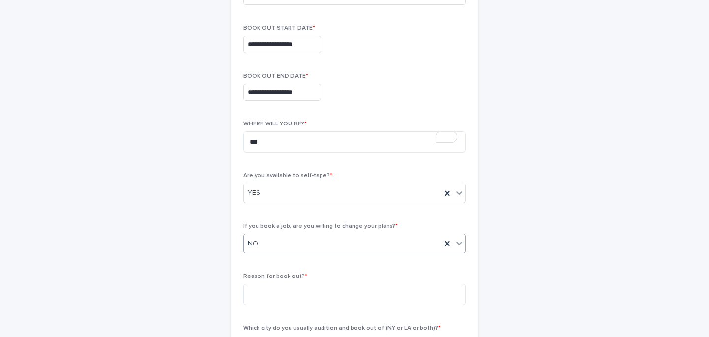
scroll to position [205, 0]
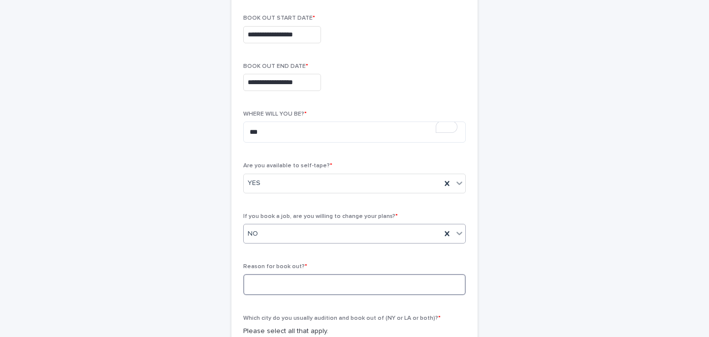
click at [281, 288] on textarea at bounding box center [354, 284] width 223 height 21
type textarea "*"
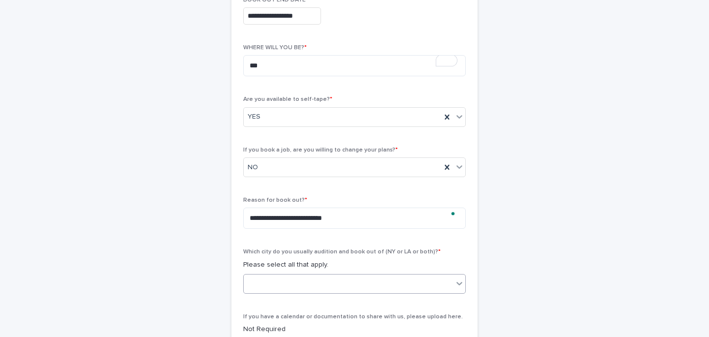
click at [309, 279] on div at bounding box center [348, 284] width 209 height 16
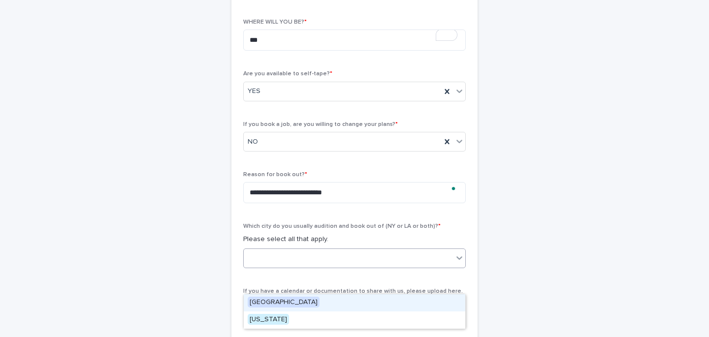
scroll to position [271, 0]
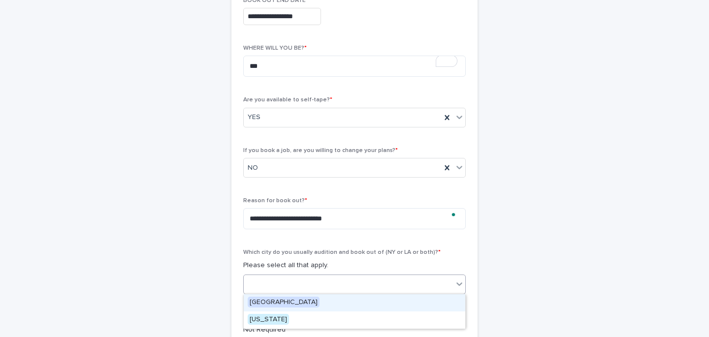
click at [273, 300] on span "[GEOGRAPHIC_DATA]" at bounding box center [284, 302] width 72 height 11
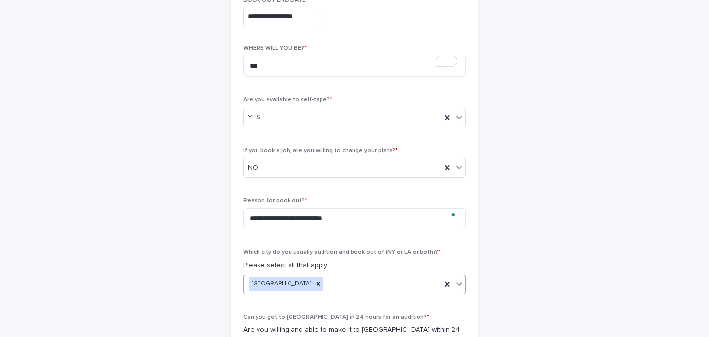
scroll to position [346, 0]
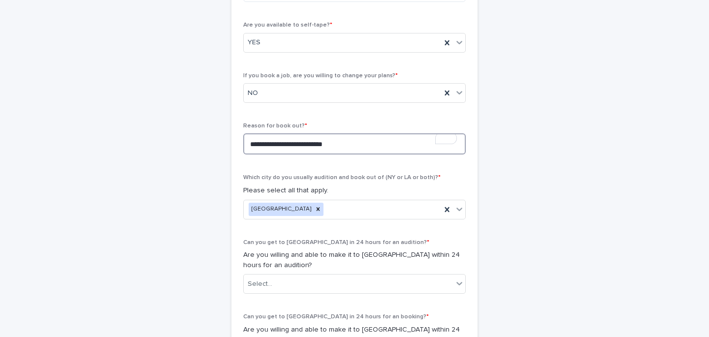
click at [298, 145] on textarea "**********" at bounding box center [354, 143] width 223 height 21
type textarea "**********"
click at [323, 209] on div "[GEOGRAPHIC_DATA]" at bounding box center [342, 209] width 197 height 17
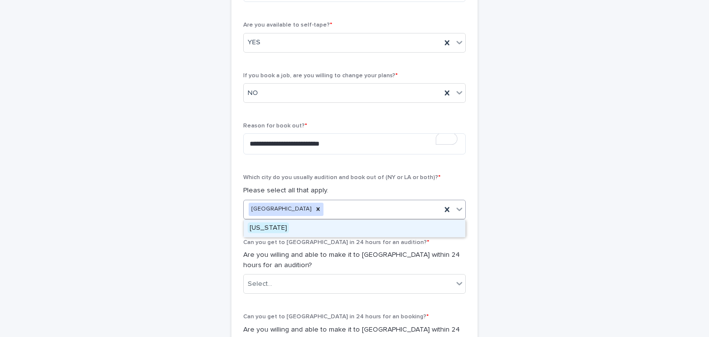
click at [254, 227] on span "[US_STATE]" at bounding box center [268, 228] width 41 height 11
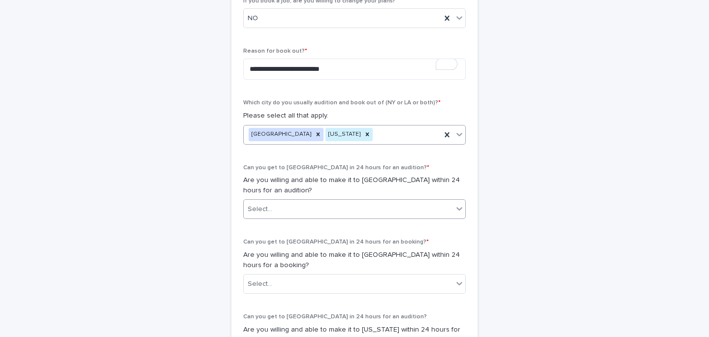
scroll to position [447, 0]
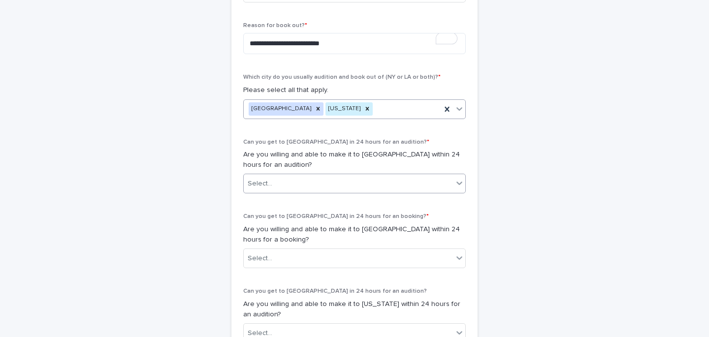
click at [303, 183] on div "Select..." at bounding box center [348, 184] width 209 height 16
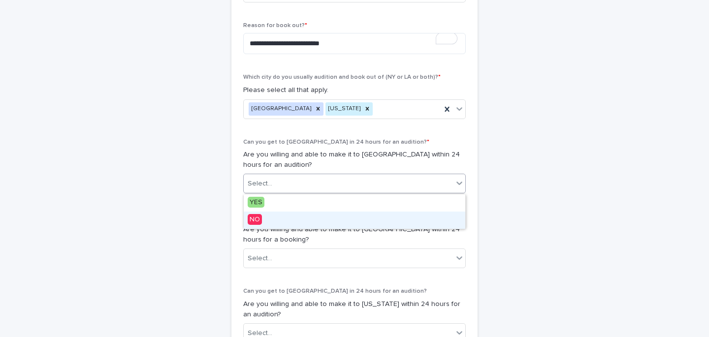
click at [250, 217] on span "NO" at bounding box center [255, 219] width 14 height 11
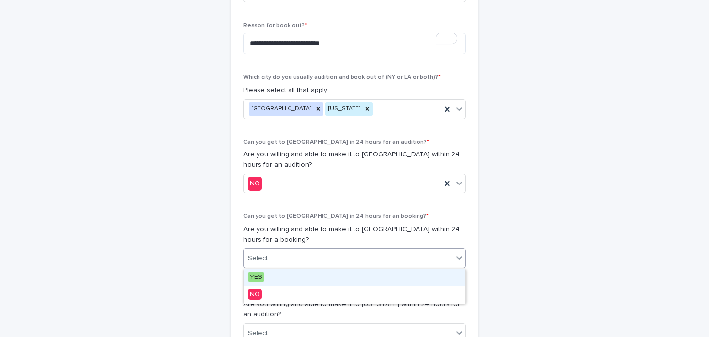
click at [269, 267] on div "Select..." at bounding box center [354, 259] width 223 height 20
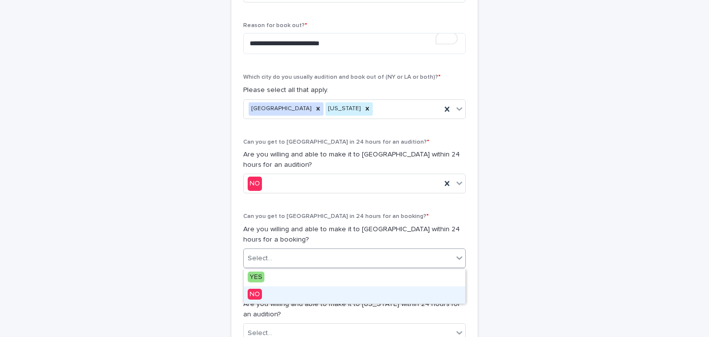
click at [258, 294] on span "NO" at bounding box center [255, 294] width 14 height 11
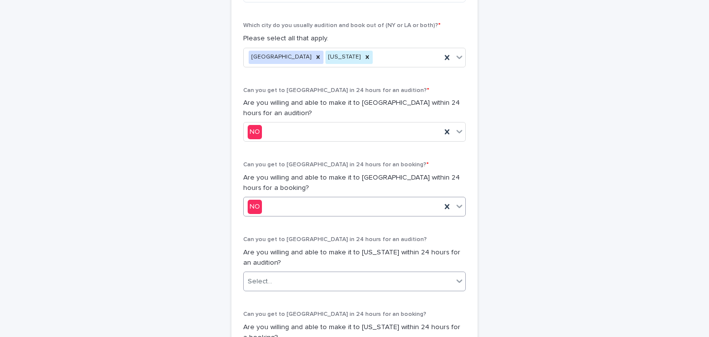
scroll to position [499, 0]
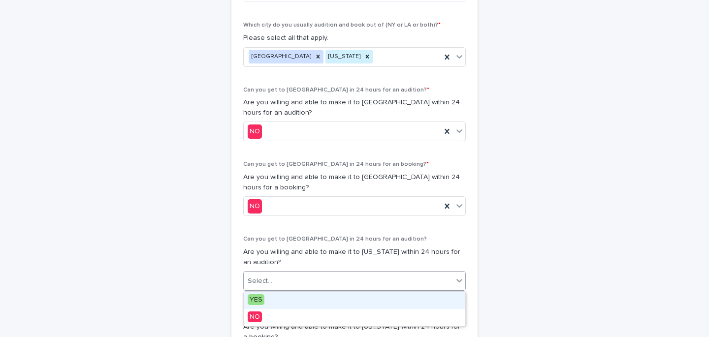
click at [270, 280] on div "Select..." at bounding box center [260, 281] width 25 height 10
click at [259, 300] on span "YES" at bounding box center [256, 299] width 17 height 11
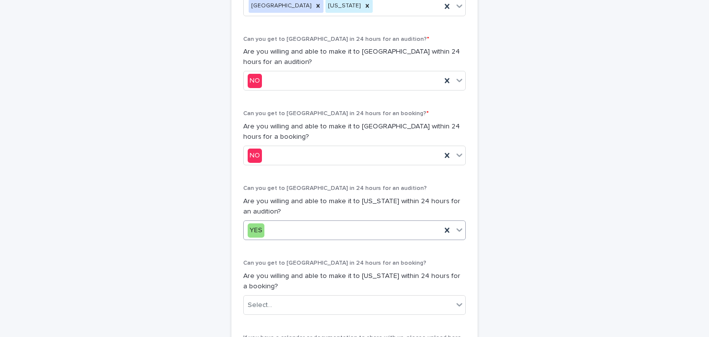
scroll to position [553, 0]
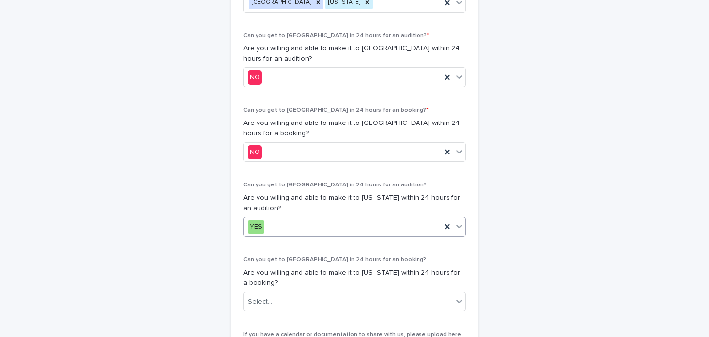
click at [259, 300] on div "Select..." at bounding box center [260, 302] width 25 height 10
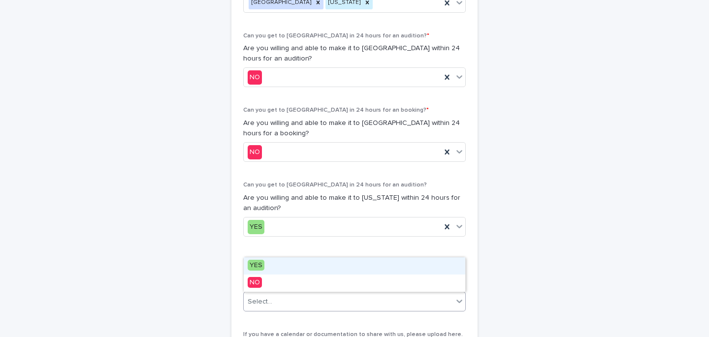
click at [259, 263] on span "YES" at bounding box center [256, 265] width 17 height 11
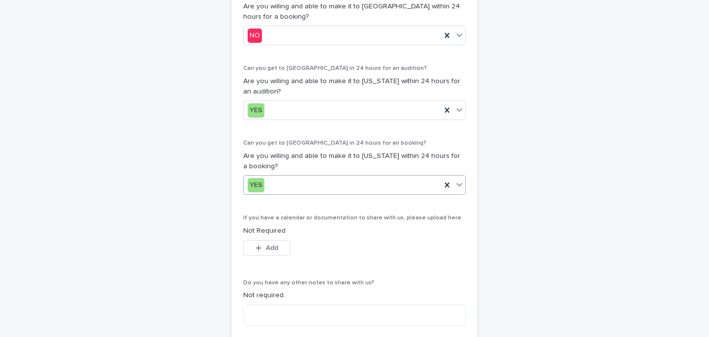
scroll to position [754, 0]
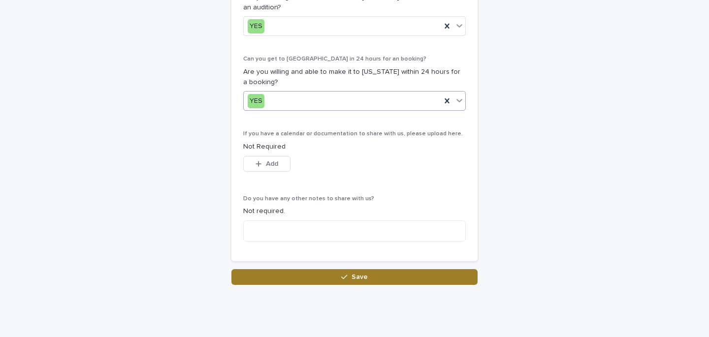
click at [326, 274] on button "Save" at bounding box center [354, 277] width 246 height 16
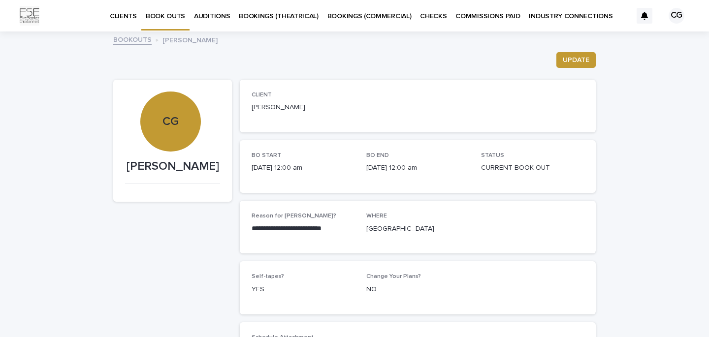
click at [137, 40] on link "BOOKOUTS" at bounding box center [132, 38] width 38 height 11
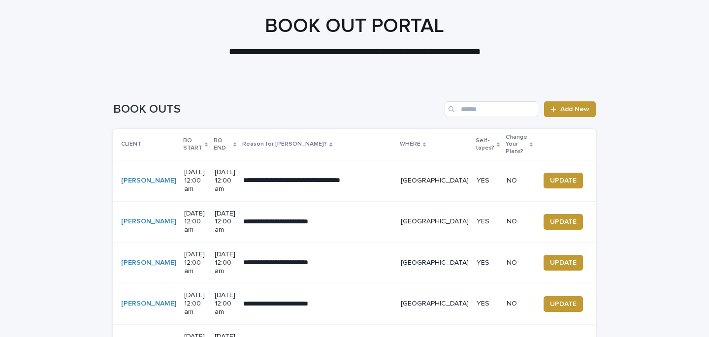
scroll to position [50, 0]
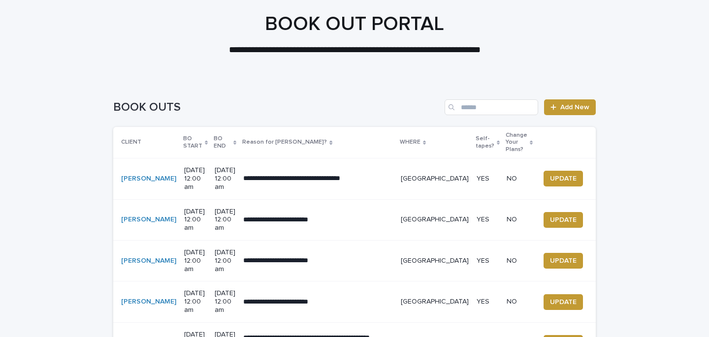
click at [361, 47] on p "**********" at bounding box center [355, 50] width 394 height 13
click at [584, 108] on span "Add New" at bounding box center [574, 107] width 29 height 7
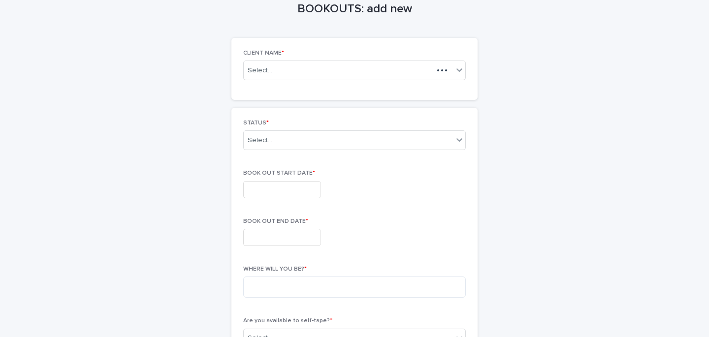
scroll to position [59, 0]
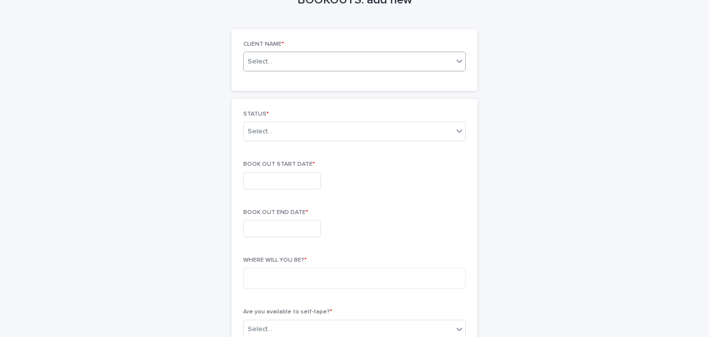
click at [297, 66] on div "Select..." at bounding box center [348, 62] width 209 height 12
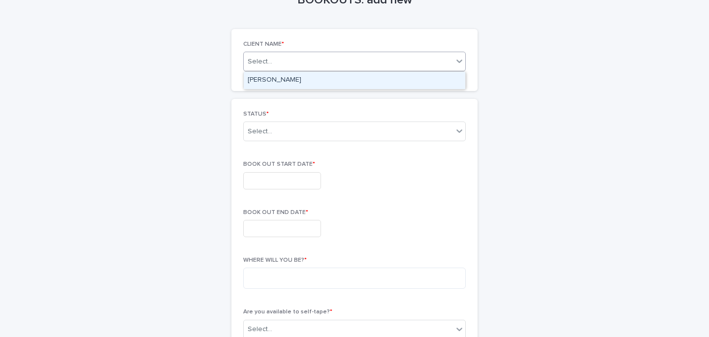
click at [291, 79] on div "[PERSON_NAME]" at bounding box center [355, 80] width 222 height 17
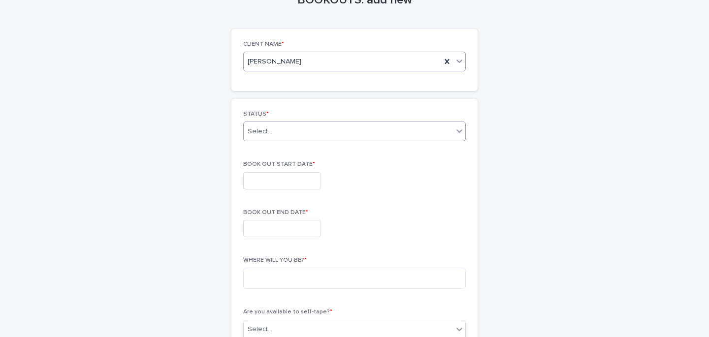
click at [293, 131] on div "Select..." at bounding box center [348, 132] width 209 height 16
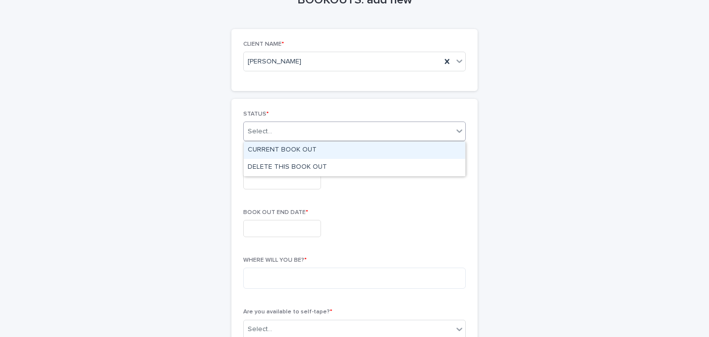
click at [295, 147] on div "CURRENT BOOK OUT" at bounding box center [355, 150] width 222 height 17
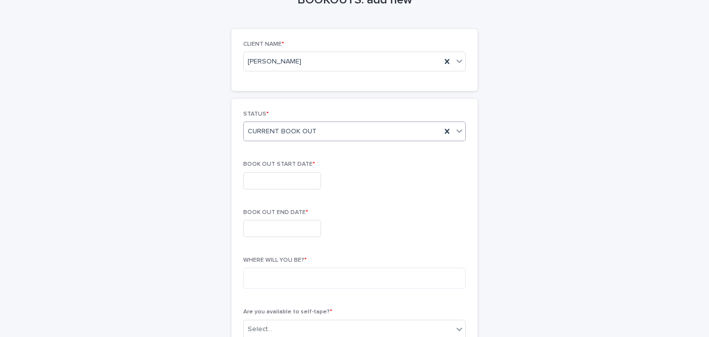
click at [284, 179] on input "text" at bounding box center [282, 180] width 78 height 17
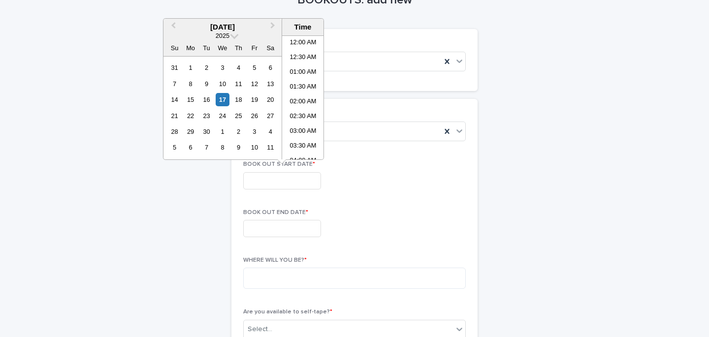
scroll to position [344, 0]
click at [273, 25] on span "Next Month" at bounding box center [273, 26] width 0 height 13
click at [176, 99] on div "12" at bounding box center [174, 99] width 13 height 13
type input "**********"
click at [291, 231] on input "text" at bounding box center [282, 228] width 78 height 17
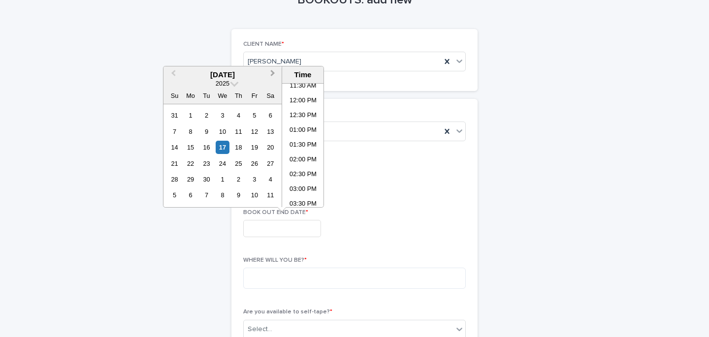
click at [273, 73] on span "Next Month" at bounding box center [273, 74] width 0 height 13
click at [206, 166] on div "21" at bounding box center [206, 163] width 13 height 13
type input "**********"
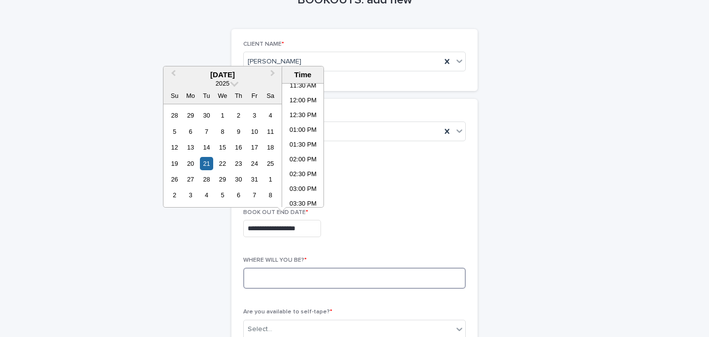
click at [307, 276] on textarea at bounding box center [354, 278] width 223 height 21
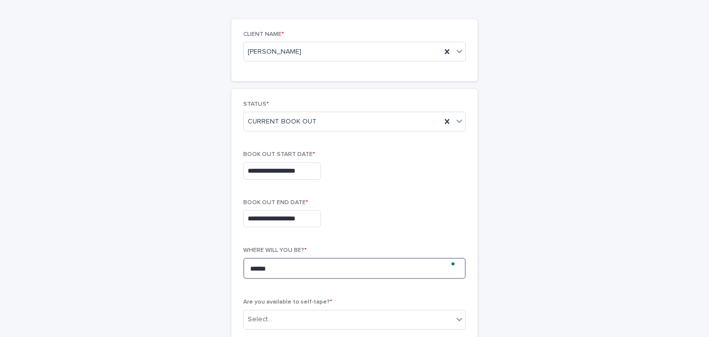
scroll to position [70, 0]
click at [264, 272] on textarea "******" at bounding box center [354, 267] width 223 height 21
click at [261, 269] on textarea "******" at bounding box center [354, 267] width 223 height 21
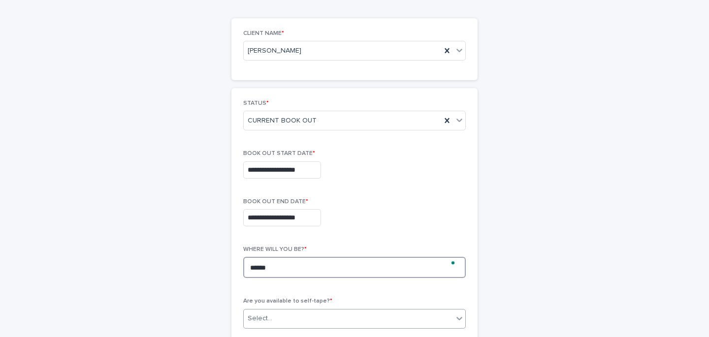
type textarea "******"
click at [278, 319] on div "Select..." at bounding box center [348, 319] width 209 height 16
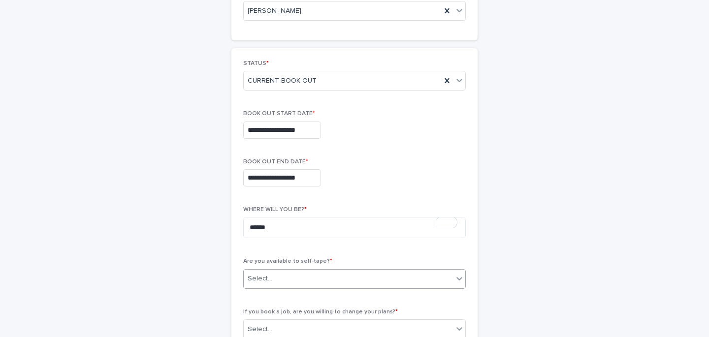
click at [318, 280] on div "Select..." at bounding box center [348, 279] width 209 height 16
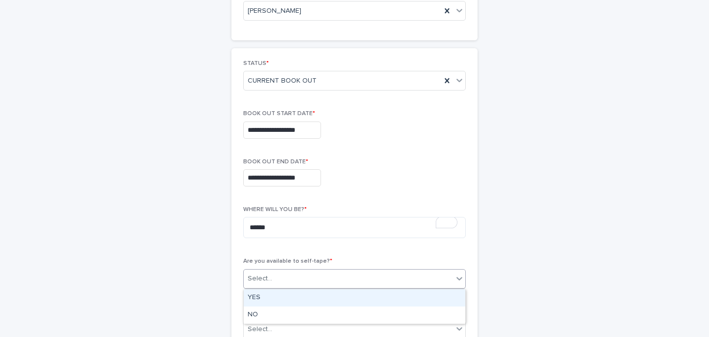
click at [266, 297] on div "YES" at bounding box center [355, 298] width 222 height 17
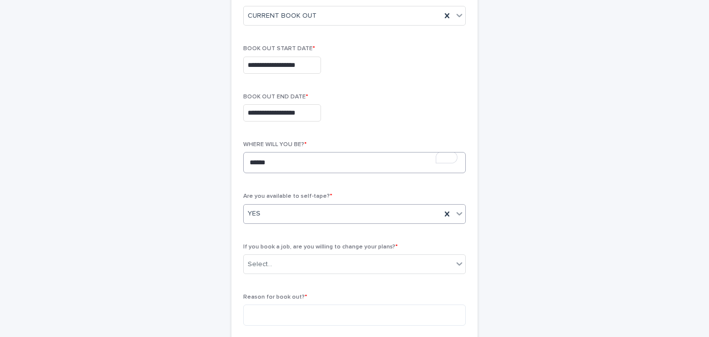
scroll to position [177, 0]
click at [307, 263] on div "Select..." at bounding box center [348, 263] width 209 height 16
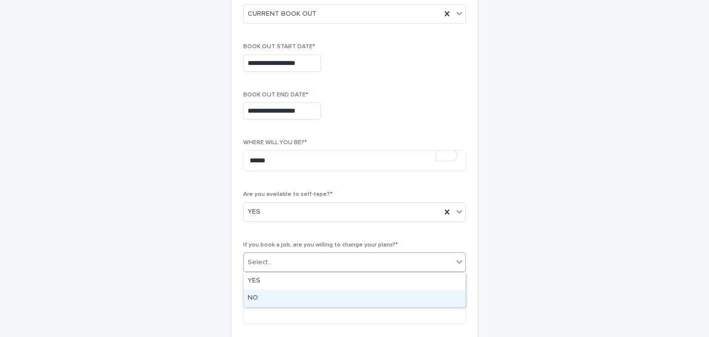
click at [266, 299] on div "NO" at bounding box center [355, 298] width 222 height 17
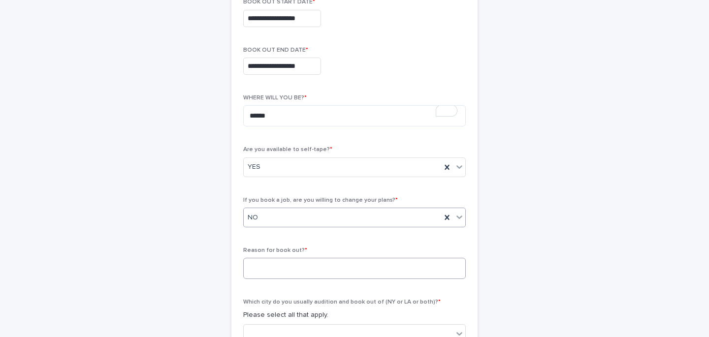
scroll to position [222, 0]
click at [287, 267] on textarea "To enrich screen reader interactions, please activate Accessibility in Grammarl…" at bounding box center [354, 268] width 223 height 21
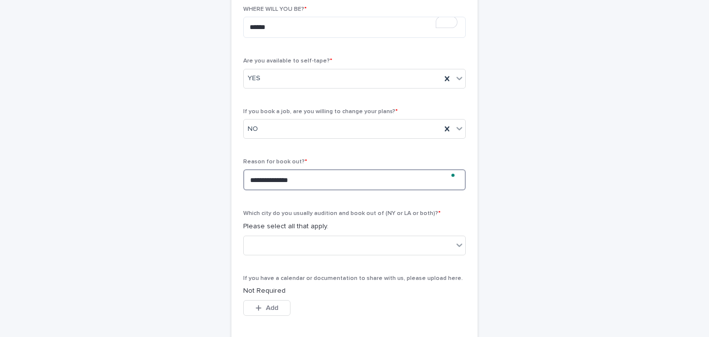
scroll to position [311, 0]
click at [258, 181] on textarea "**********" at bounding box center [354, 179] width 223 height 21
type textarea "**********"
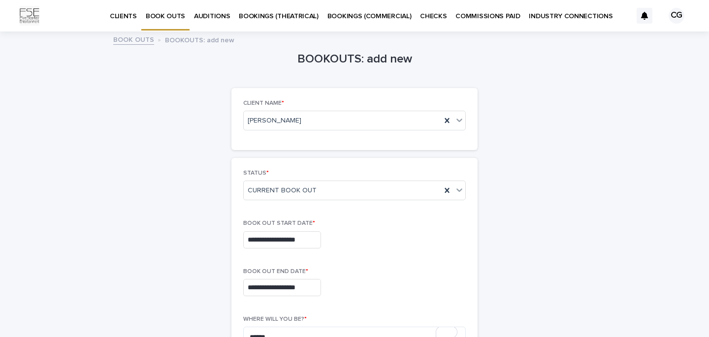
scroll to position [311, 0]
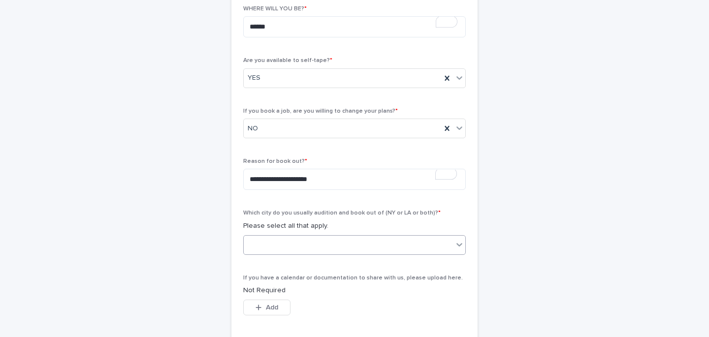
type textarea "**********"
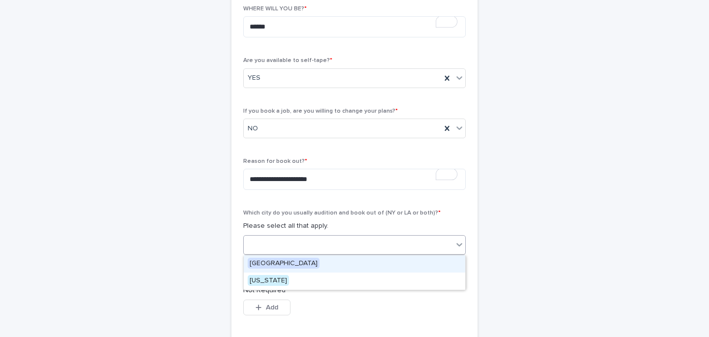
click at [320, 236] on div at bounding box center [354, 245] width 223 height 20
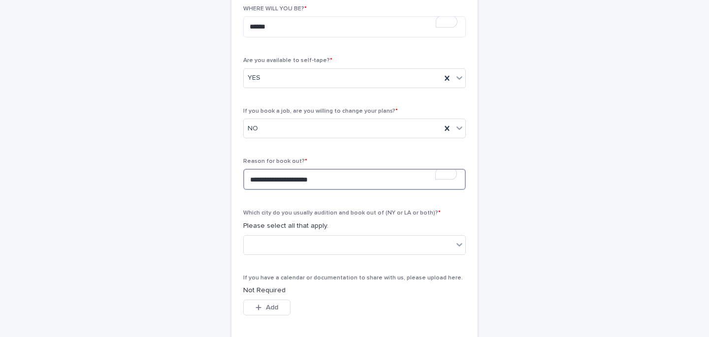
click at [308, 179] on textarea "**********" at bounding box center [354, 179] width 223 height 21
click at [332, 179] on textarea "**********" at bounding box center [354, 179] width 223 height 21
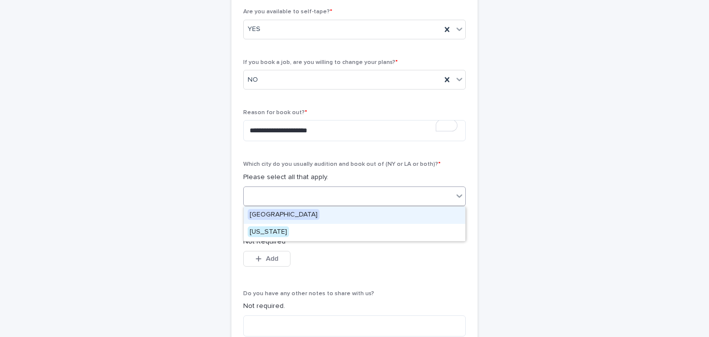
click at [320, 191] on div at bounding box center [348, 196] width 209 height 16
click at [279, 215] on span "[GEOGRAPHIC_DATA]" at bounding box center [284, 214] width 72 height 11
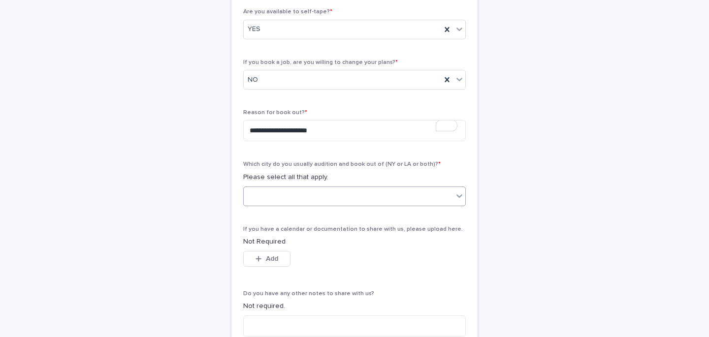
scroll to position [434, 0]
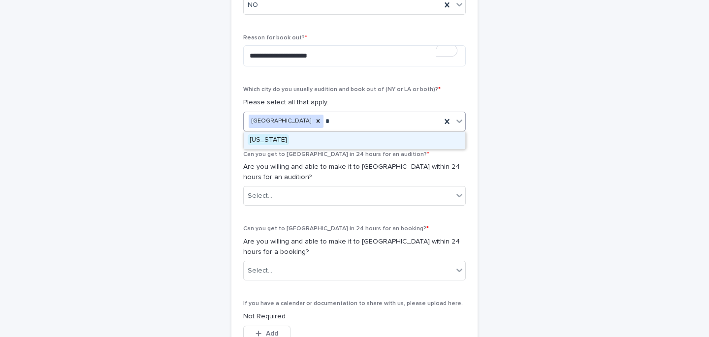
type input "**"
click at [317, 137] on div "[US_STATE]" at bounding box center [355, 140] width 222 height 17
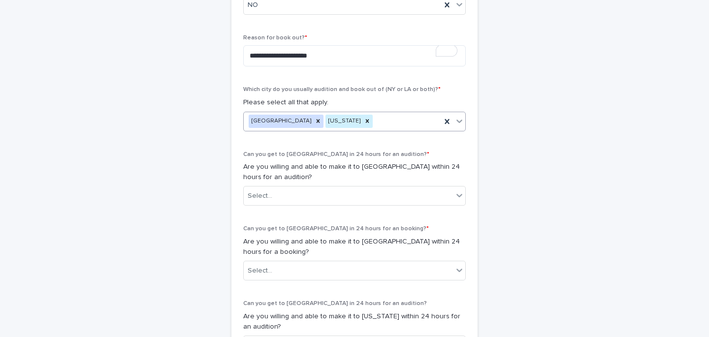
scroll to position [509, 0]
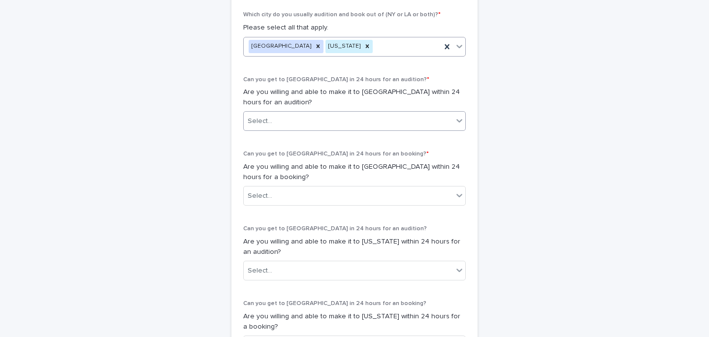
click at [297, 116] on div "Select..." at bounding box center [348, 121] width 209 height 16
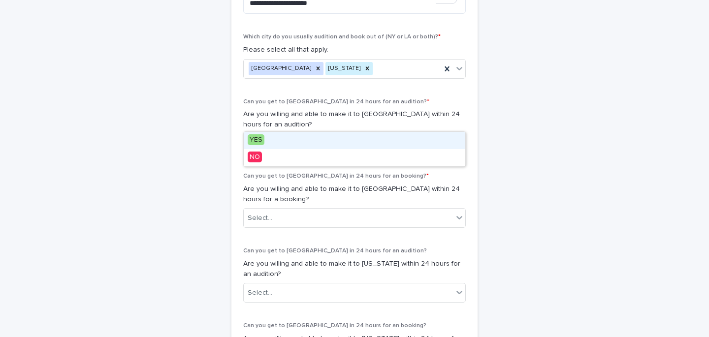
scroll to position [488, 0]
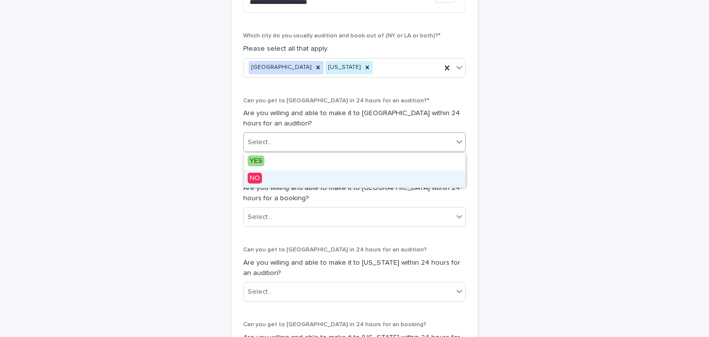
click at [254, 179] on span "NO" at bounding box center [255, 178] width 14 height 11
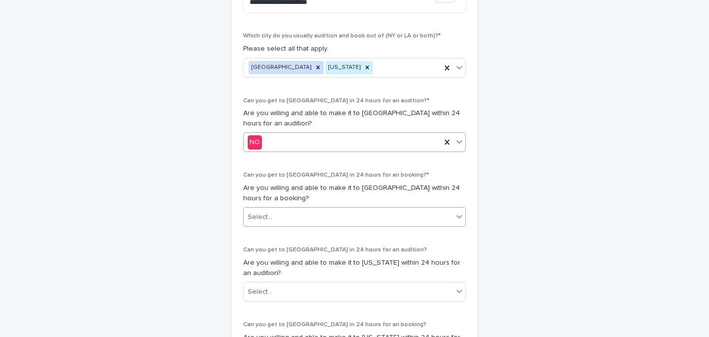
click at [265, 218] on div "Select..." at bounding box center [260, 217] width 25 height 10
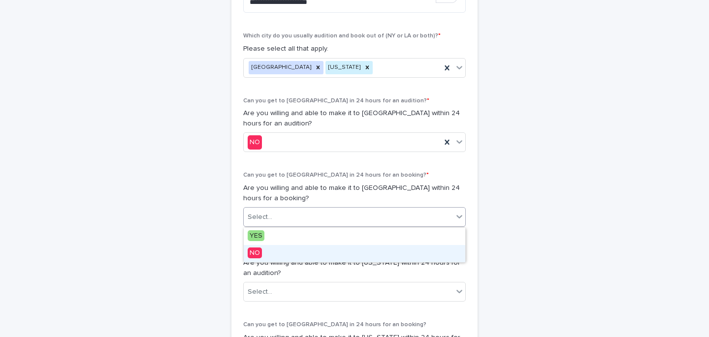
click at [256, 254] on span "NO" at bounding box center [255, 253] width 14 height 11
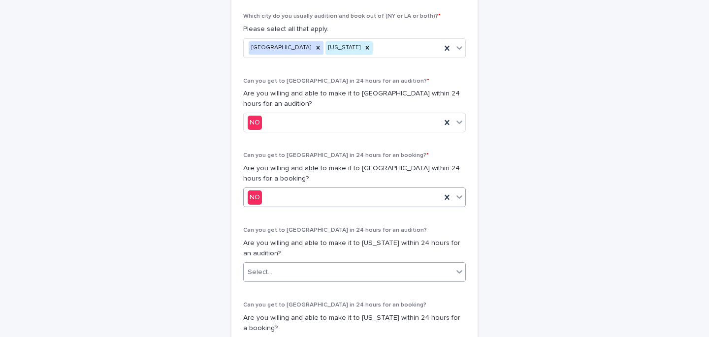
scroll to position [509, 0]
click at [256, 270] on div "Select..." at bounding box center [260, 271] width 25 height 10
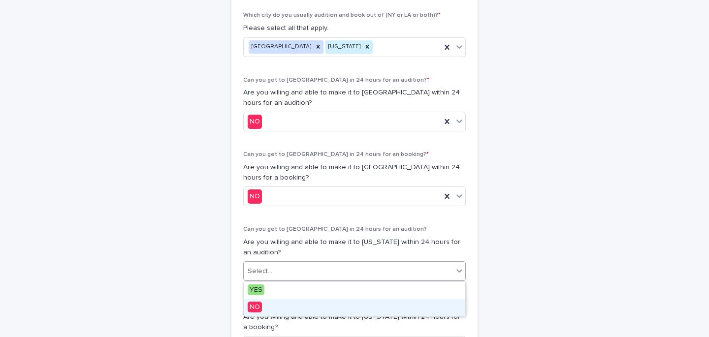
click at [257, 304] on span "NO" at bounding box center [255, 307] width 14 height 11
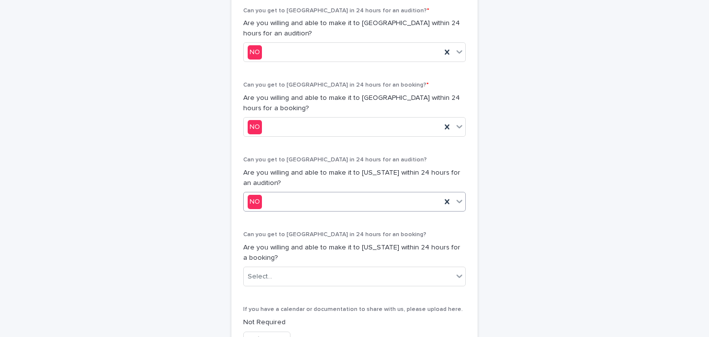
scroll to position [579, 0]
click at [264, 283] on div "Select..." at bounding box center [348, 275] width 209 height 16
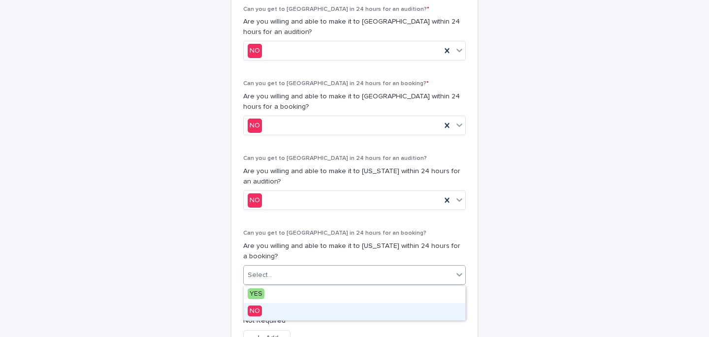
click at [258, 312] on span "NO" at bounding box center [255, 311] width 14 height 11
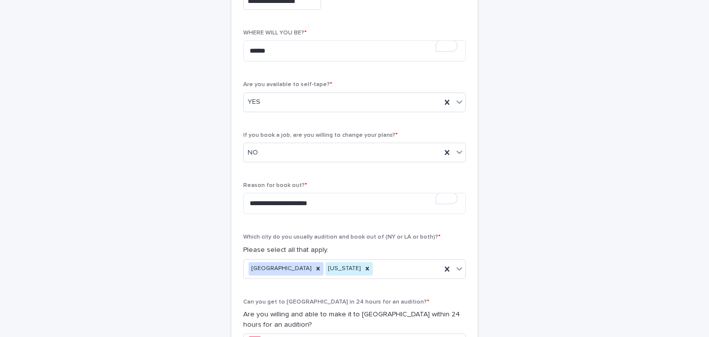
scroll to position [286, 0]
click at [264, 53] on textarea "******" at bounding box center [354, 51] width 223 height 21
type textarea "**********"
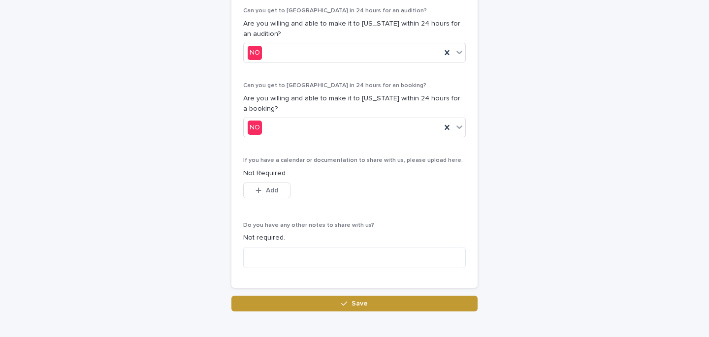
scroll to position [740, 0]
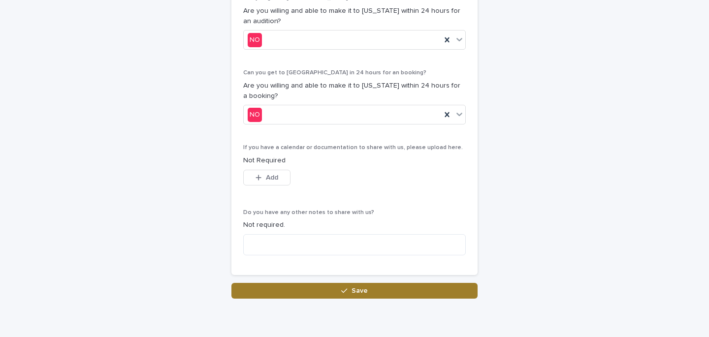
click at [380, 294] on button "Save" at bounding box center [354, 291] width 246 height 16
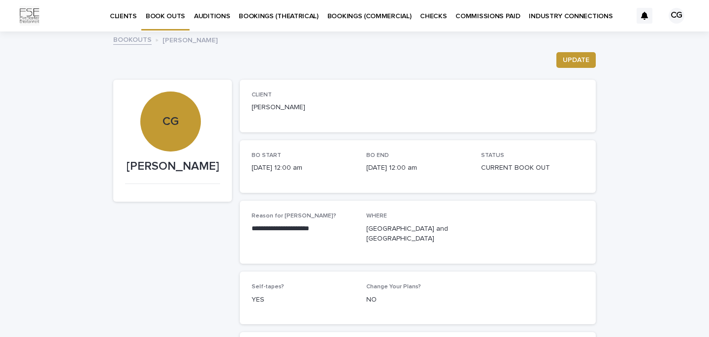
click at [179, 118] on div "CG" at bounding box center [170, 91] width 60 height 74
click at [131, 19] on p "CLIENTS" at bounding box center [123, 10] width 27 height 21
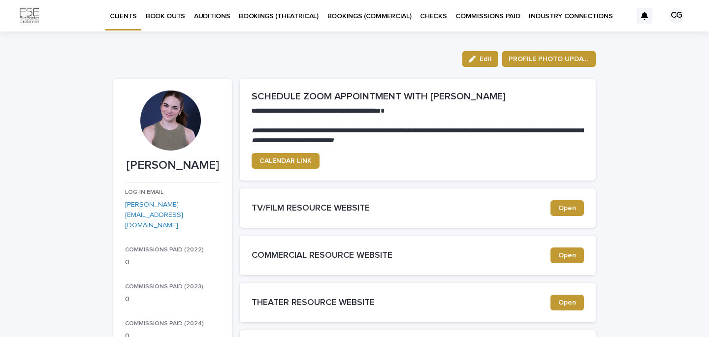
click at [168, 113] on div at bounding box center [170, 121] width 60 height 60
click at [541, 60] on span "PROFILE PHOTO UPDATE" at bounding box center [549, 59] width 81 height 10
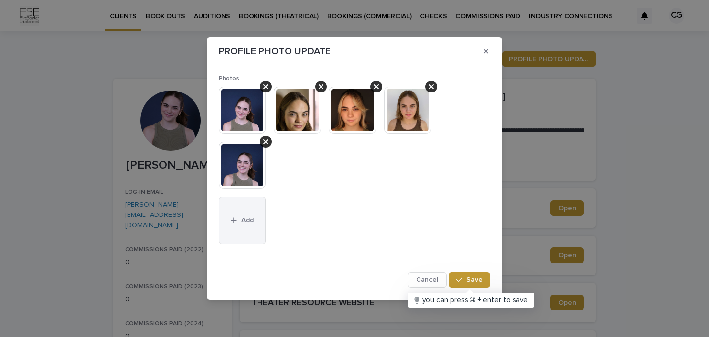
click at [238, 220] on div "button" at bounding box center [236, 220] width 10 height 7
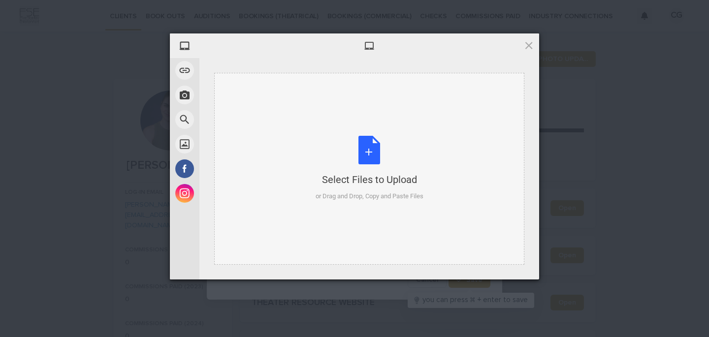
click at [364, 153] on div "Select Files to Upload or Drag and Drop, Copy and Paste Files" at bounding box center [370, 168] width 108 height 65
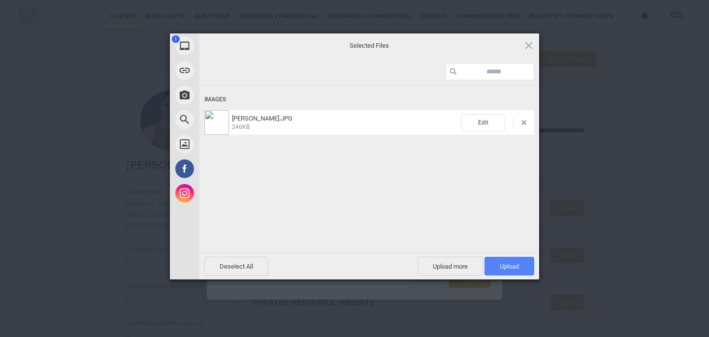
click at [509, 264] on span "Upload 1" at bounding box center [509, 266] width 19 height 7
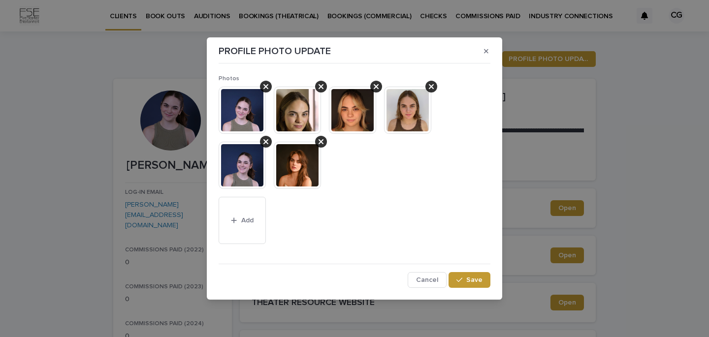
click at [307, 172] on img at bounding box center [297, 165] width 47 height 47
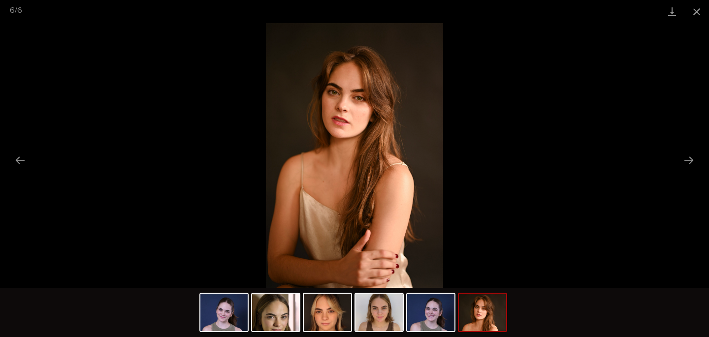
click at [522, 141] on picture at bounding box center [354, 155] width 709 height 265
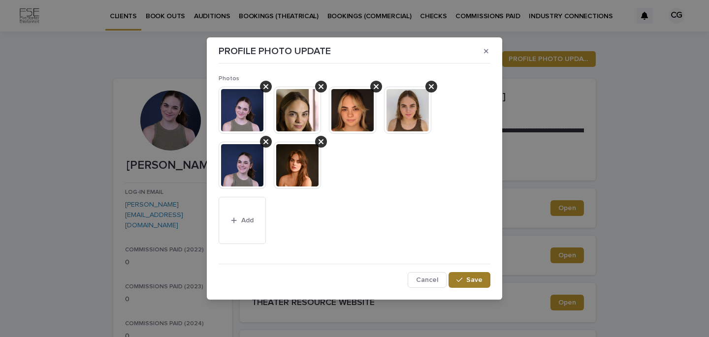
click at [476, 278] on span "Save" at bounding box center [474, 280] width 16 height 7
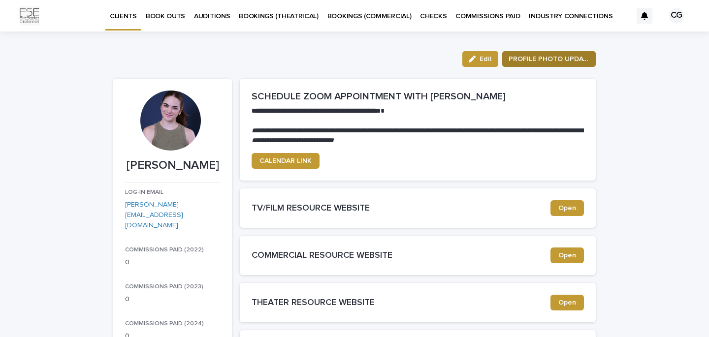
click at [550, 63] on span "PROFILE PHOTO UPDATE" at bounding box center [549, 59] width 81 height 10
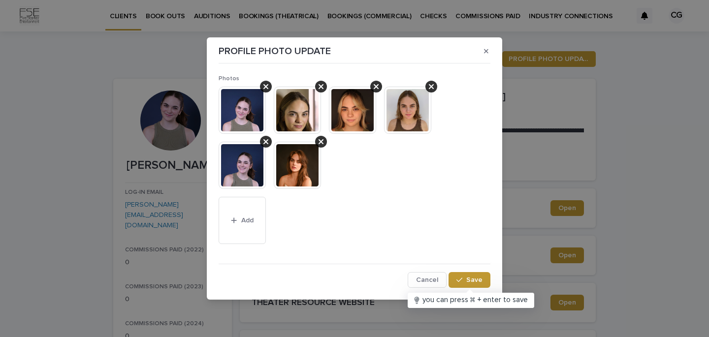
drag, startPoint x: 295, startPoint y: 147, endPoint x: 315, endPoint y: 152, distance: 20.3
click at [302, 165] on img at bounding box center [297, 165] width 47 height 47
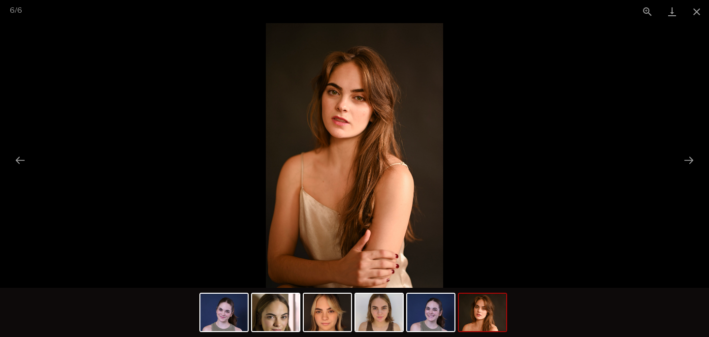
click at [497, 312] on img at bounding box center [482, 312] width 47 height 37
click at [434, 313] on img at bounding box center [430, 312] width 47 height 37
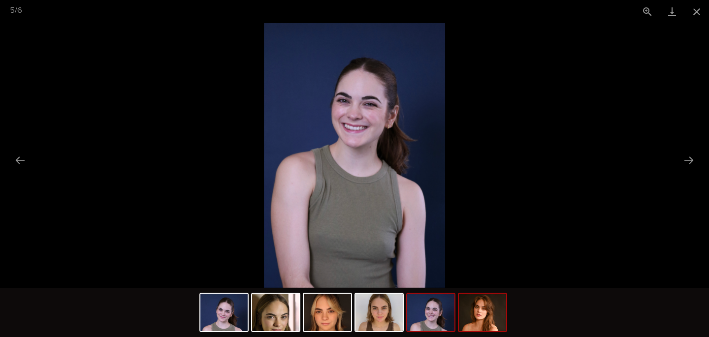
click at [485, 314] on img at bounding box center [482, 312] width 47 height 37
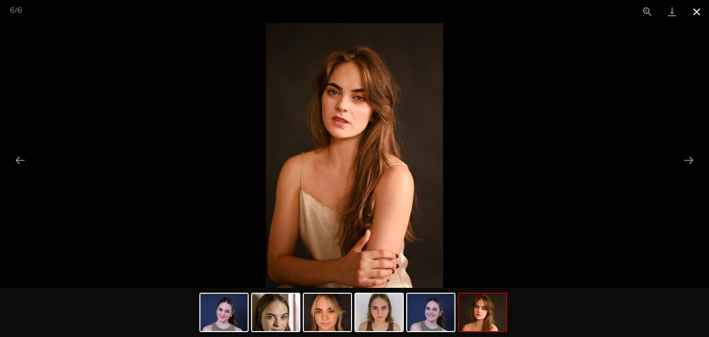
click at [695, 13] on button "Close gallery" at bounding box center [696, 11] width 25 height 23
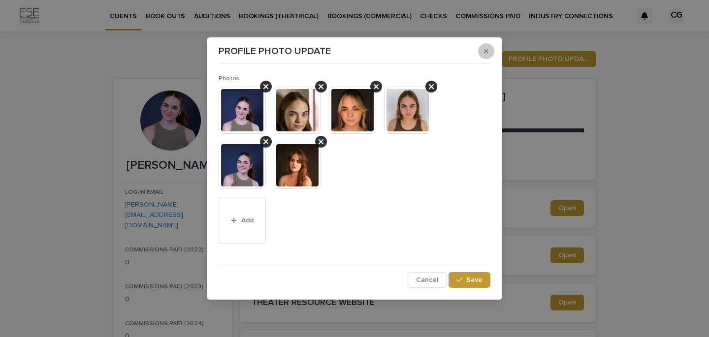
click at [484, 51] on icon "button" at bounding box center [486, 51] width 4 height 7
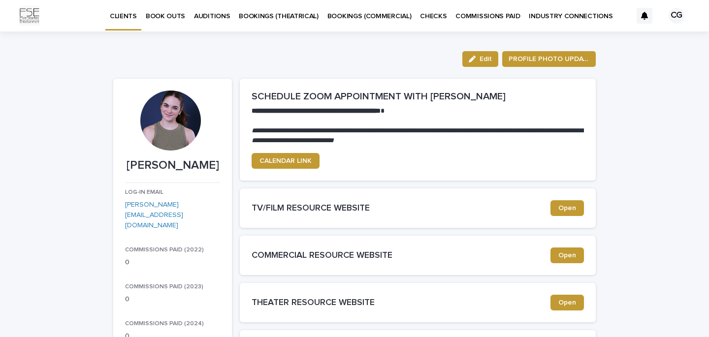
click at [162, 142] on div at bounding box center [170, 121] width 60 height 60
click at [474, 60] on icon "button" at bounding box center [472, 59] width 7 height 7
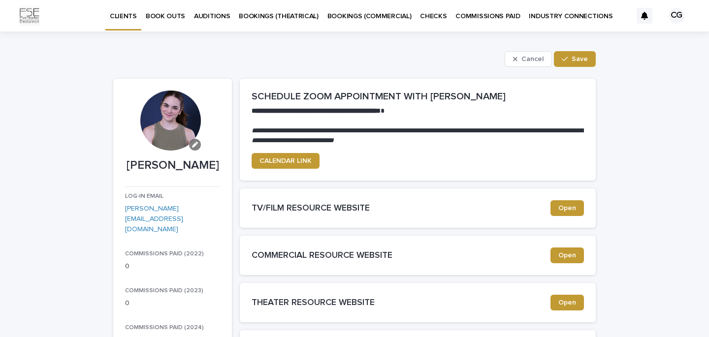
click at [196, 146] on icon "button" at bounding box center [195, 145] width 6 height 6
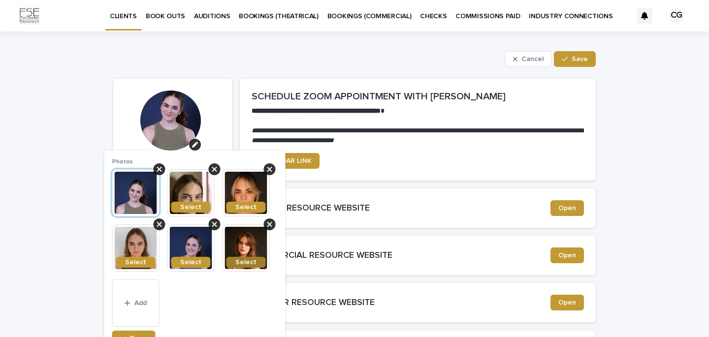
click at [258, 267] on button "Select" at bounding box center [245, 262] width 39 height 11
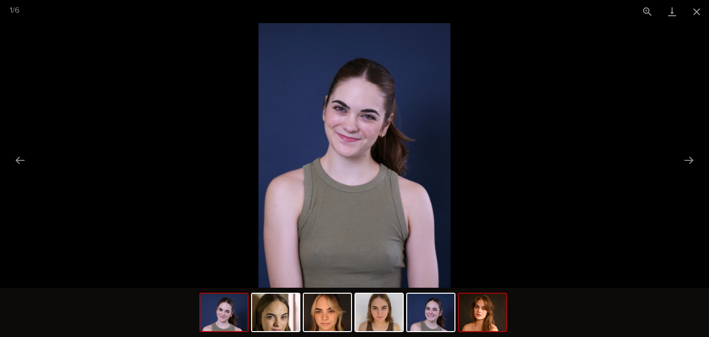
click at [478, 316] on img at bounding box center [482, 312] width 47 height 37
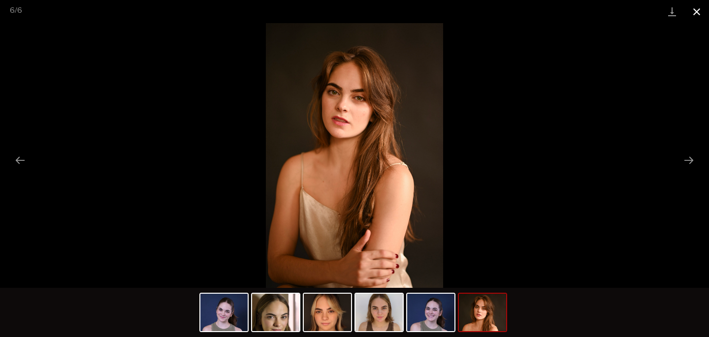
click at [696, 12] on button "Close gallery" at bounding box center [696, 11] width 25 height 23
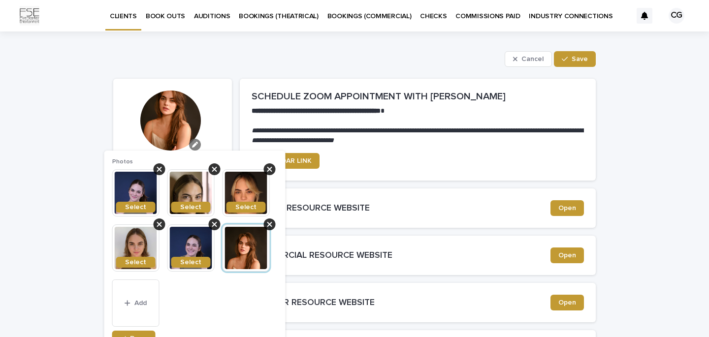
click at [193, 144] on icon "button" at bounding box center [195, 145] width 6 height 6
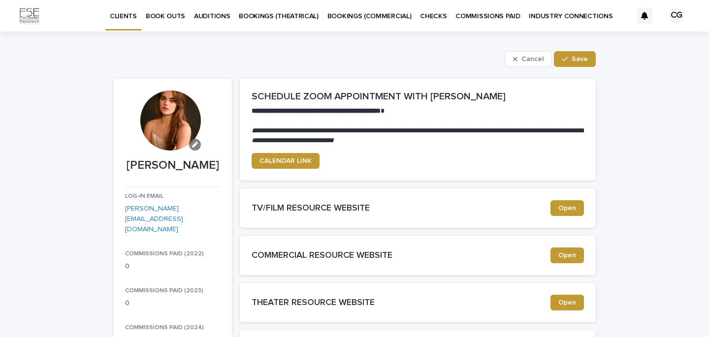
click at [193, 144] on icon "button" at bounding box center [195, 145] width 6 height 6
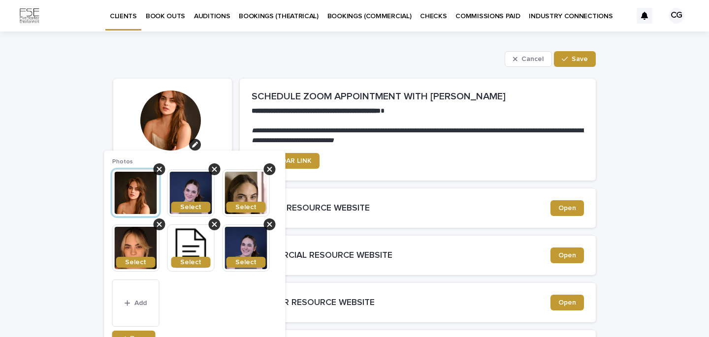
click at [136, 194] on img at bounding box center [135, 192] width 47 height 47
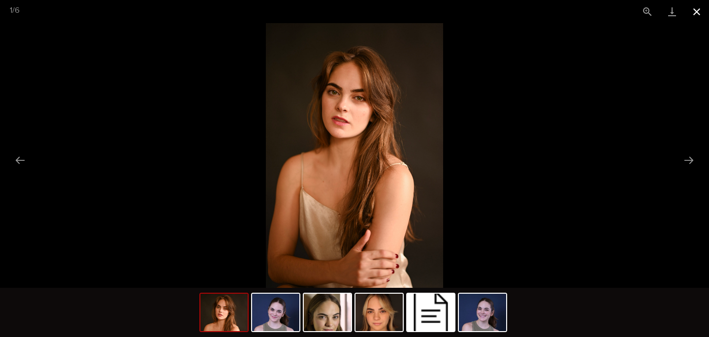
click at [699, 14] on button "Close gallery" at bounding box center [696, 11] width 25 height 23
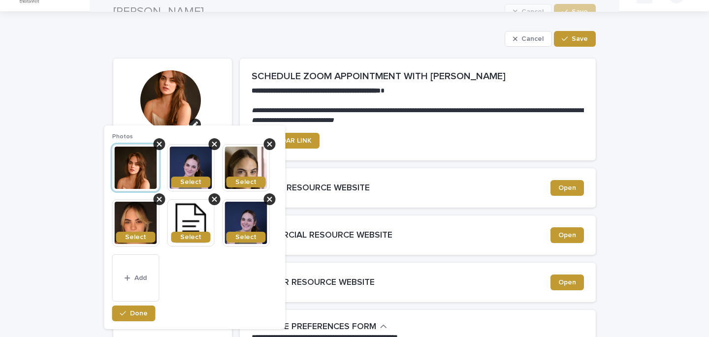
scroll to position [18, 0]
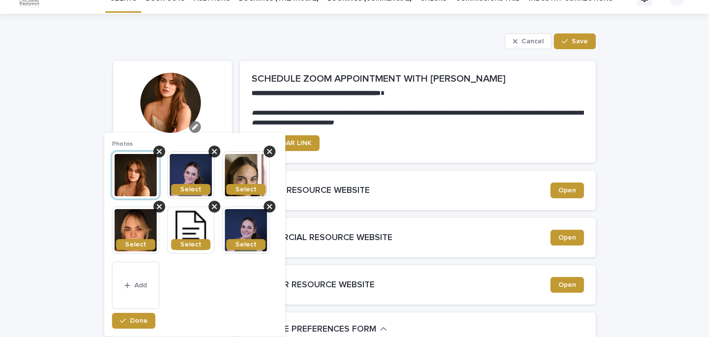
click at [197, 126] on icon "button" at bounding box center [195, 127] width 6 height 6
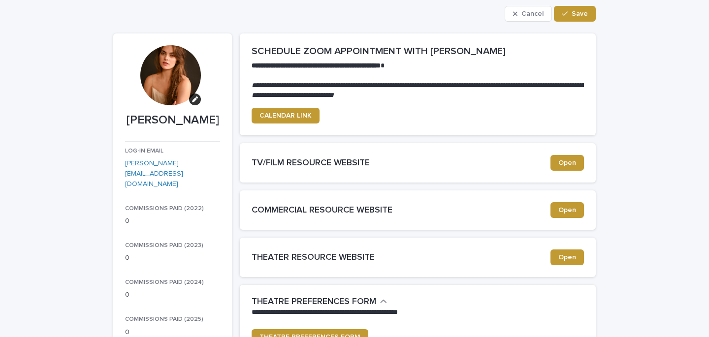
scroll to position [42, 0]
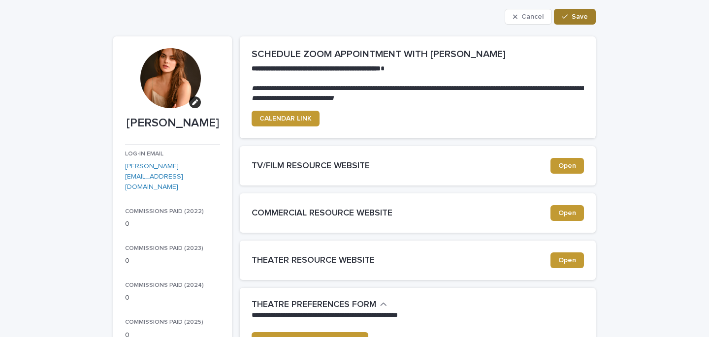
click at [580, 16] on span "Save" at bounding box center [580, 16] width 16 height 7
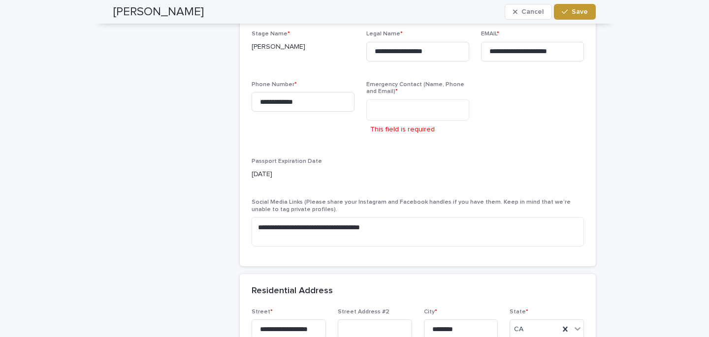
scroll to position [877, 0]
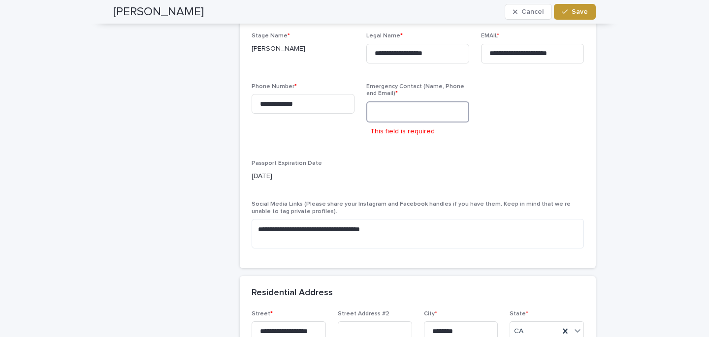
click at [411, 116] on textarea at bounding box center [417, 111] width 103 height 21
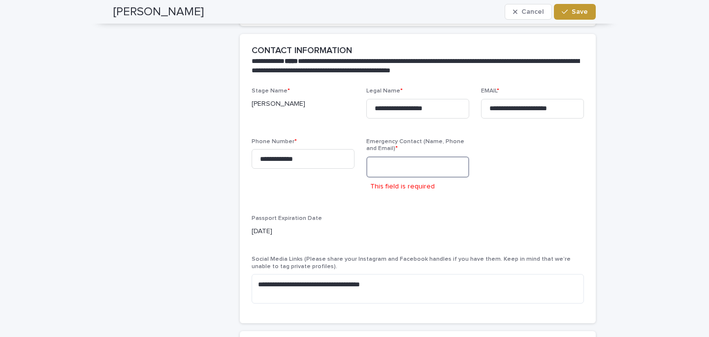
scroll to position [819, 0]
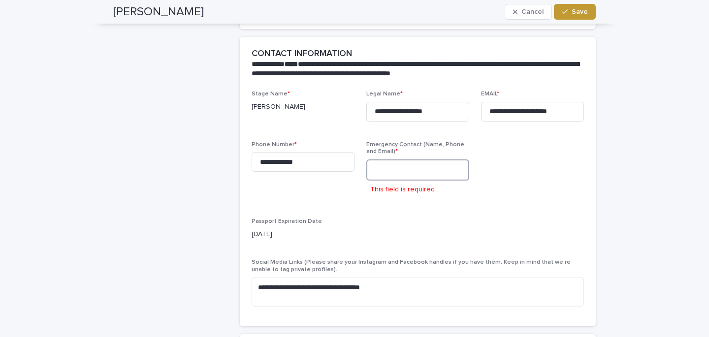
type textarea "*"
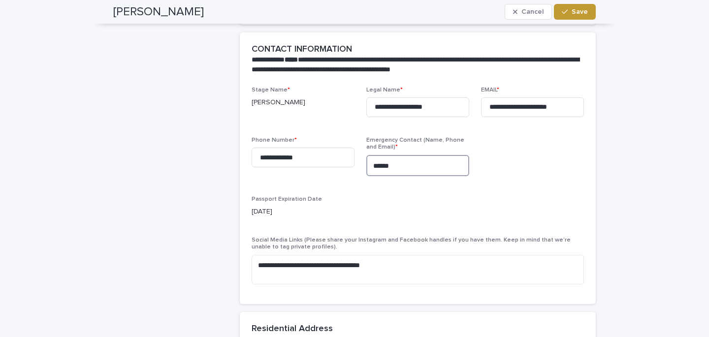
scroll to position [805, 0]
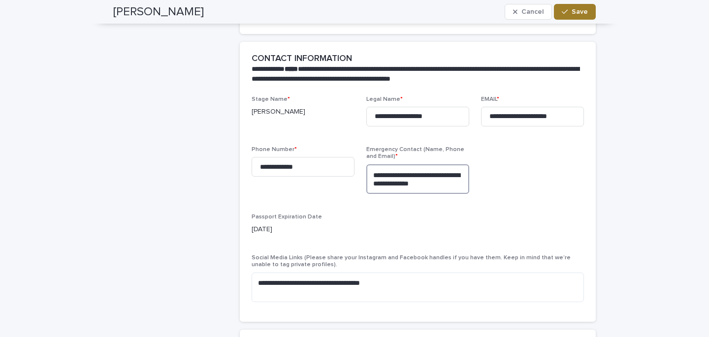
type textarea "**********"
click at [588, 13] on button "Save" at bounding box center [575, 12] width 42 height 16
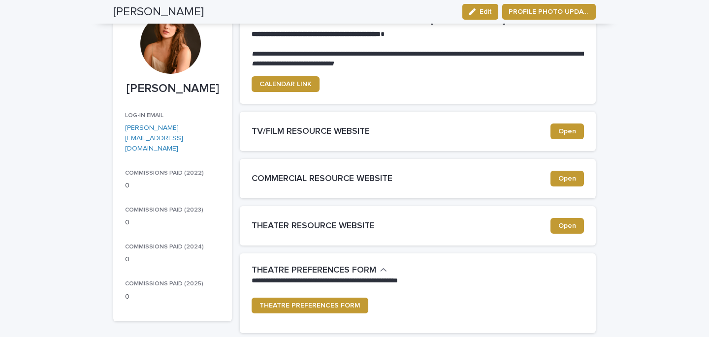
scroll to position [0, 0]
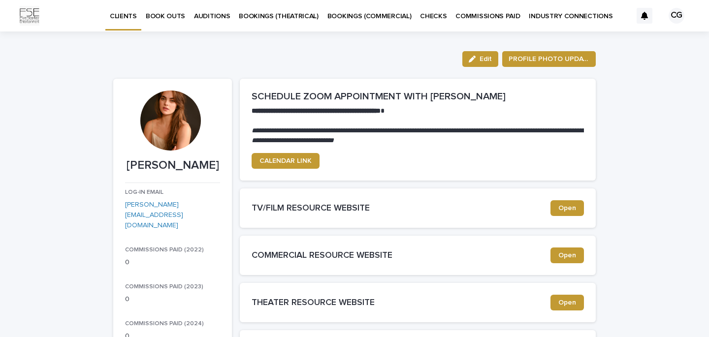
click at [217, 16] on p "AUDITIONS" at bounding box center [212, 10] width 36 height 21
